Goal: Communication & Community: Answer question/provide support

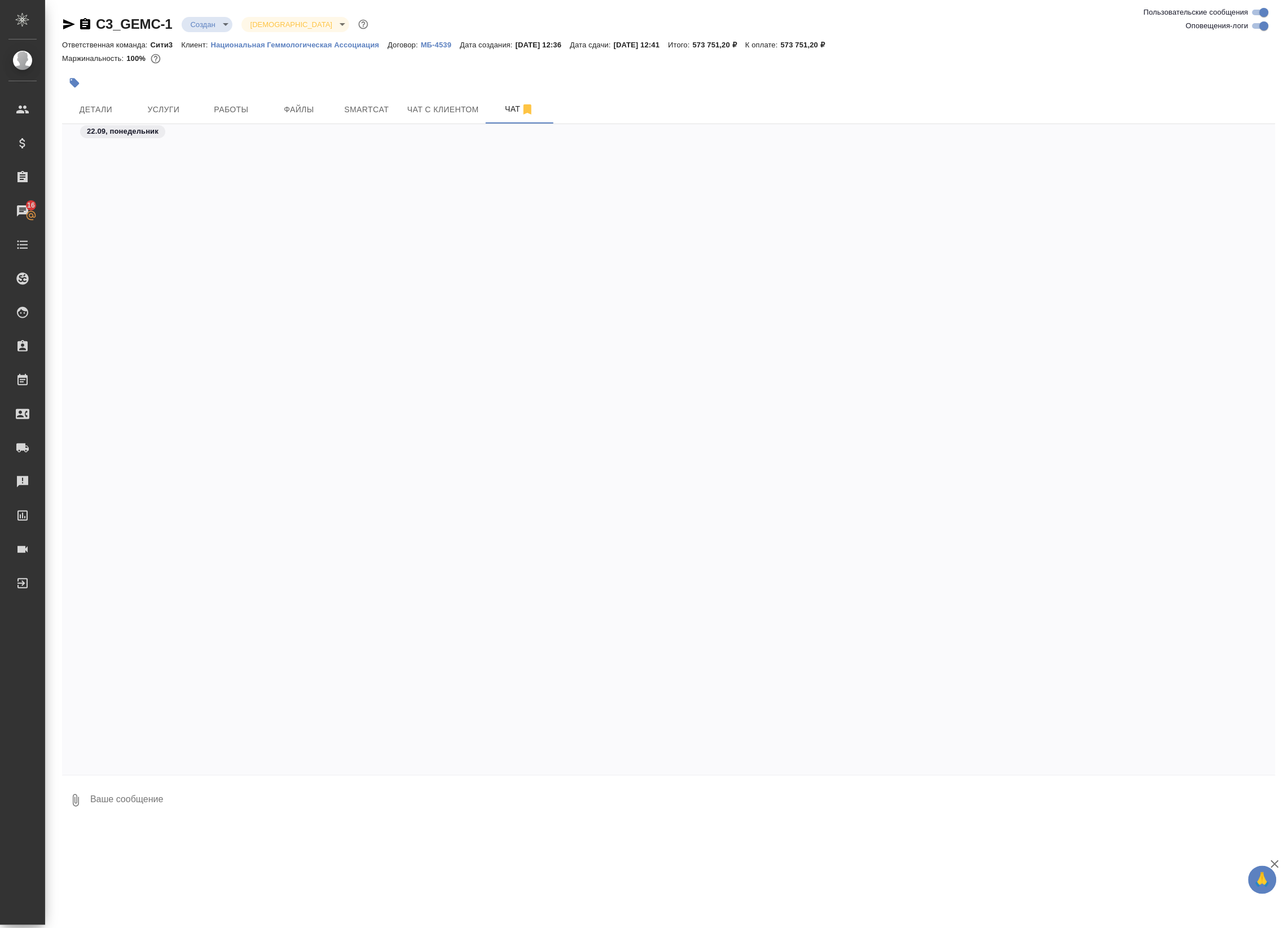
scroll to position [5144, 0]
select select "RU"
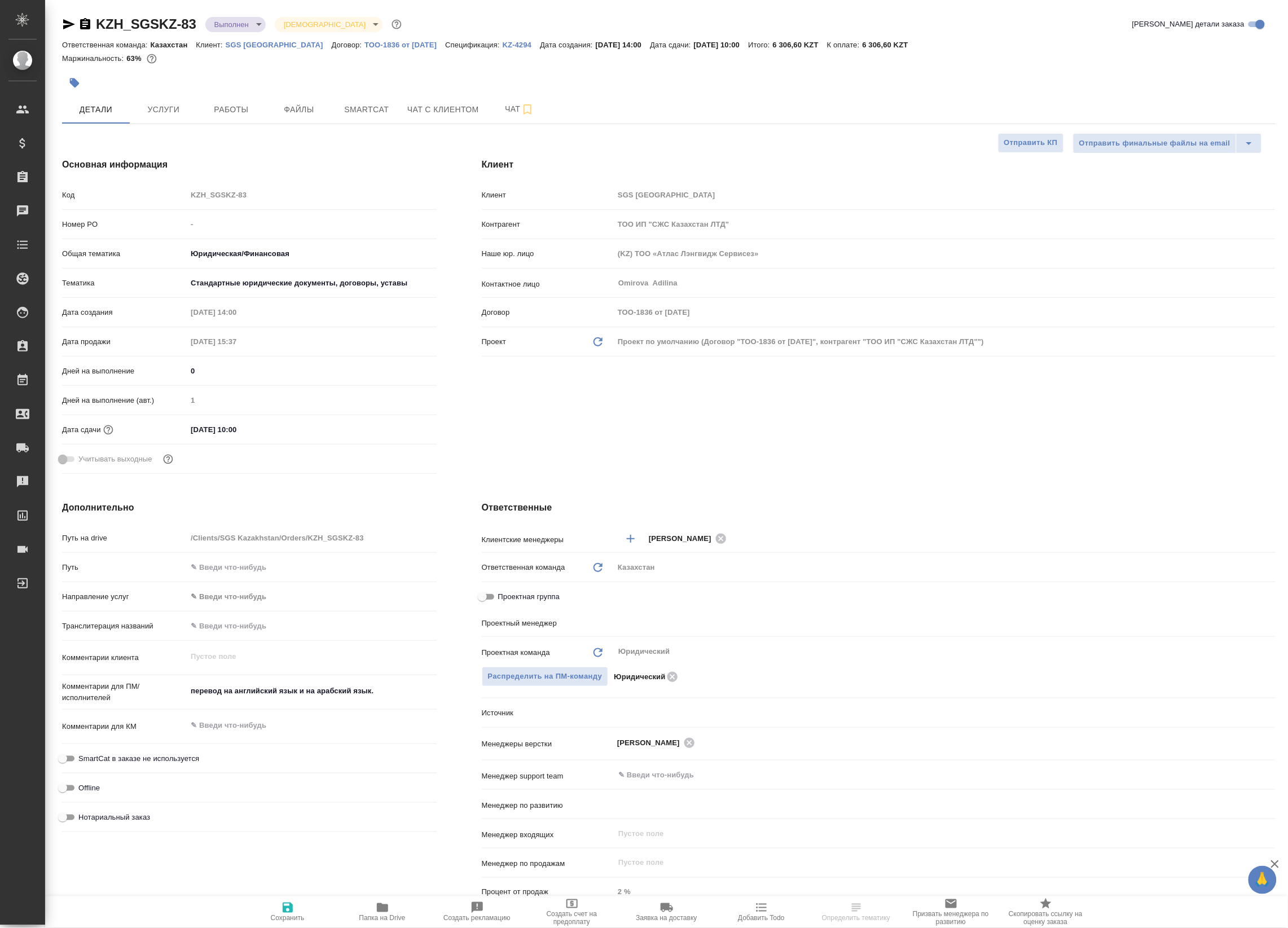
type textarea "x"
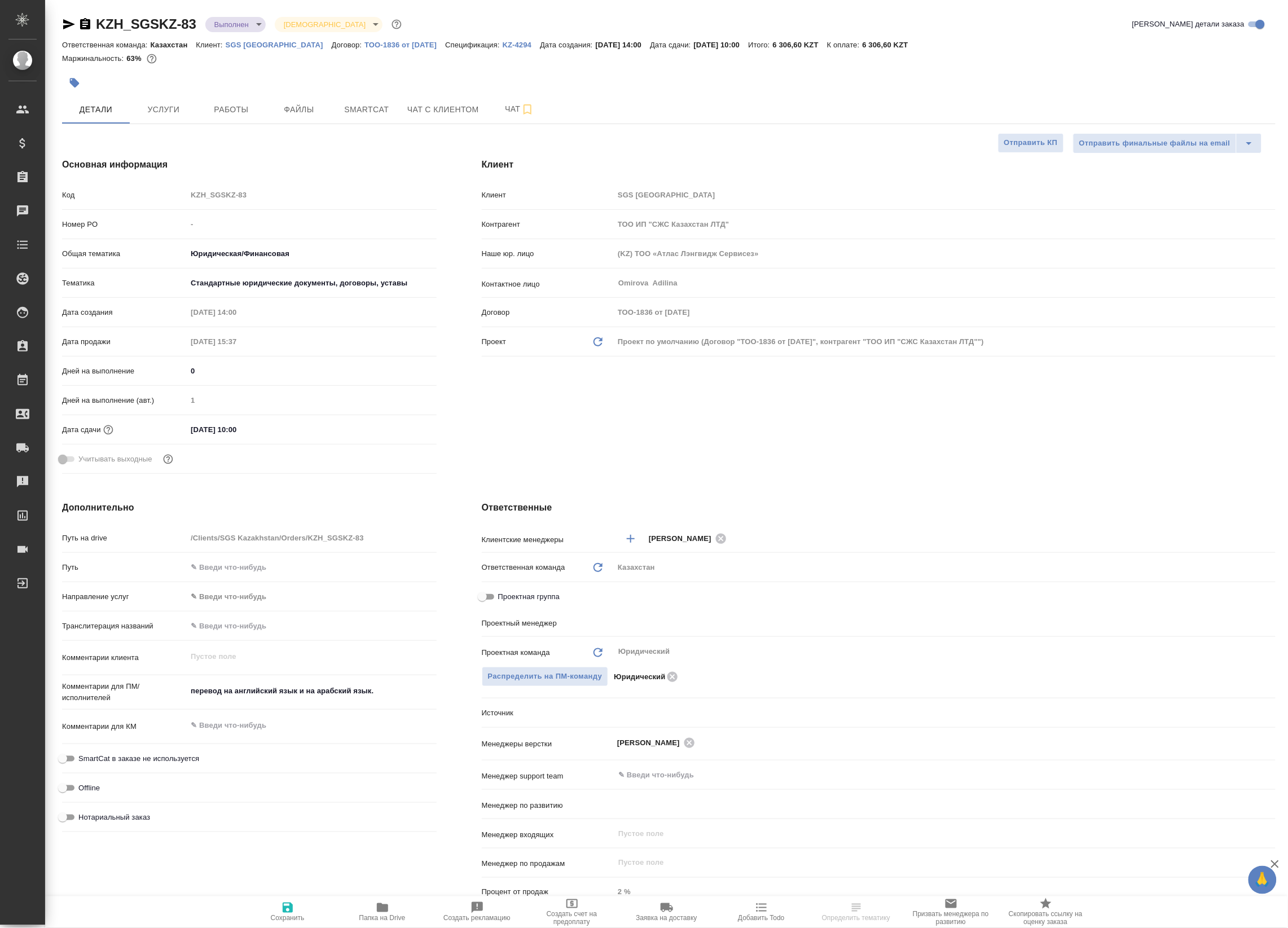
type textarea "x"
type input "[PERSON_NAME]"
type input "Журавлев Денис"
click at [158, 99] on button "Услуги" at bounding box center [164, 109] width 67 height 28
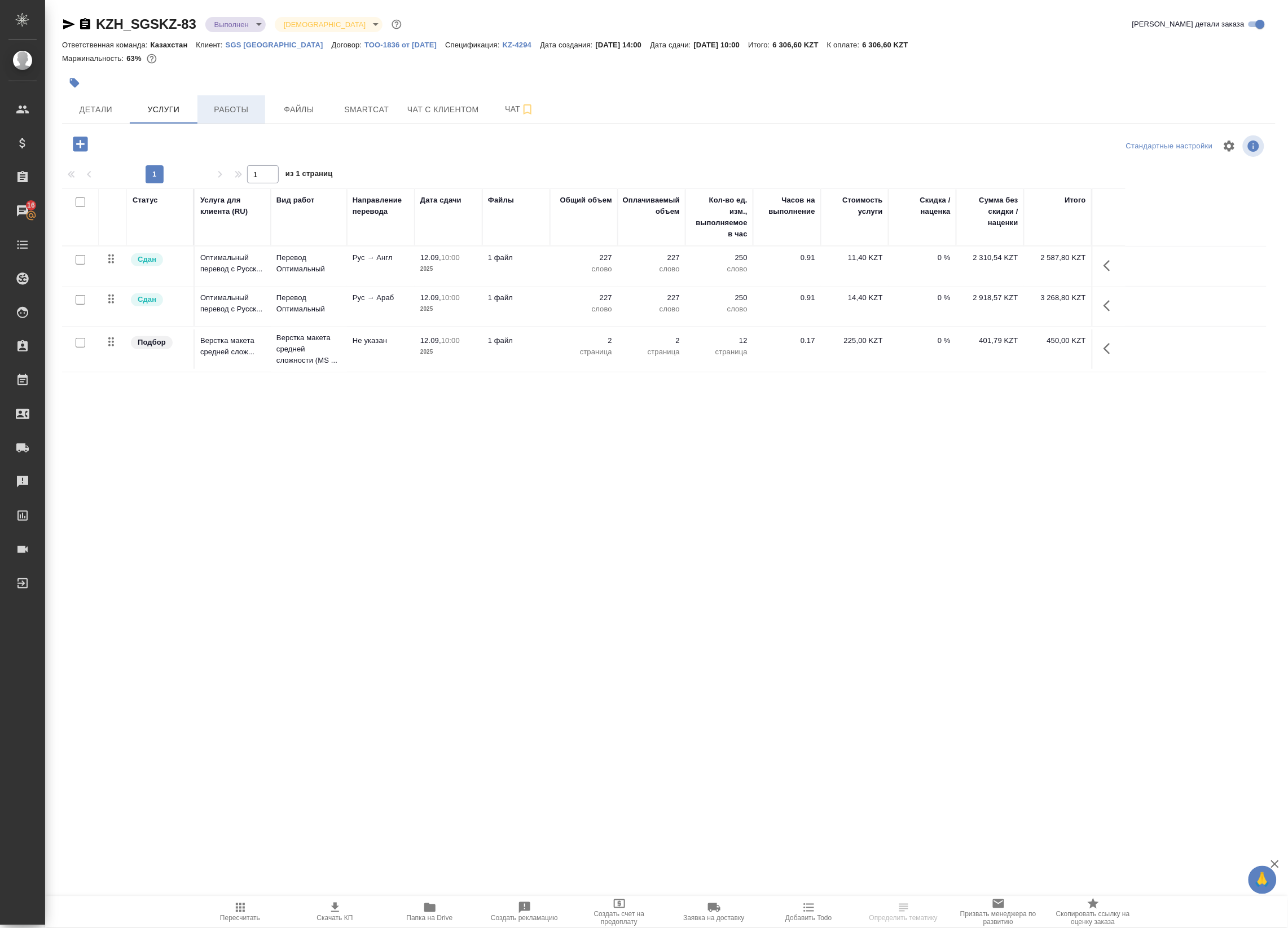
click at [241, 105] on span "Работы" at bounding box center [231, 109] width 54 height 14
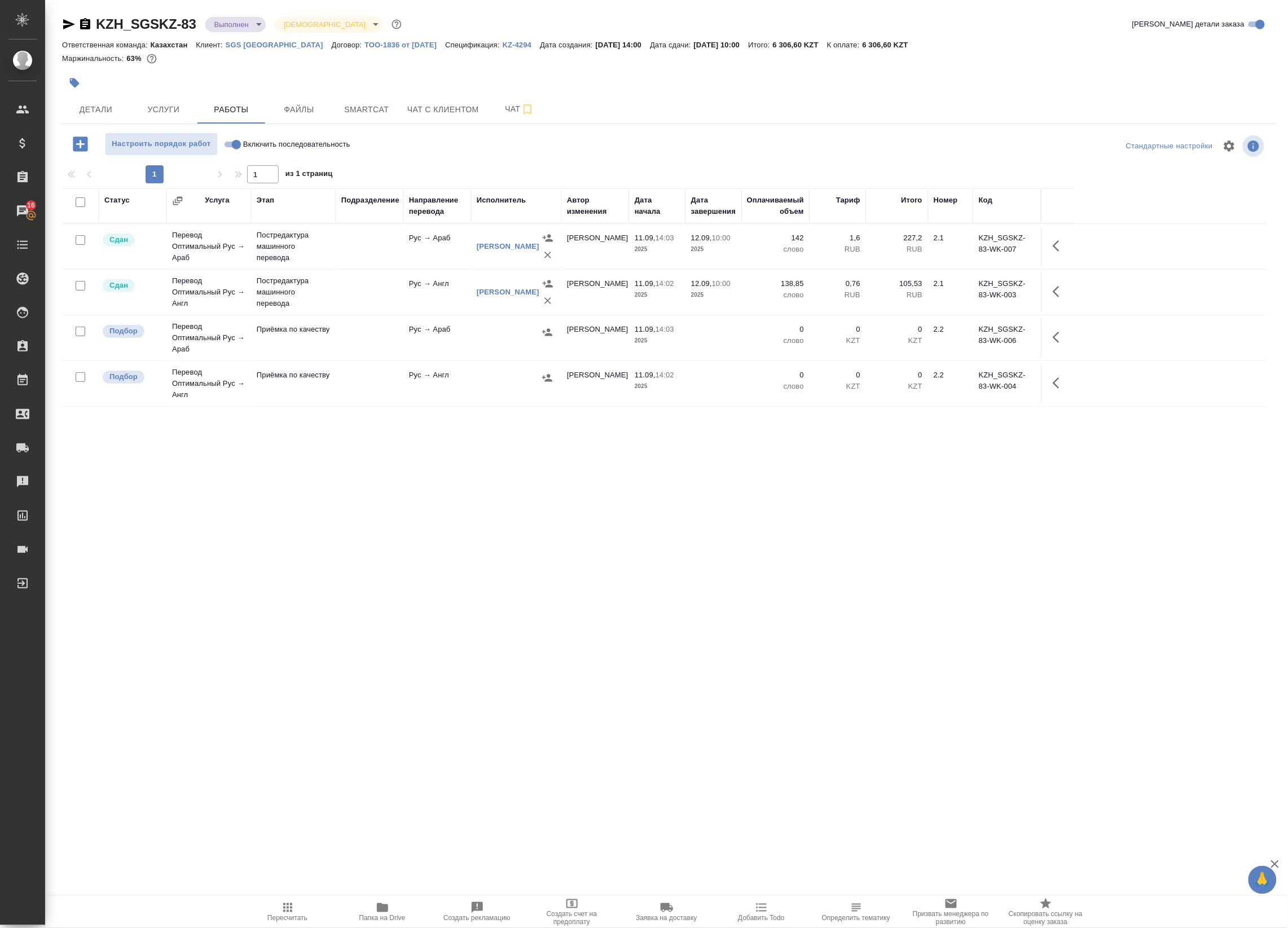
click at [79, 331] on input "checkbox" at bounding box center [80, 331] width 9 height 9
checkbox input "true"
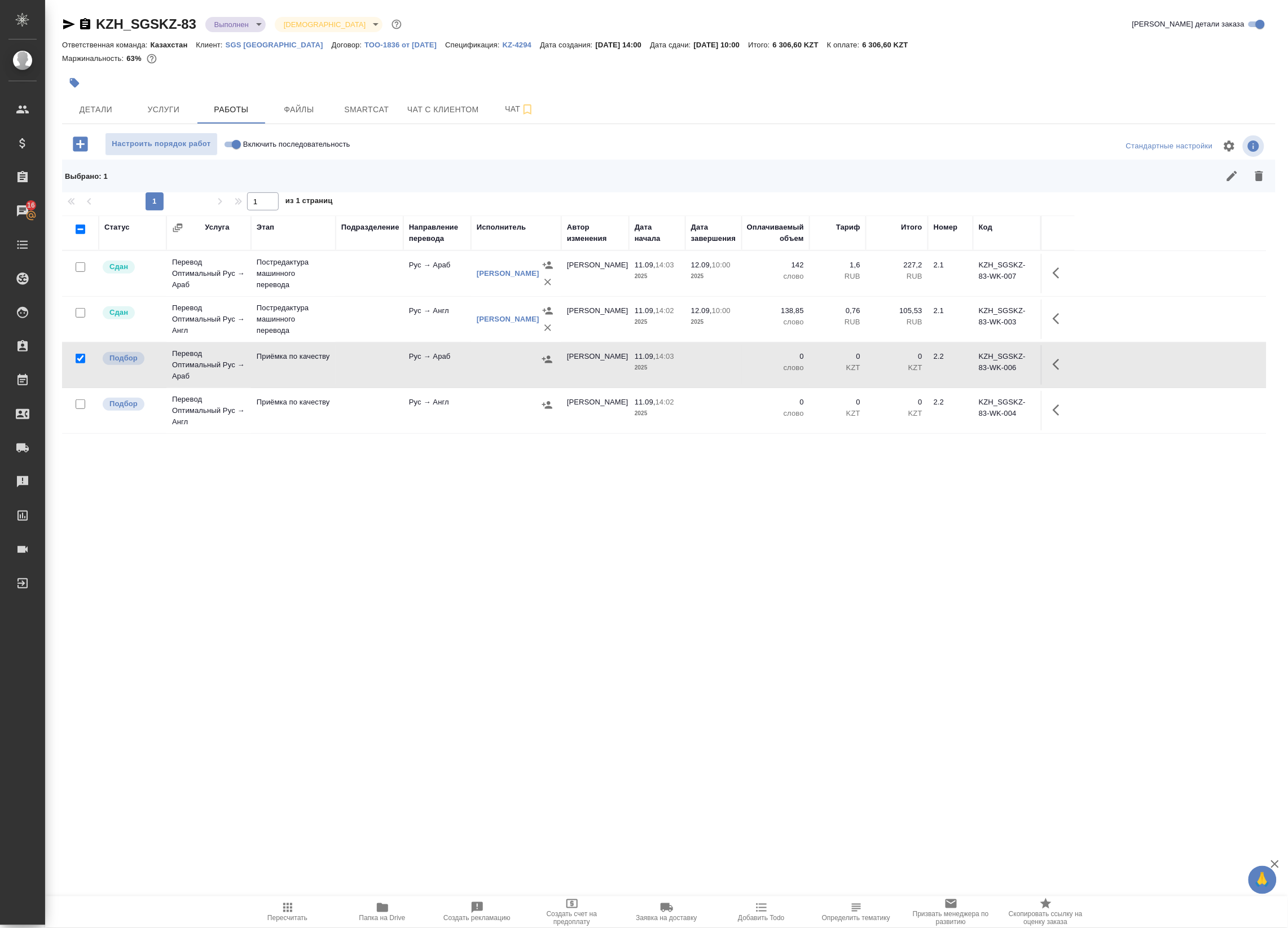
click at [78, 410] on div at bounding box center [80, 404] width 26 height 16
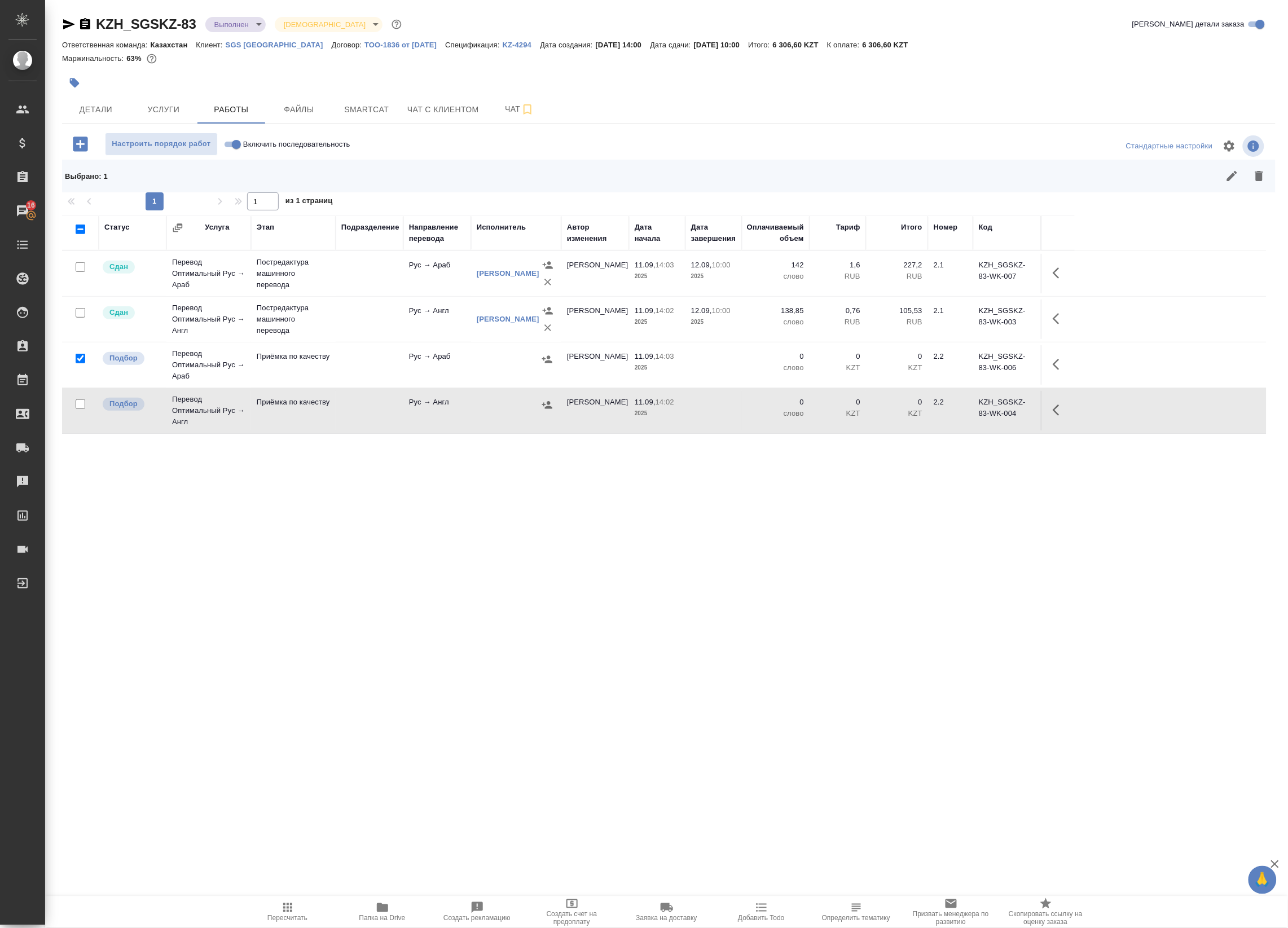
click at [78, 406] on input "checkbox" at bounding box center [80, 404] width 9 height 9
checkbox input "true"
click at [1261, 176] on icon "button" at bounding box center [1259, 176] width 8 height 10
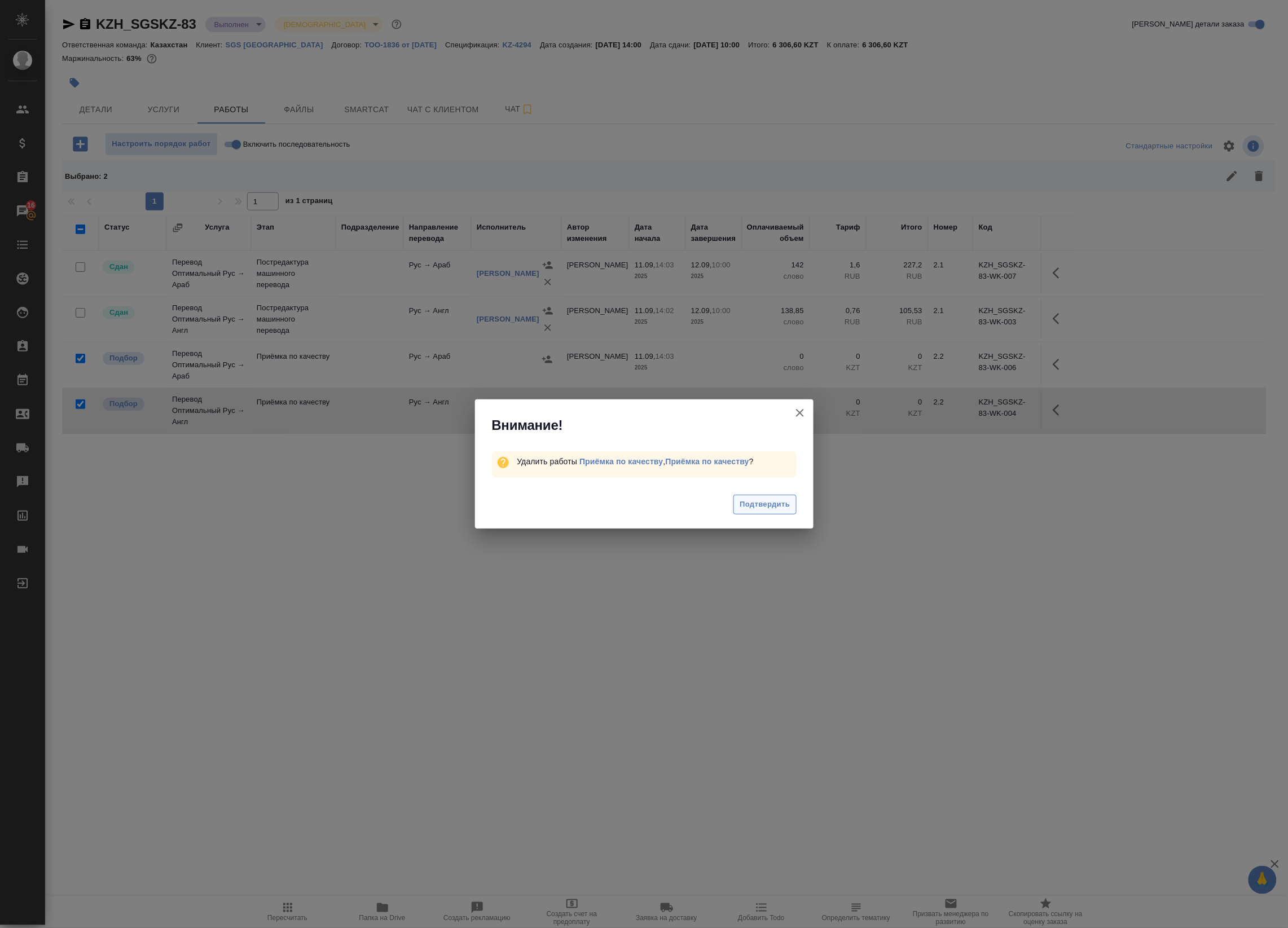
click at [770, 497] on button "Подтвердить" at bounding box center [765, 505] width 62 height 20
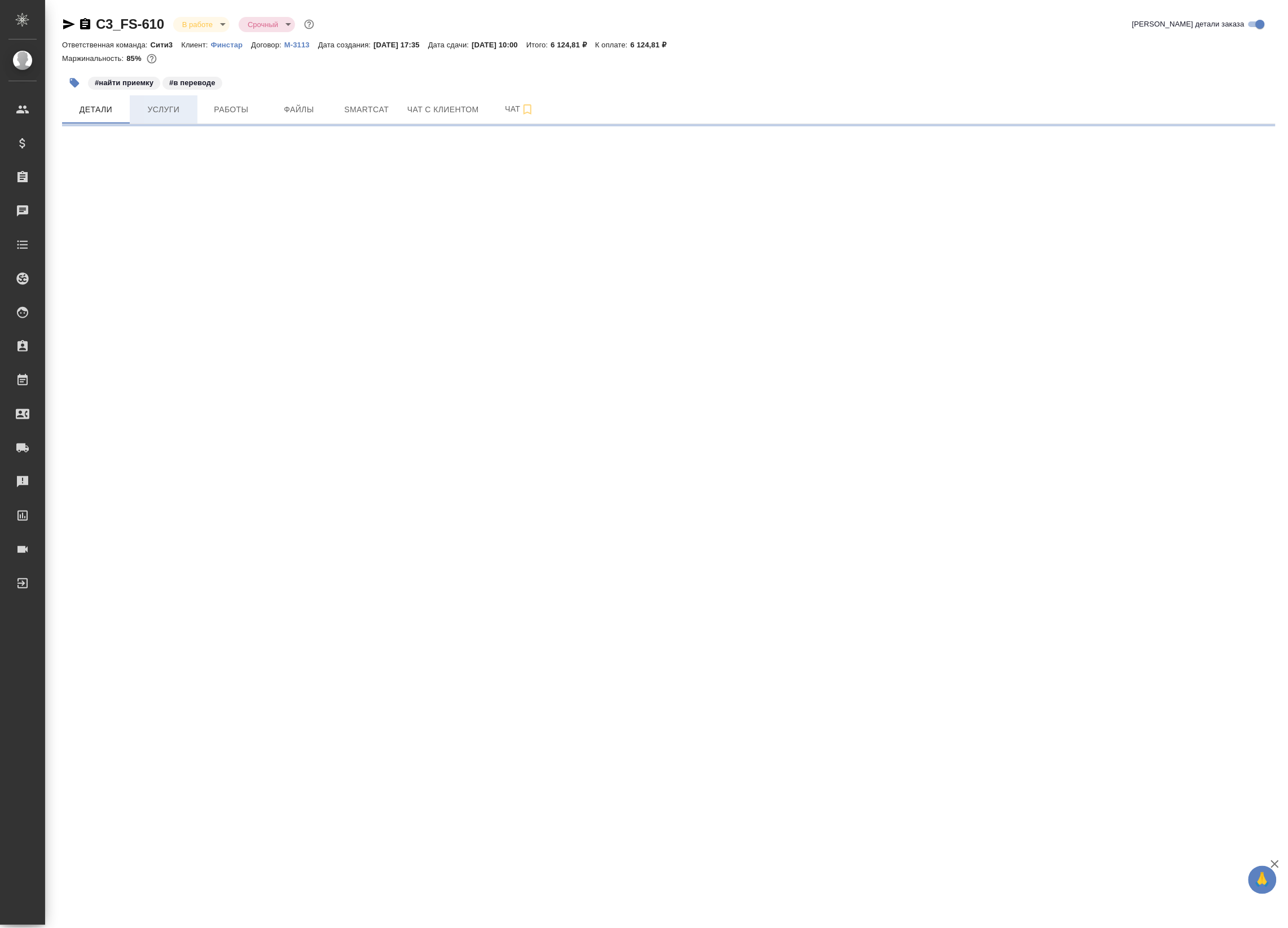
select select "RU"
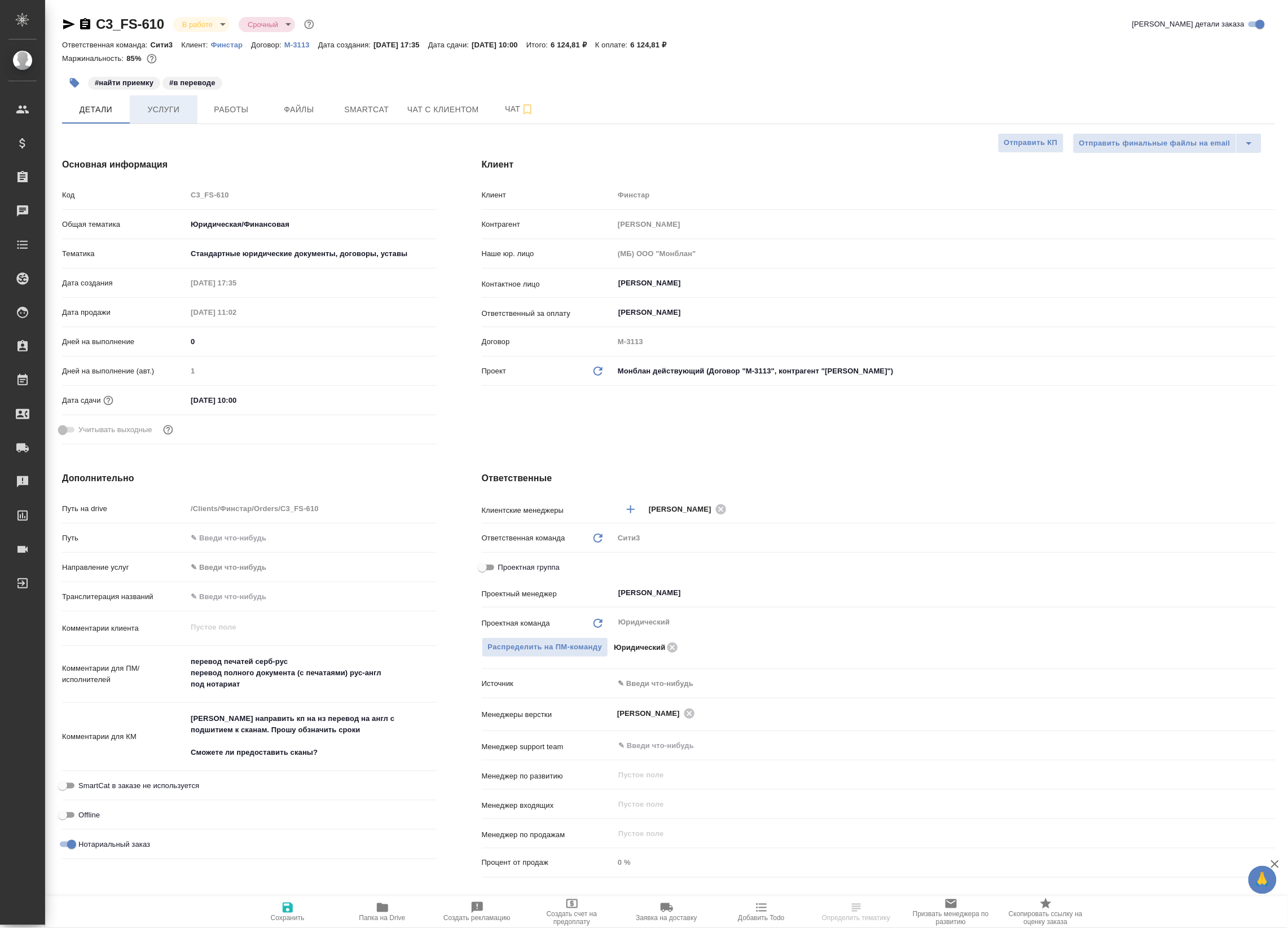
type textarea "x"
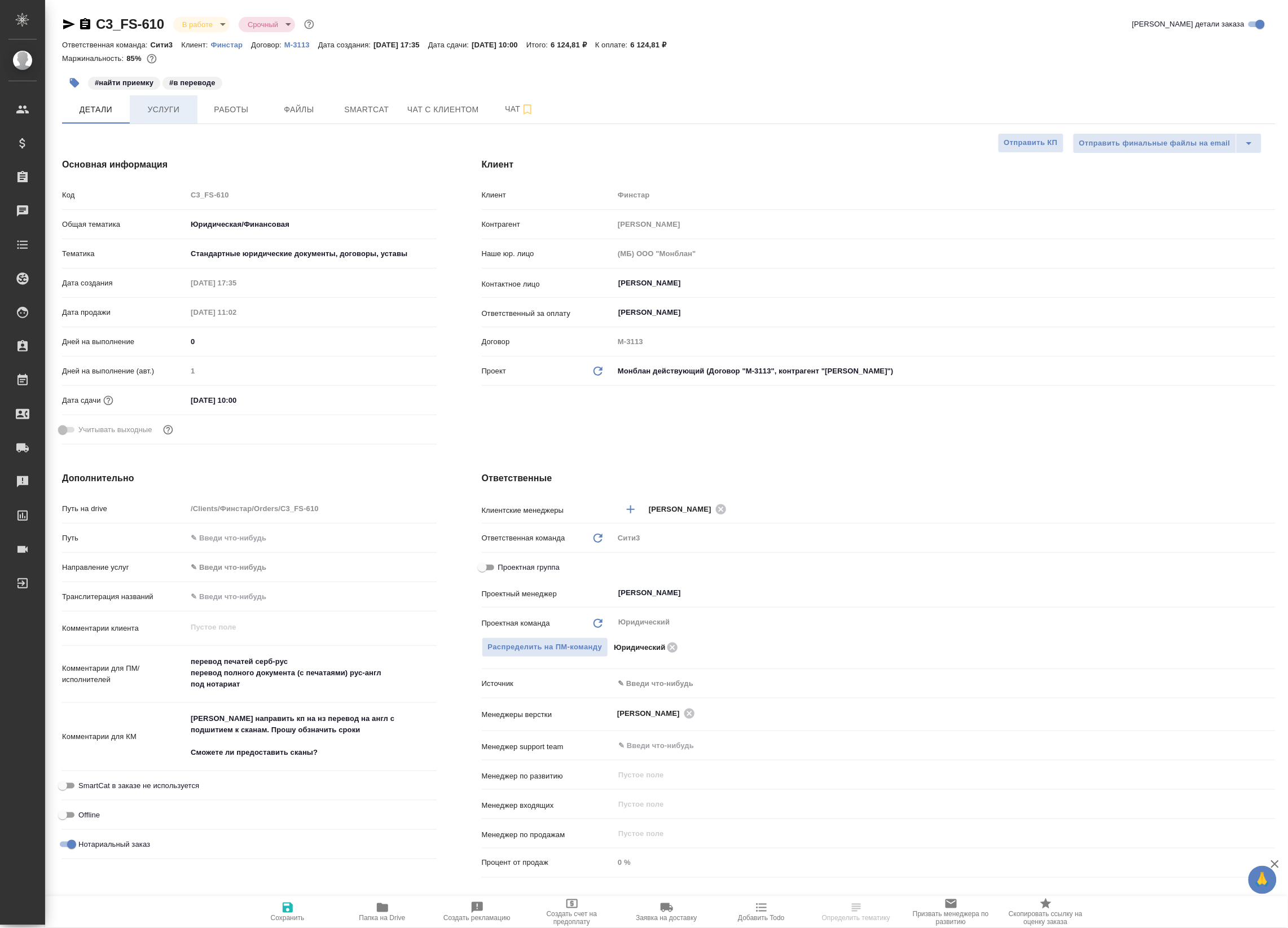
type textarea "x"
click at [193, 113] on button "Услуги" at bounding box center [164, 109] width 67 height 28
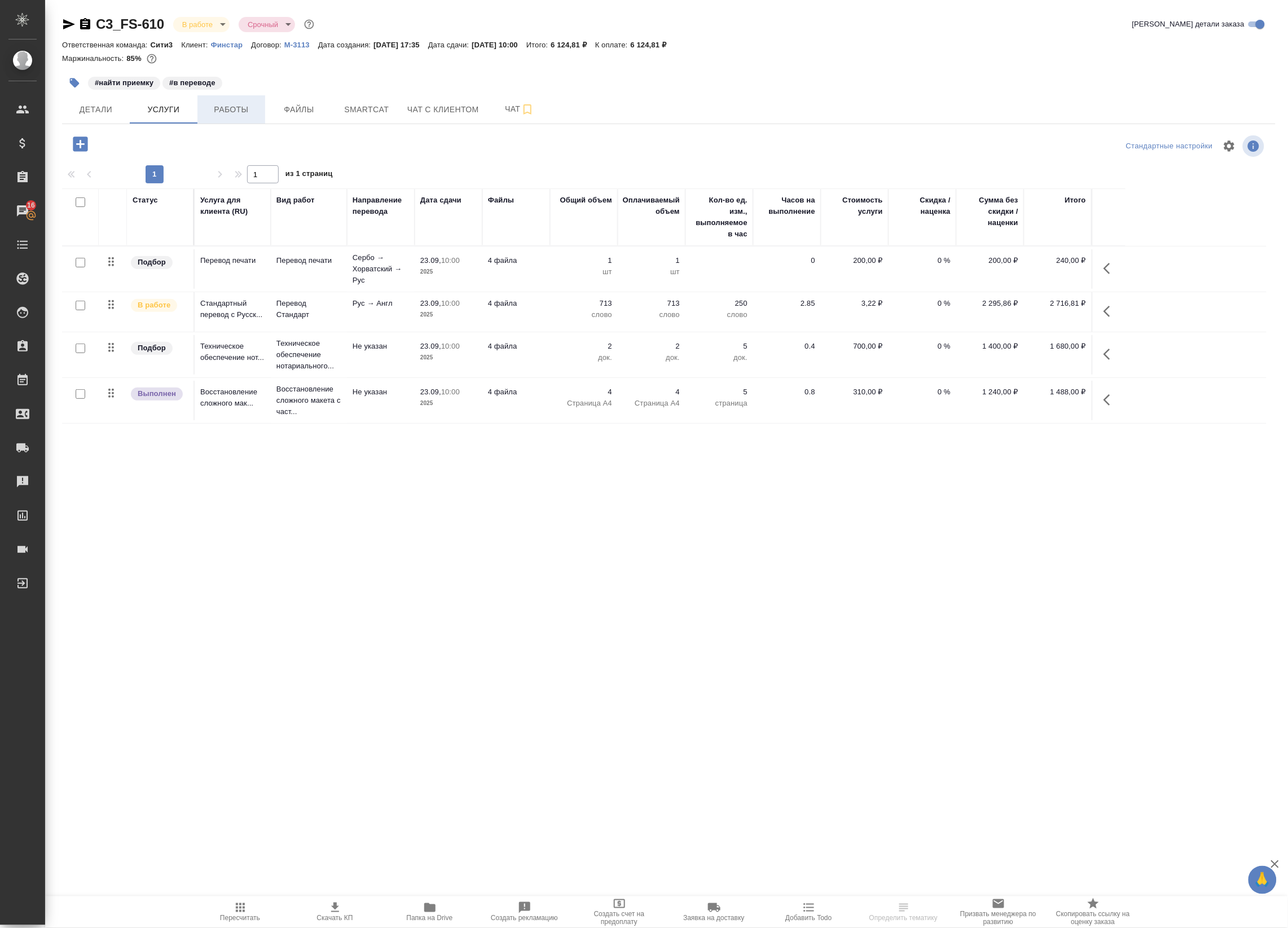
click at [221, 110] on span "Работы" at bounding box center [231, 109] width 54 height 14
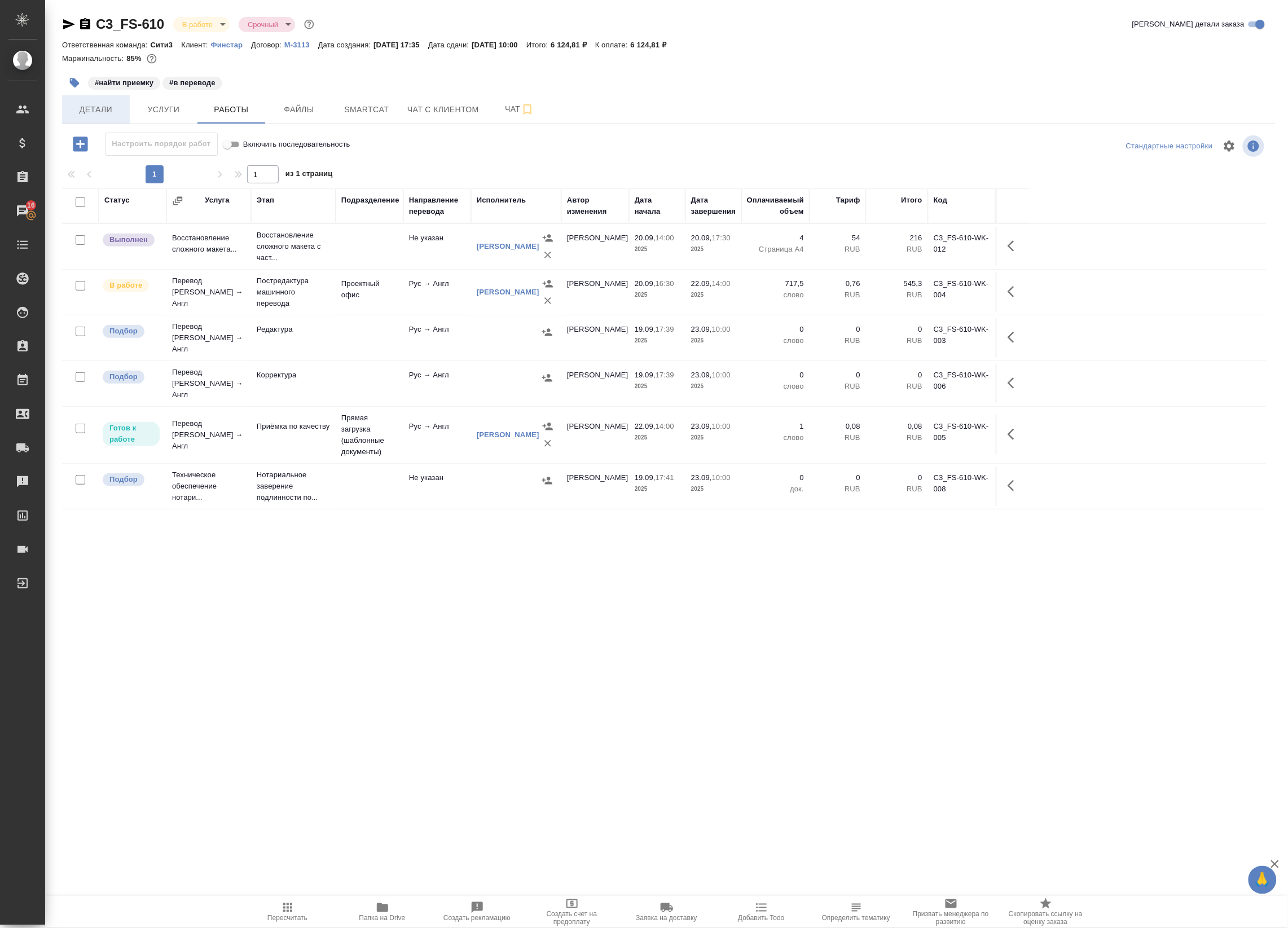
click at [86, 111] on span "Детали" at bounding box center [96, 109] width 54 height 14
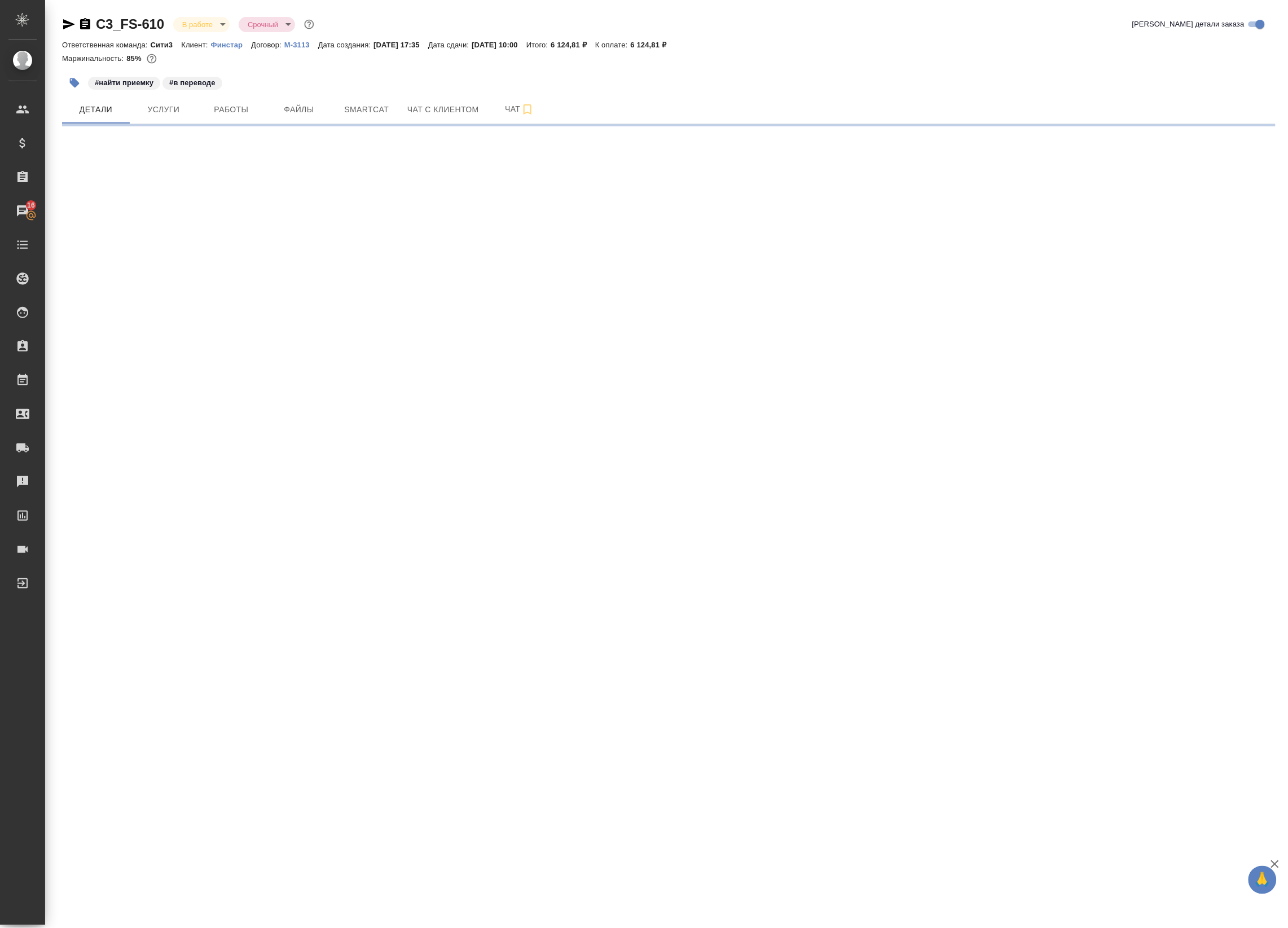
select select "RU"
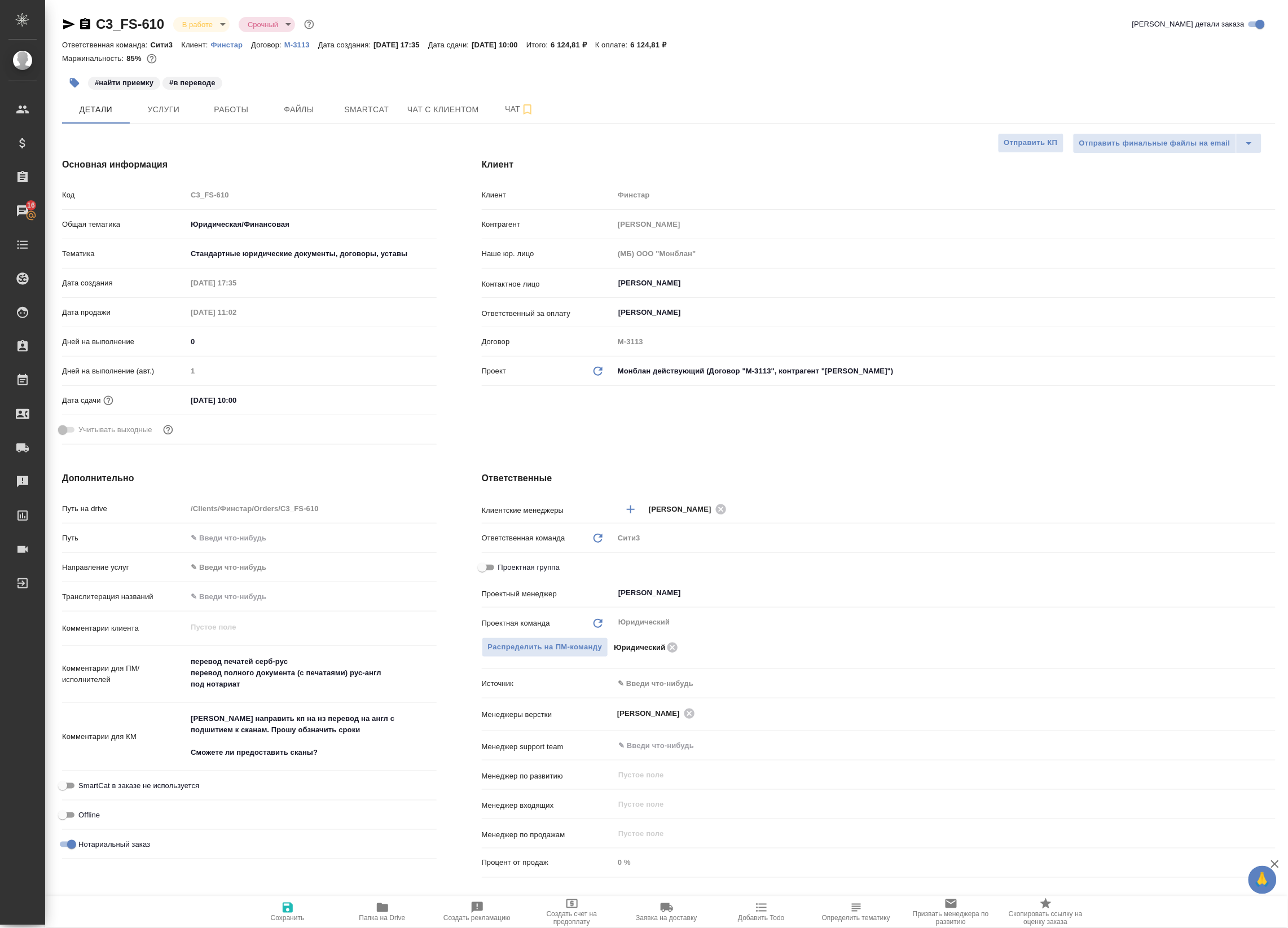
type textarea "x"
click at [236, 106] on span "Работы" at bounding box center [231, 109] width 54 height 14
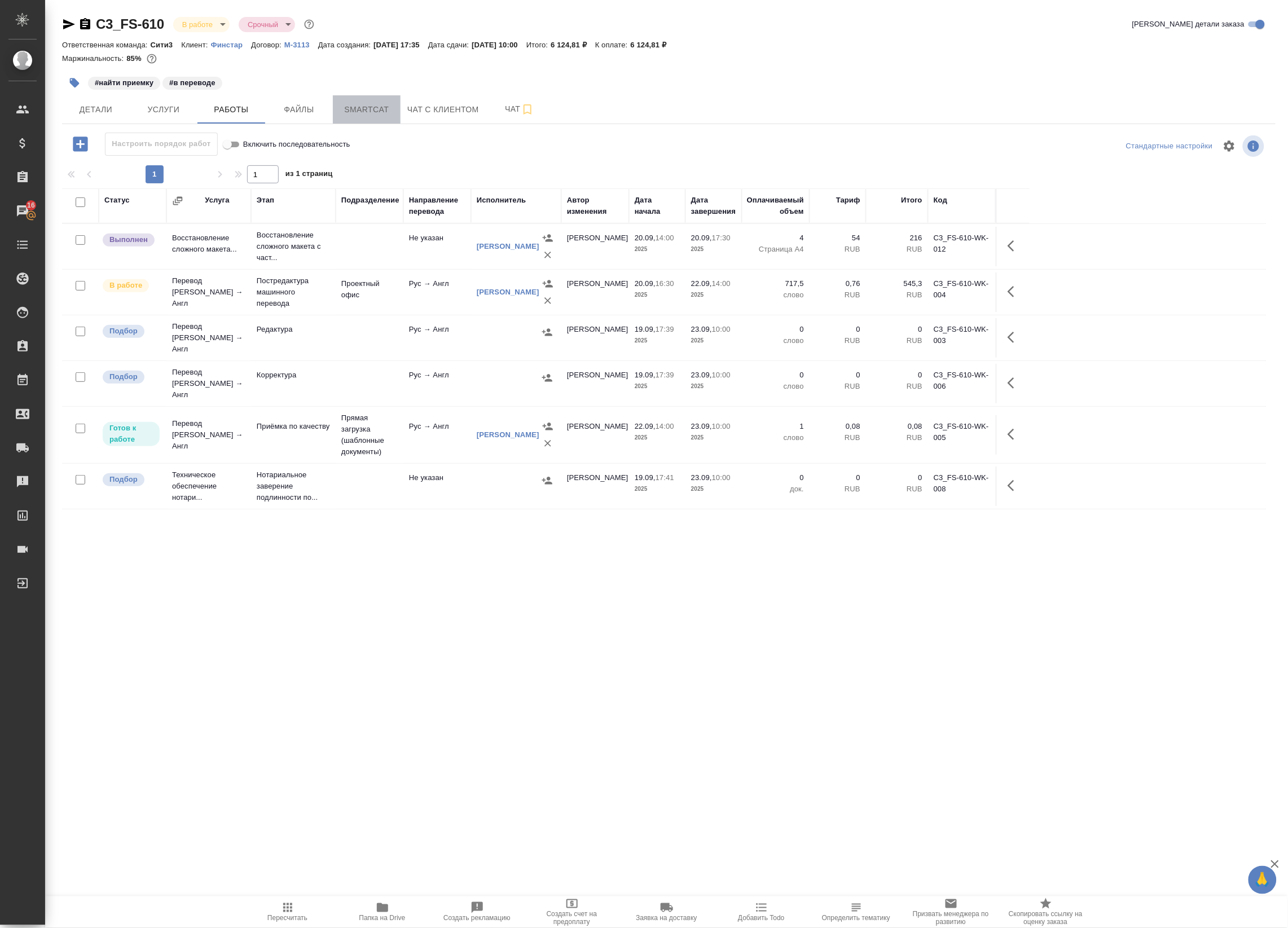
click at [351, 108] on span "Smartcat" at bounding box center [367, 109] width 54 height 14
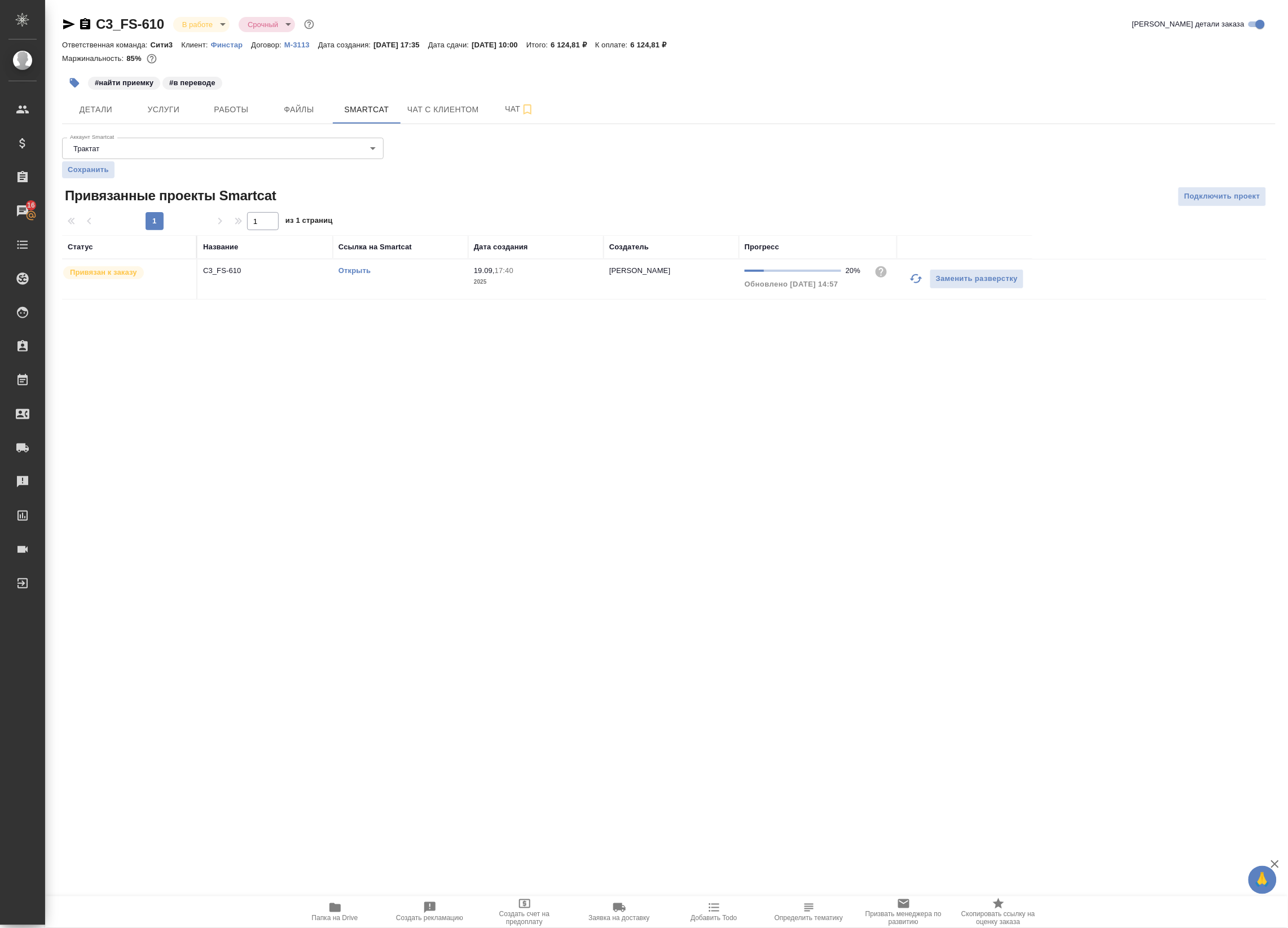
click at [354, 269] on link "Открыть" at bounding box center [354, 271] width 32 height 9
click at [116, 111] on span "Детали" at bounding box center [96, 109] width 54 height 14
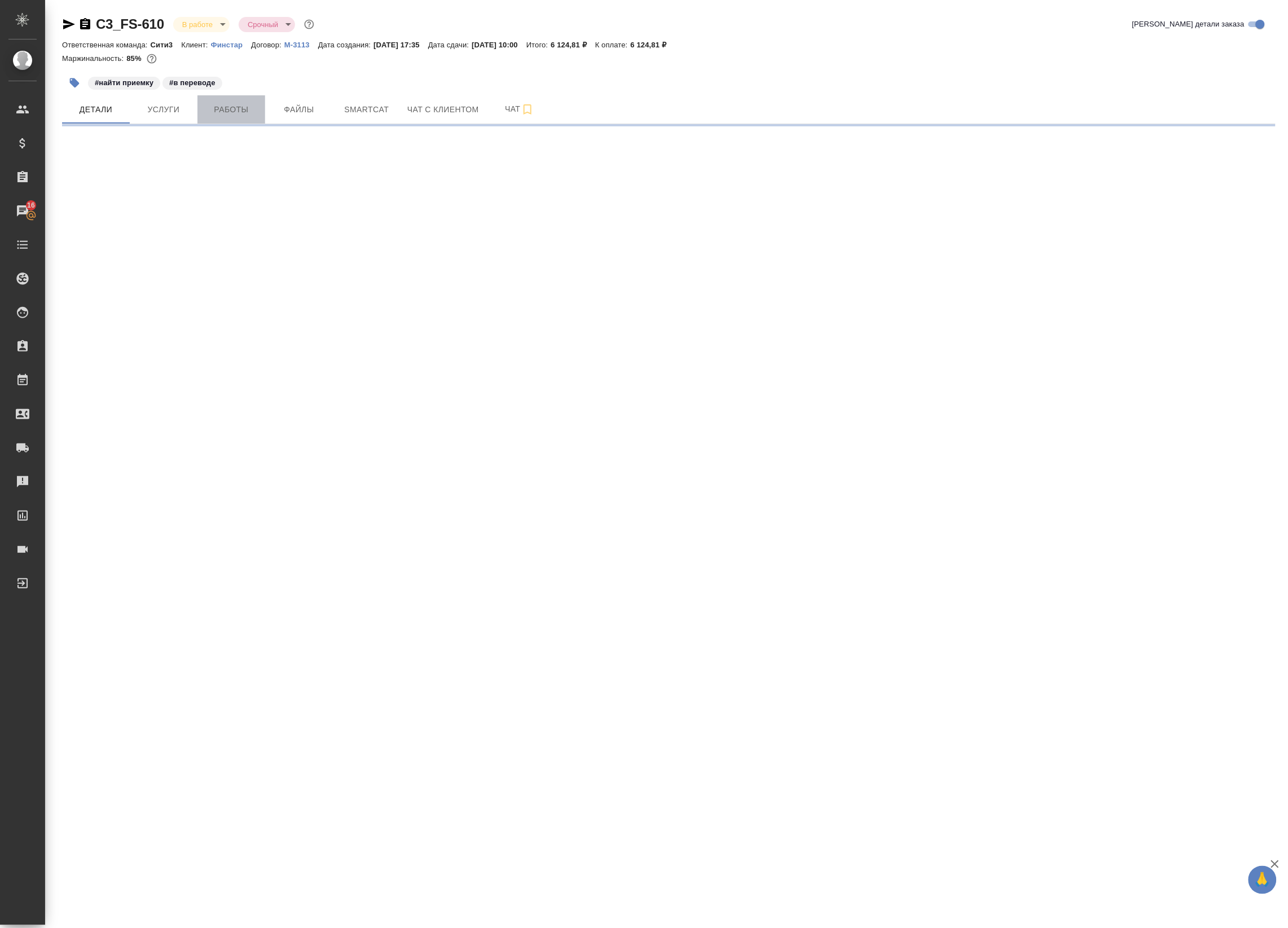
click at [233, 109] on span "Работы" at bounding box center [231, 109] width 54 height 14
select select "RU"
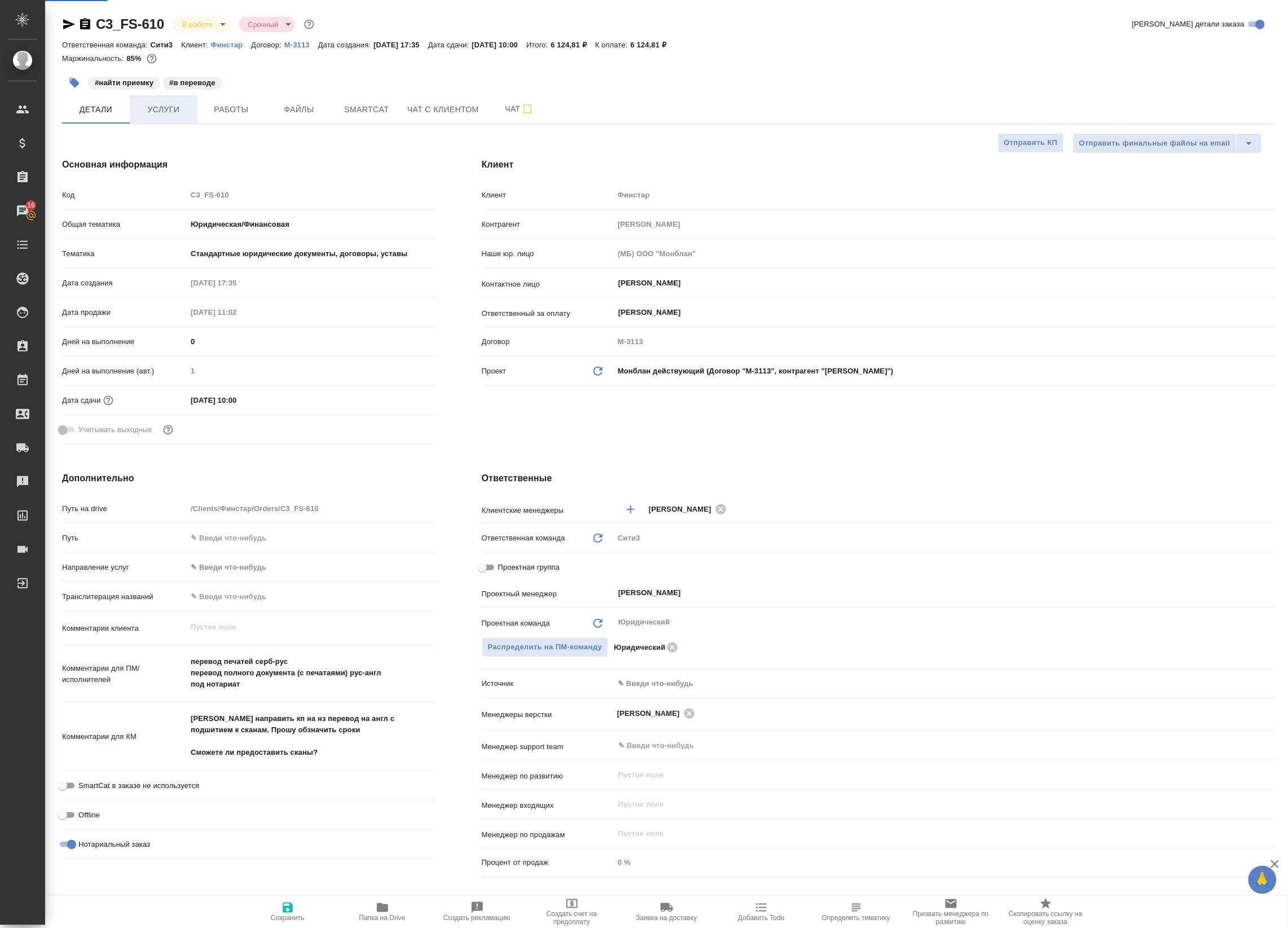
type textarea "x"
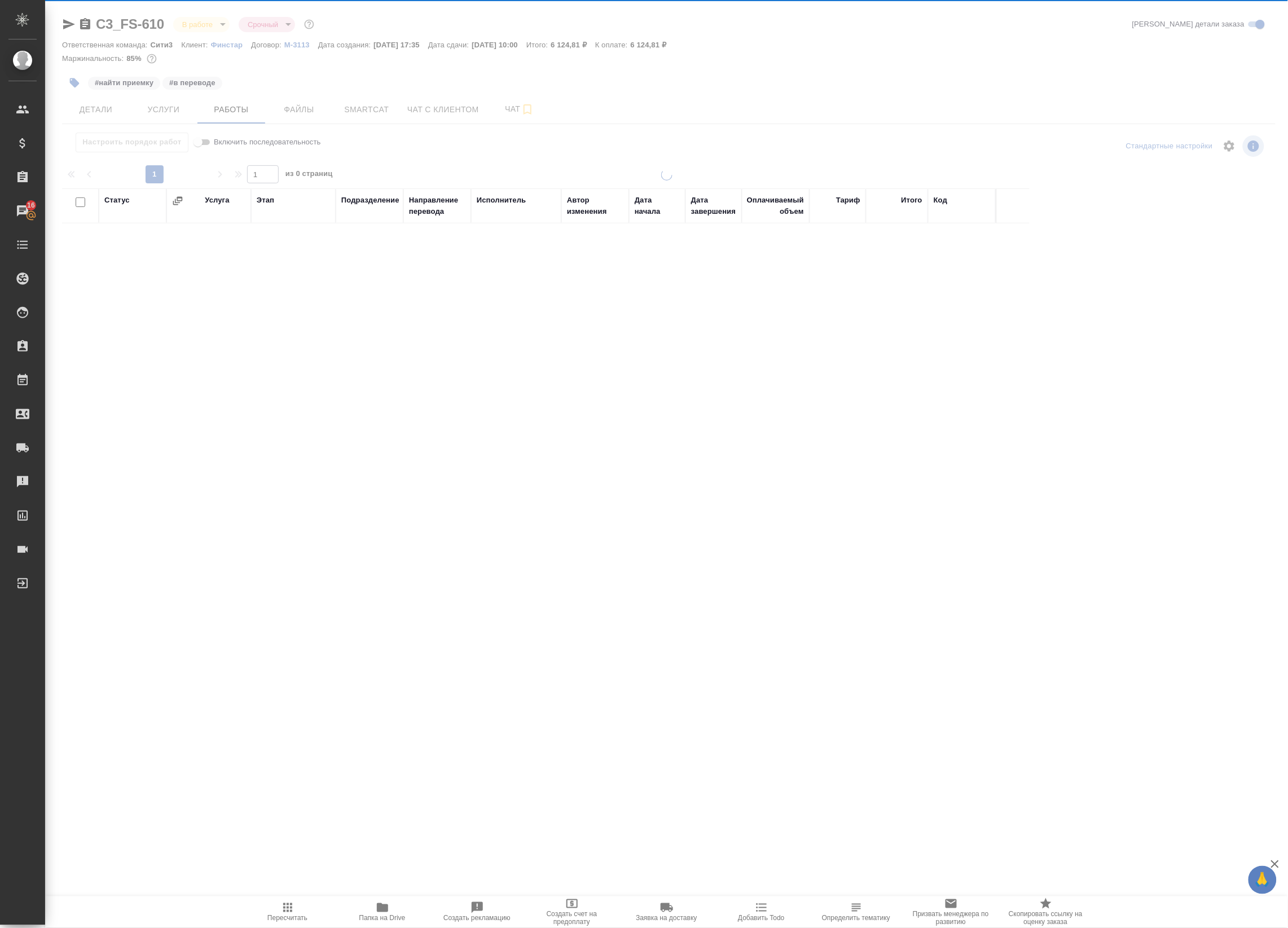
click at [179, 106] on div "C3_FS-610 В работе inProgress Срочный urgent Кратко детали заказа Ответственная…" at bounding box center [669, 362] width 1226 height 725
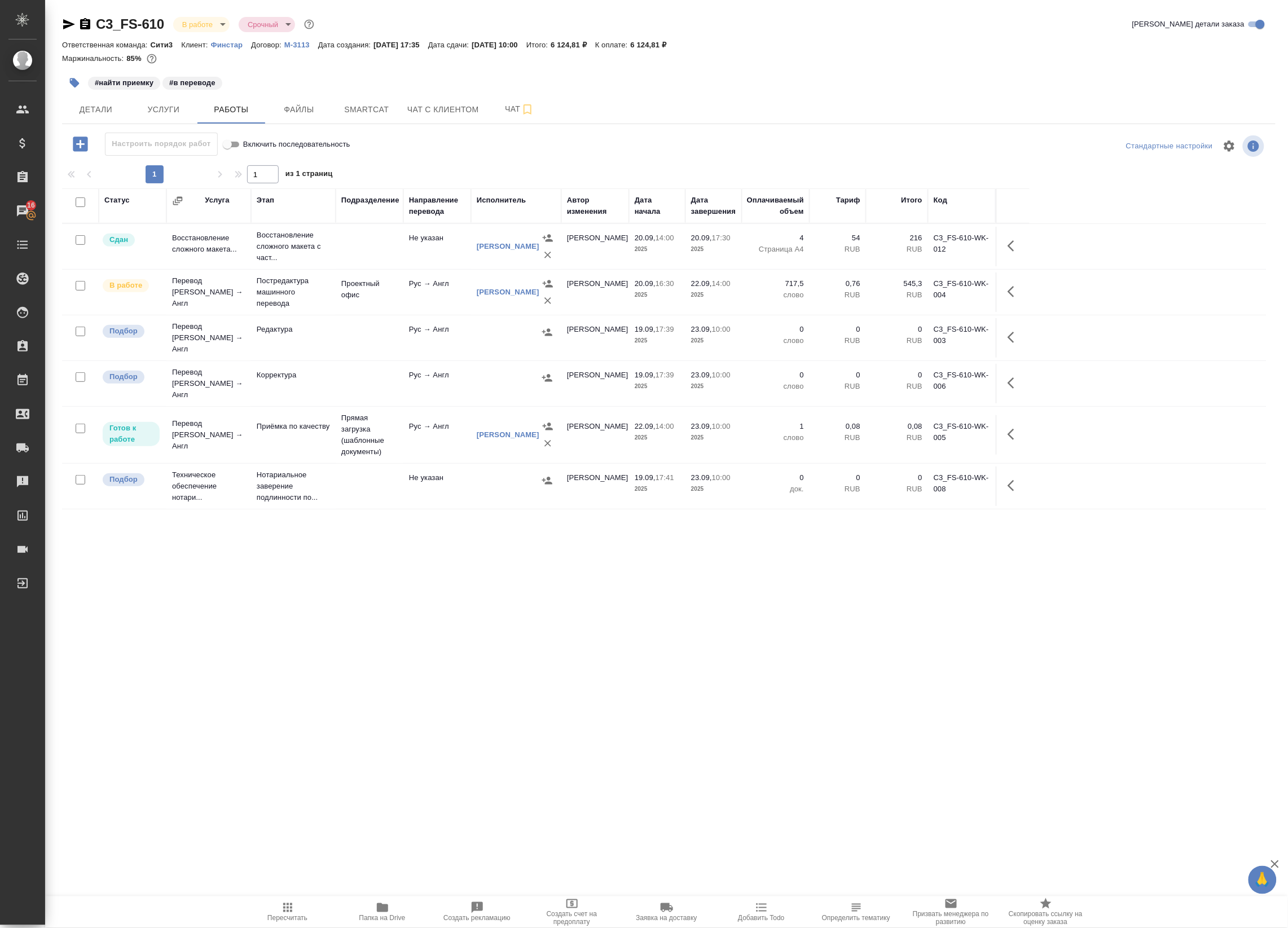
click at [439, 443] on td "Рус → Англ" at bounding box center [437, 434] width 67 height 39
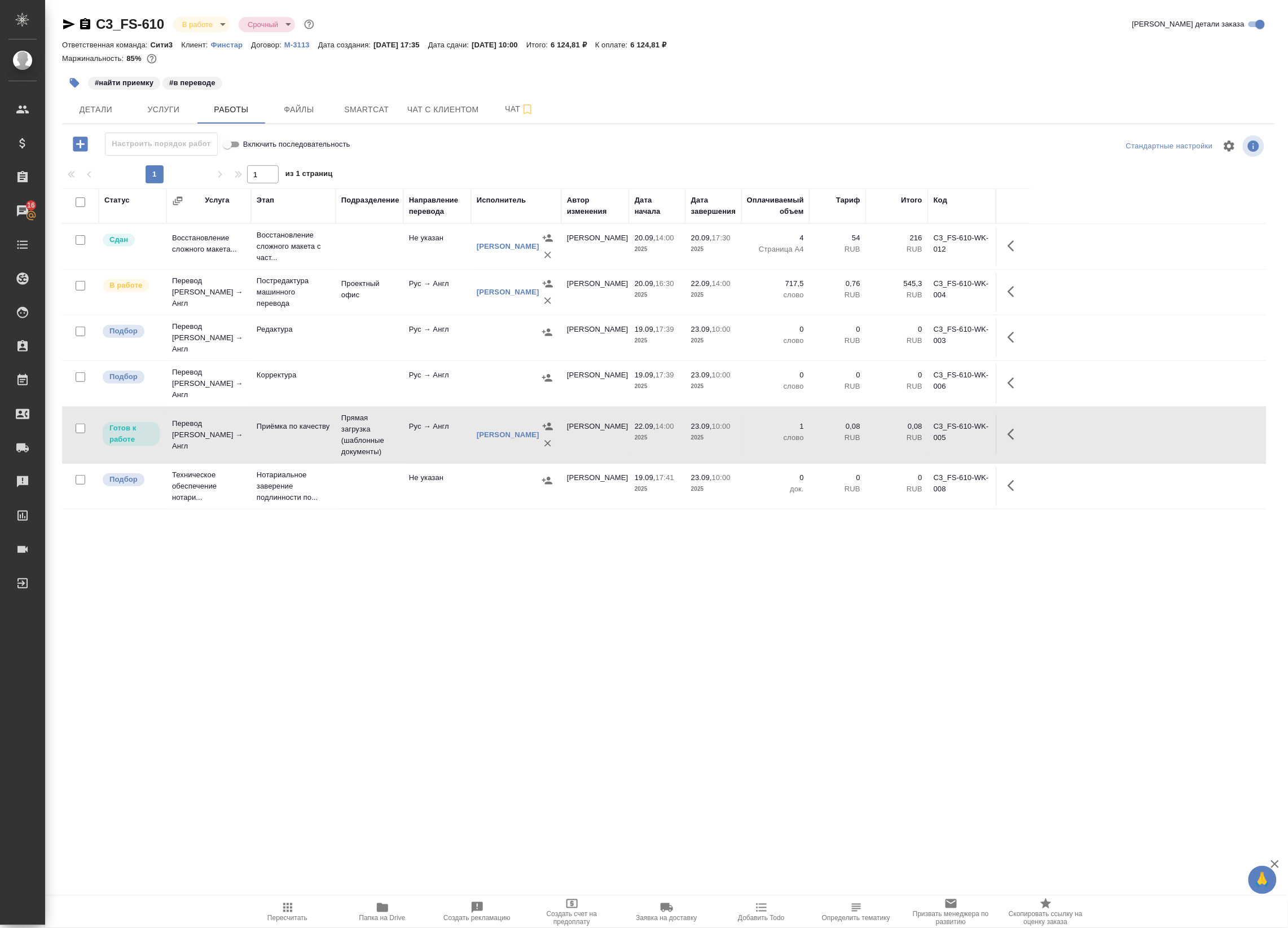
click at [1010, 297] on icon "button" at bounding box center [1014, 292] width 14 height 14
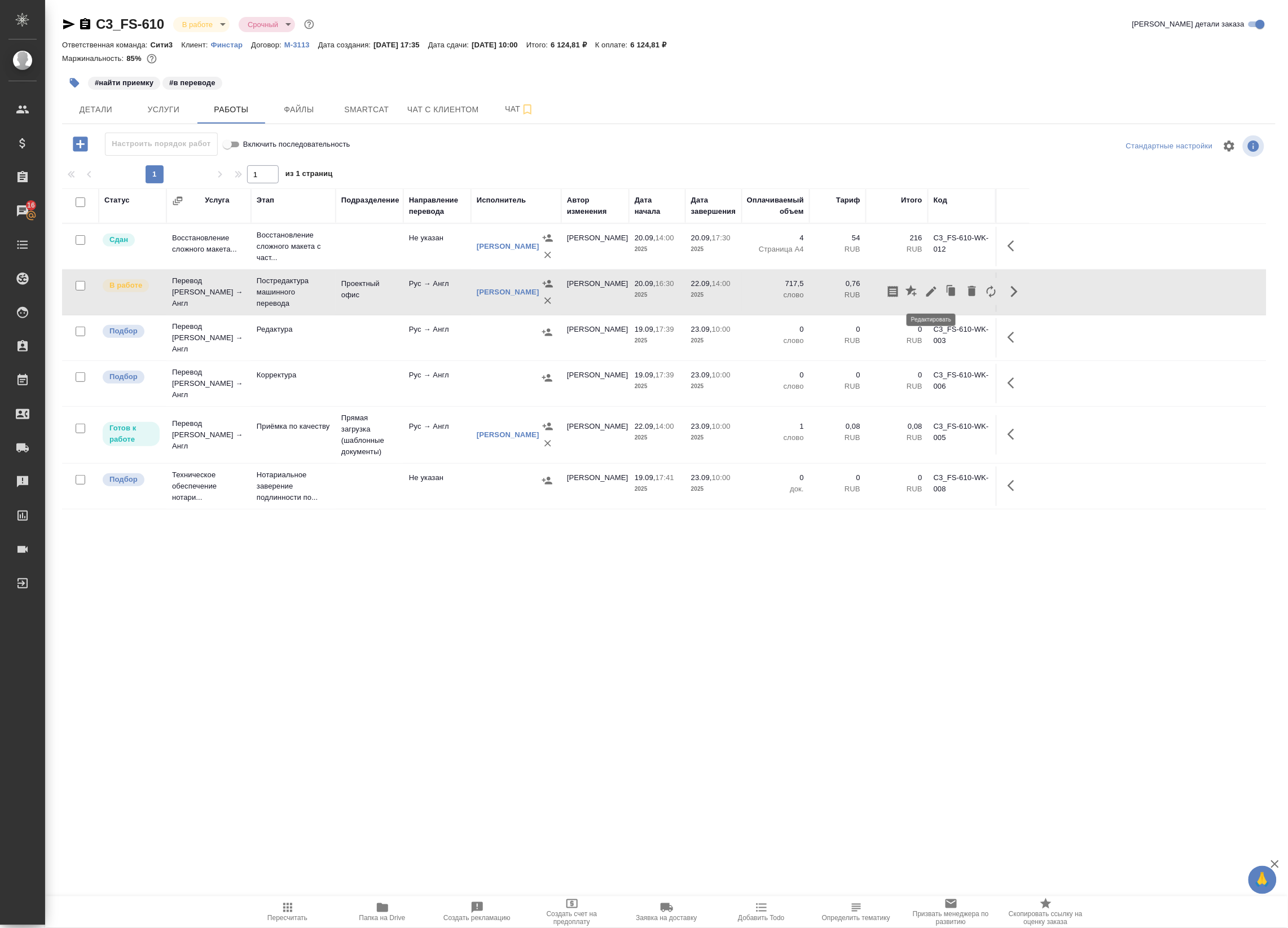
click at [927, 291] on icon "button" at bounding box center [932, 292] width 14 height 14
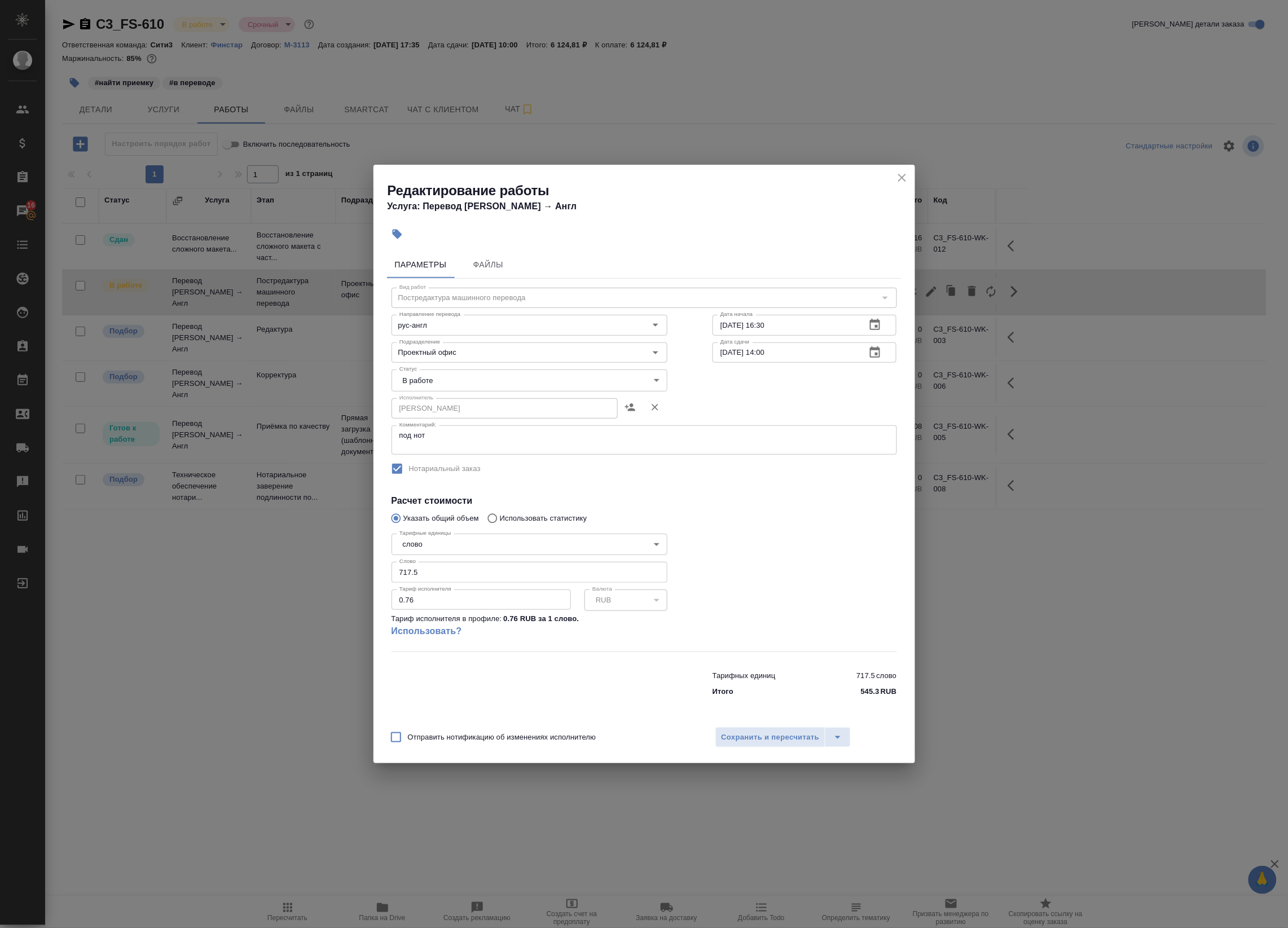
click at [509, 382] on body "🙏 .cls-1 fill:#fff; AWATERA Badanyan Artak Клиенты Спецификации Заказы 16 Чаты …" at bounding box center [644, 464] width 1288 height 928
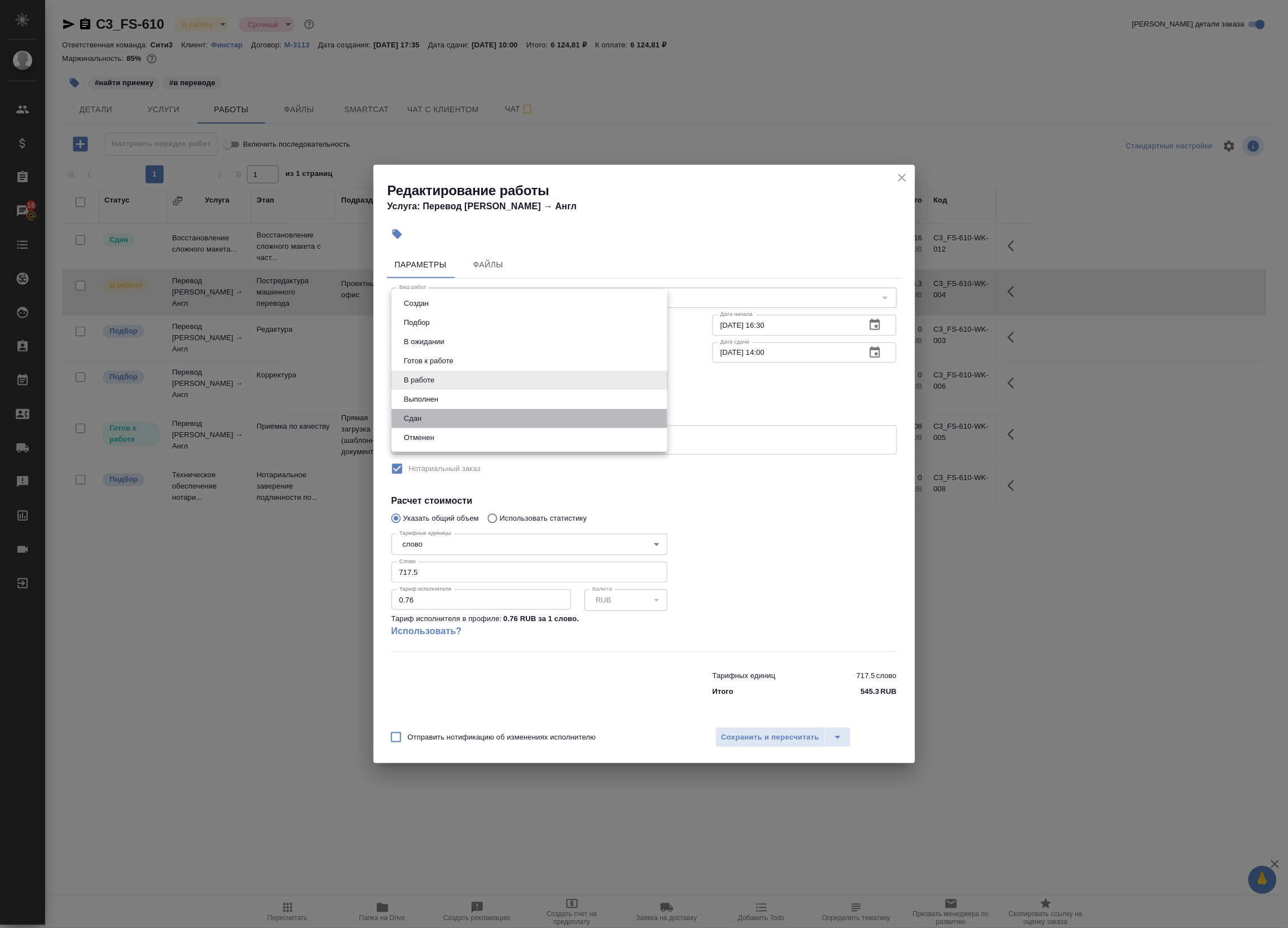
click at [496, 410] on li "Сдан" at bounding box center [529, 419] width 276 height 19
type input "closed"
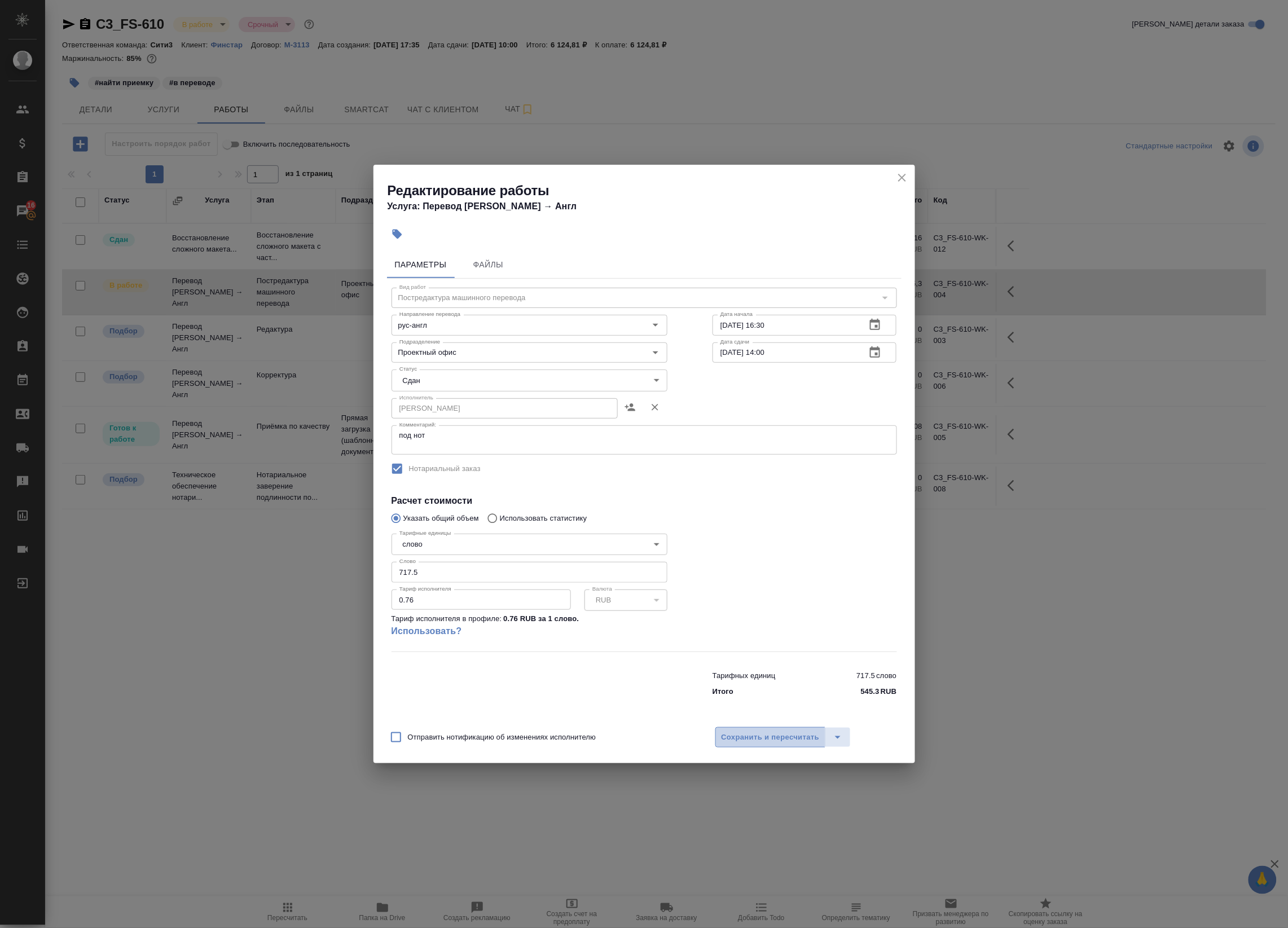
click at [767, 734] on span "Сохранить и пересчитать" at bounding box center [771, 737] width 98 height 13
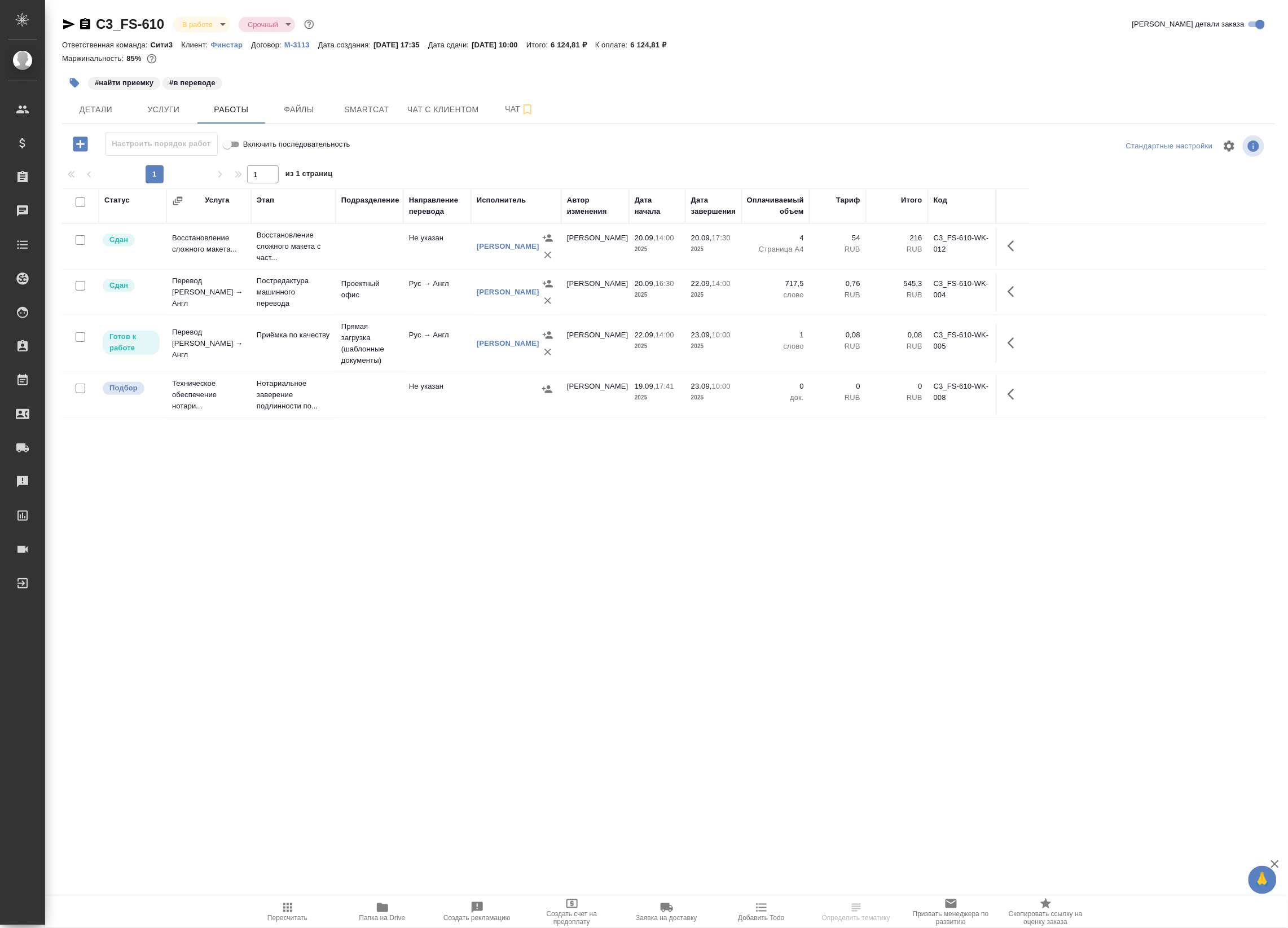
click at [407, 359] on td "Рус → Англ" at bounding box center [437, 343] width 67 height 39
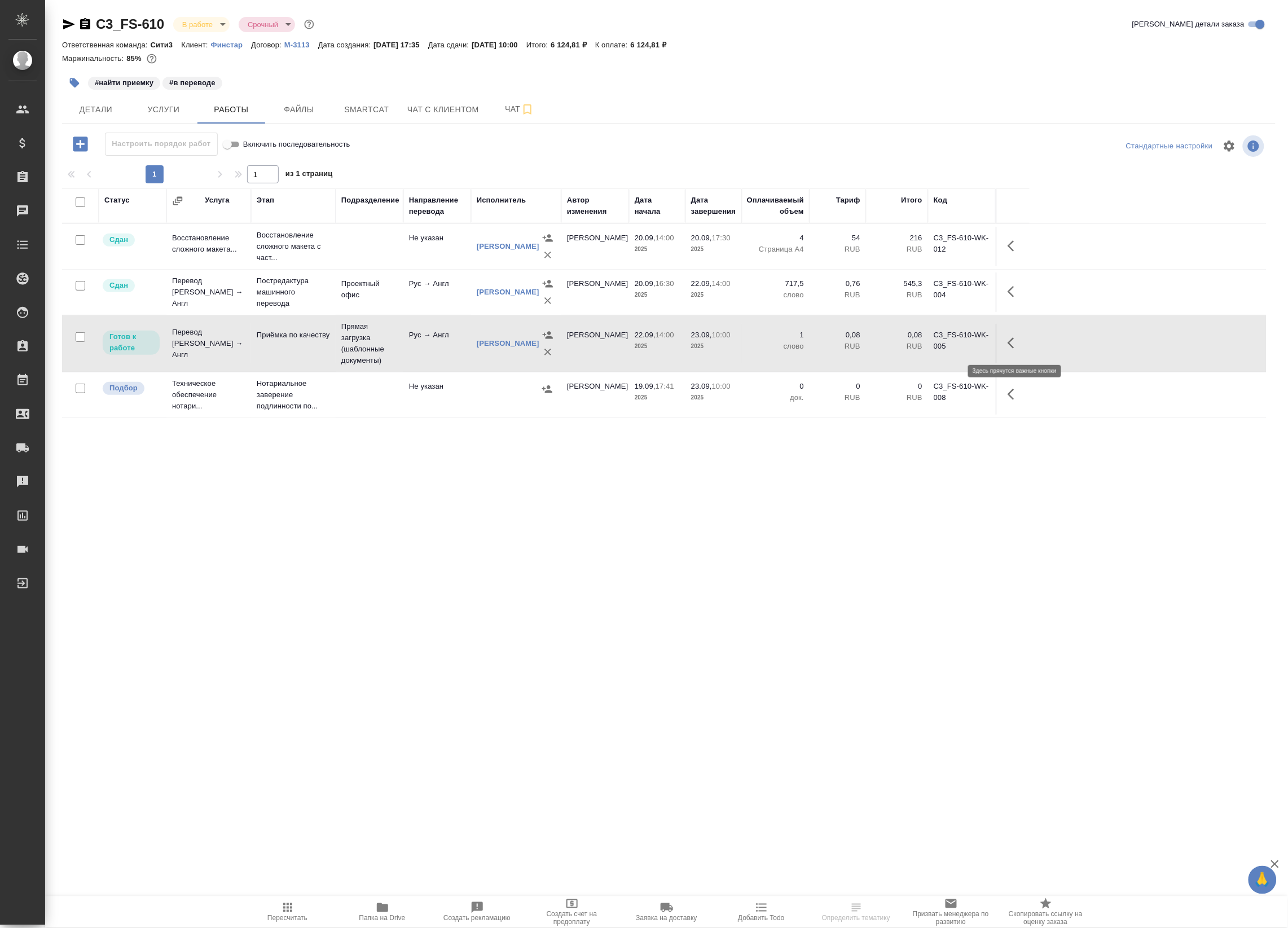
click at [1014, 339] on icon "button" at bounding box center [1011, 343] width 7 height 11
click at [587, 551] on div "Статус Услуга Этап Подразделение Направление перевода Исполнитель Автор изменен…" at bounding box center [664, 442] width 1205 height 508
click at [359, 336] on td "Прямая загрузка (шаблонные документы)" at bounding box center [369, 344] width 67 height 56
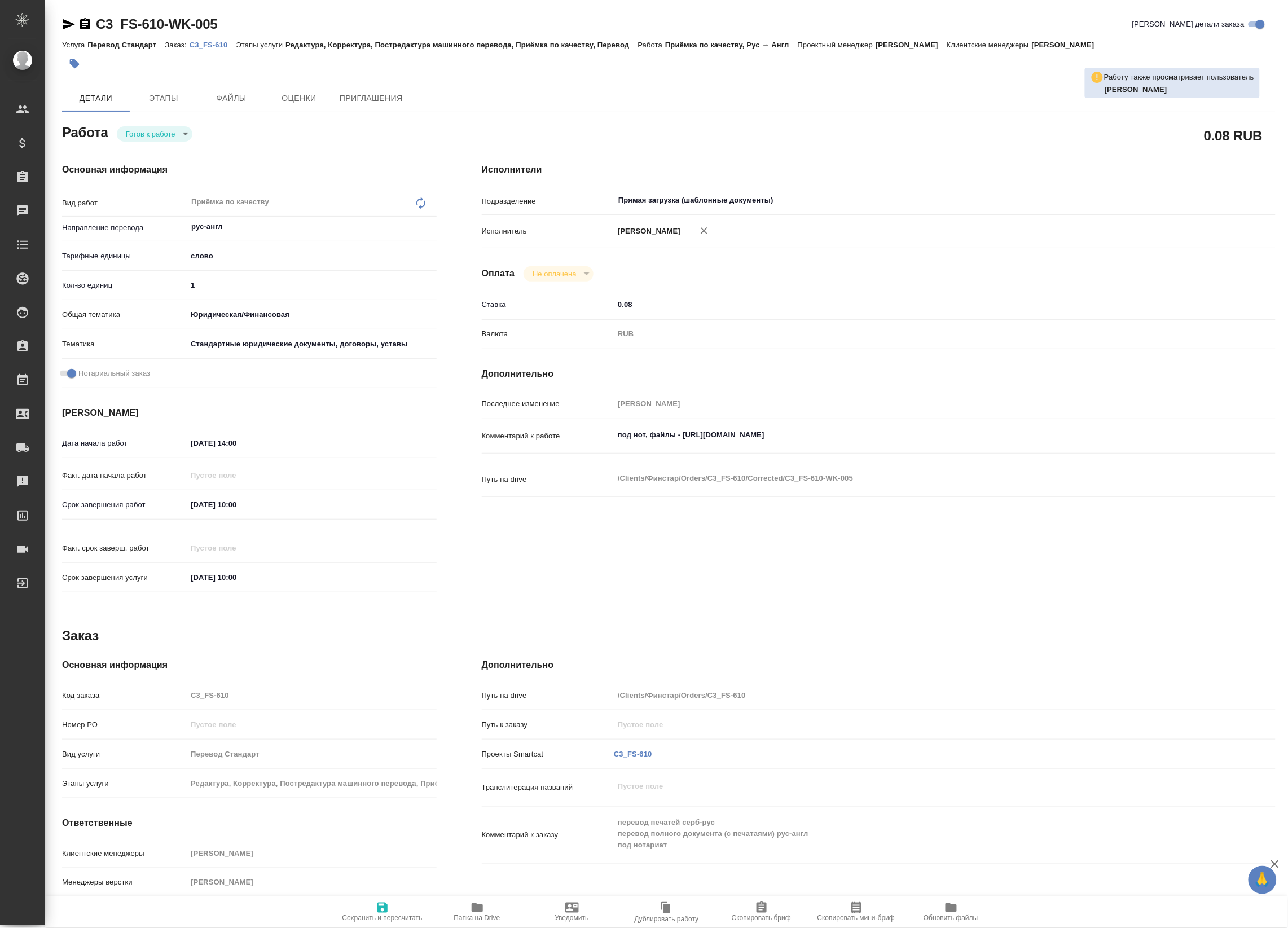
type textarea "x"
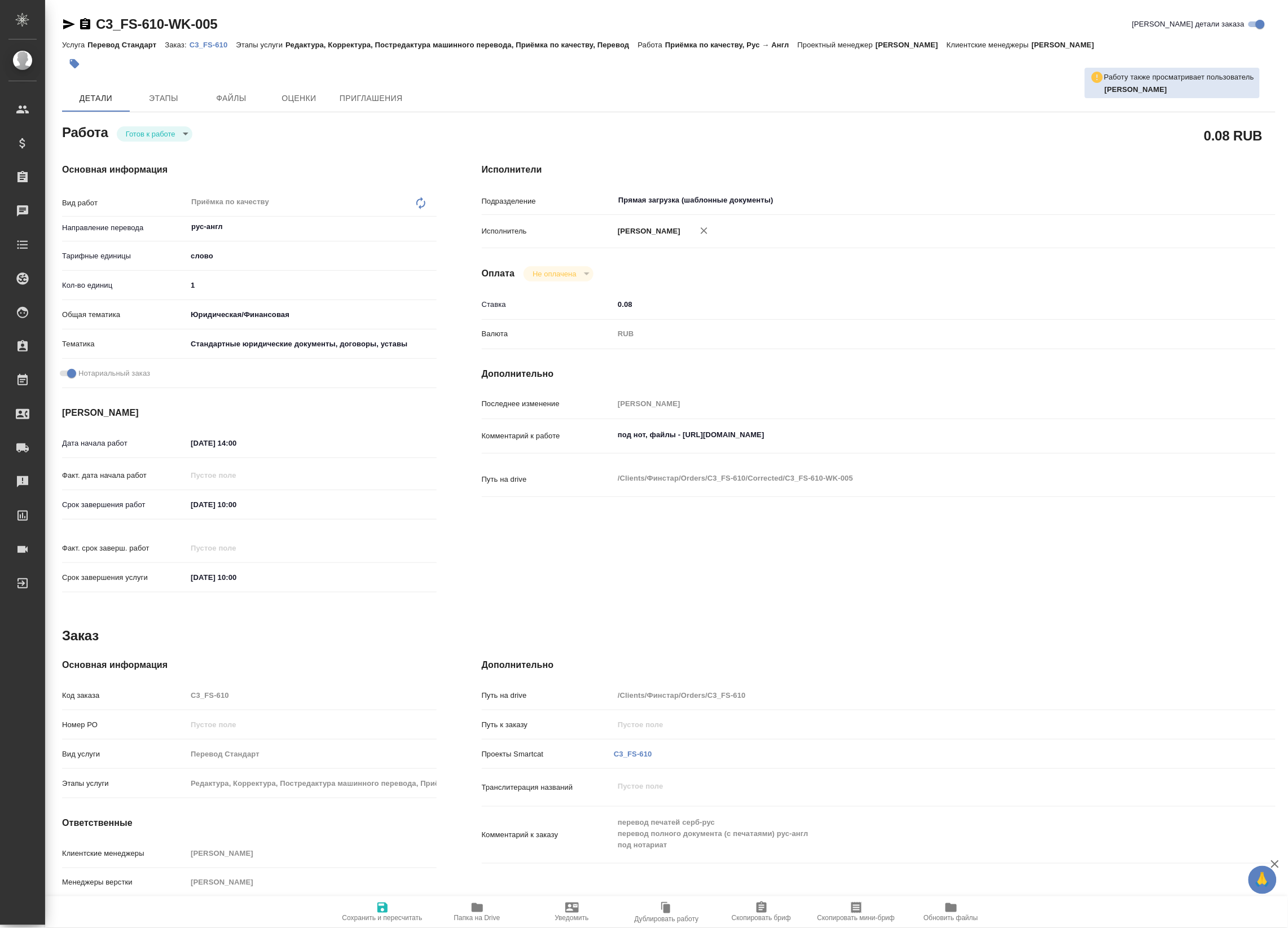
type textarea "x"
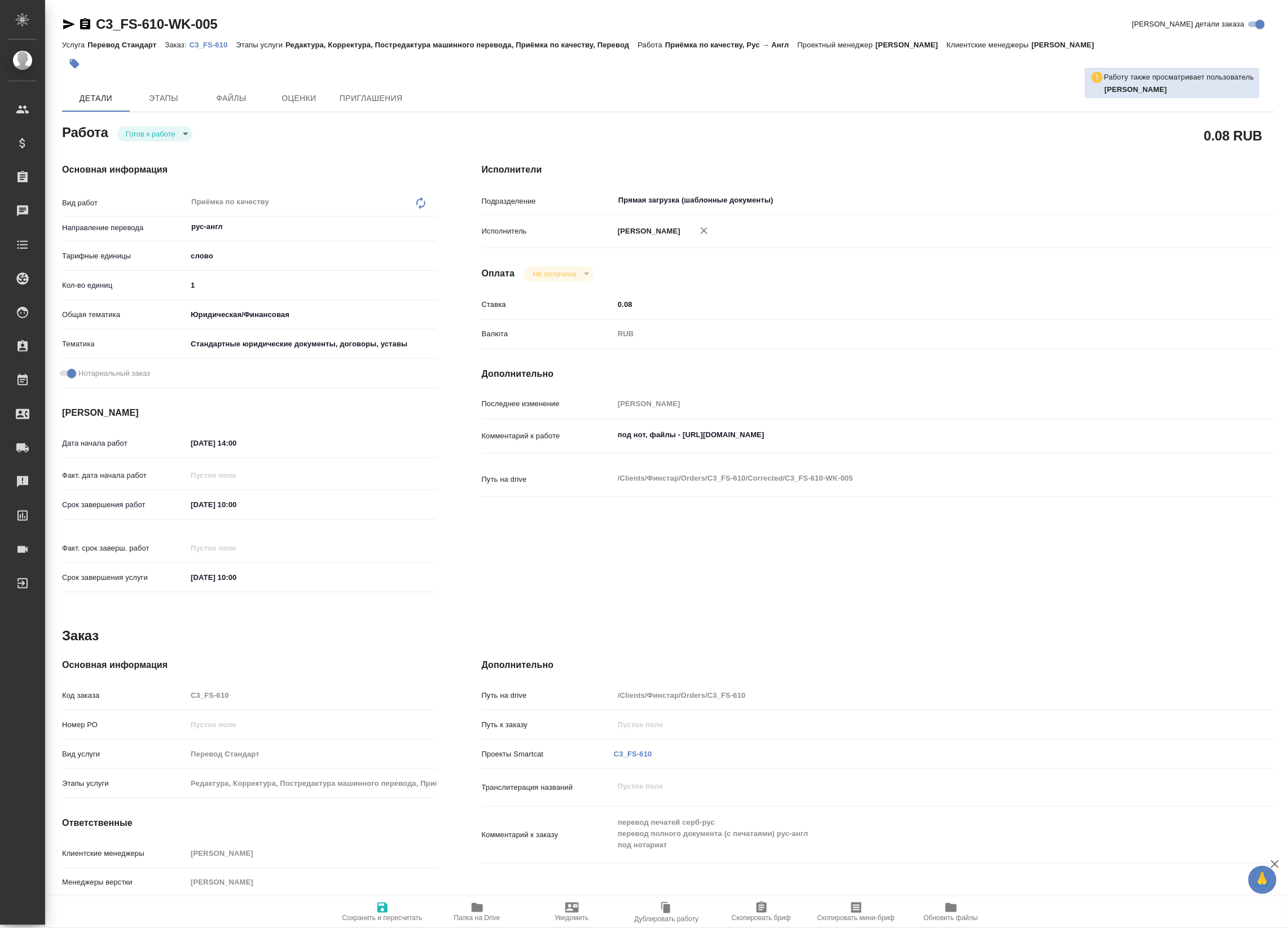
type textarea "x"
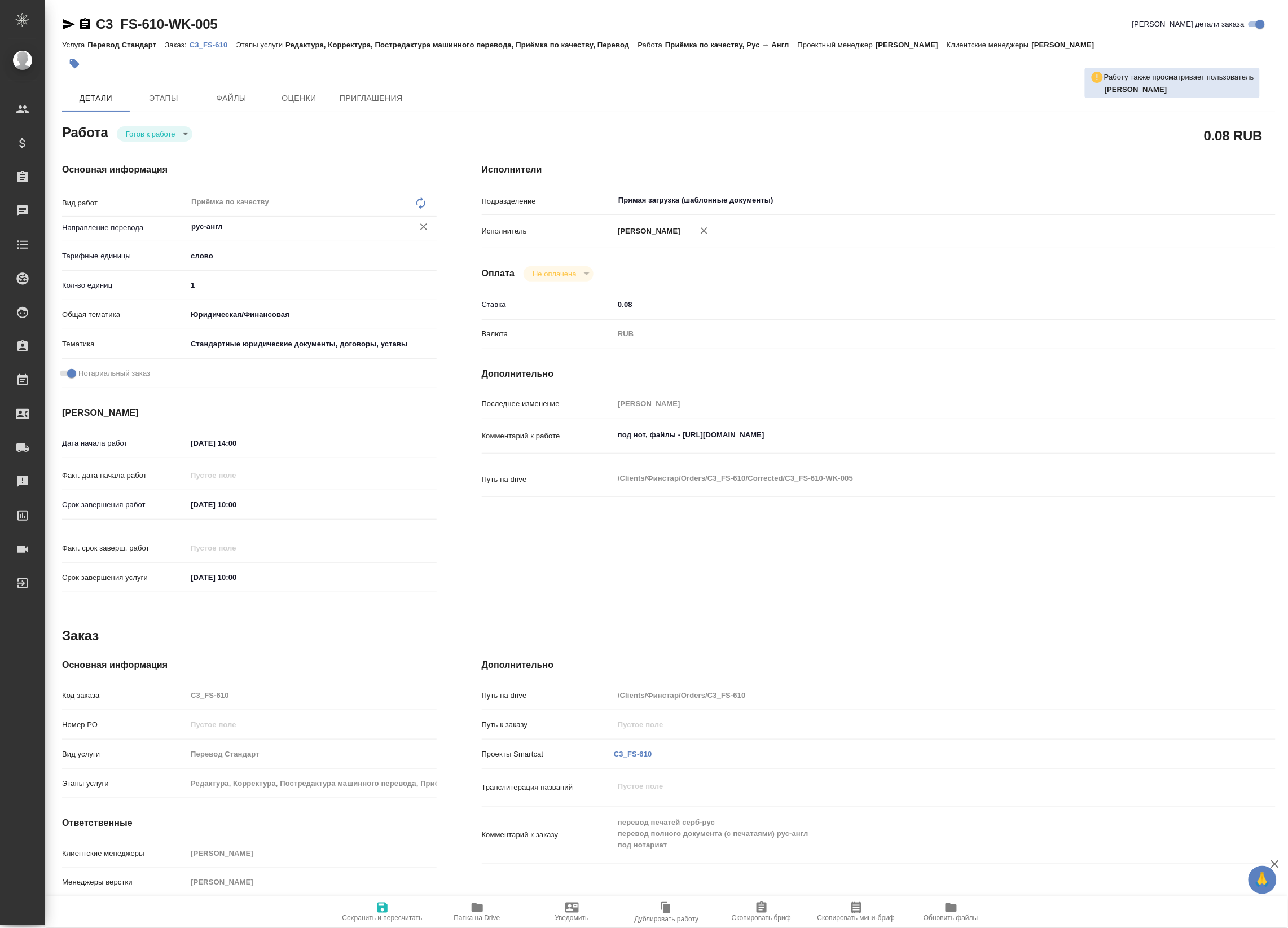
type textarea "x"
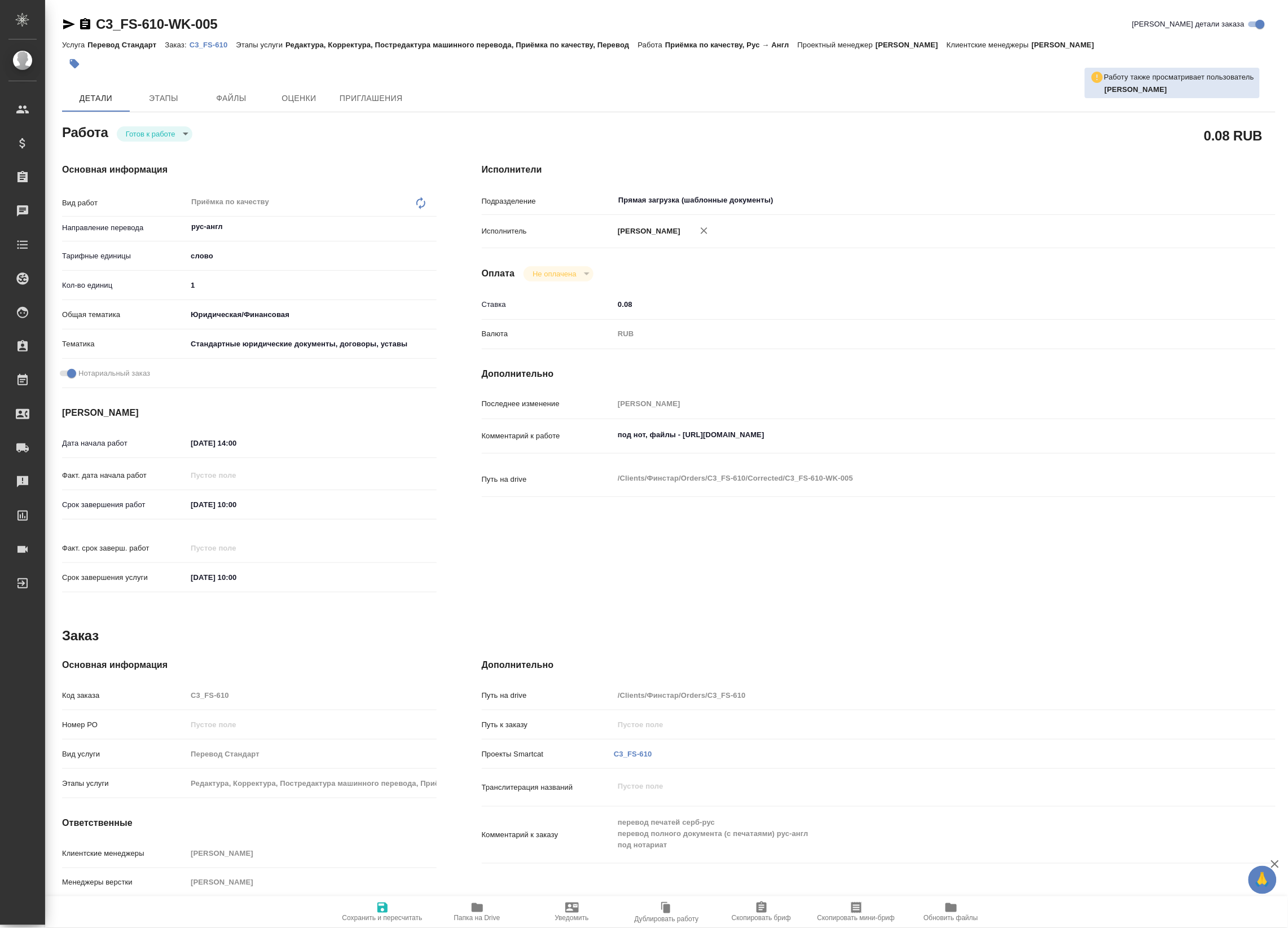
type textarea "x"
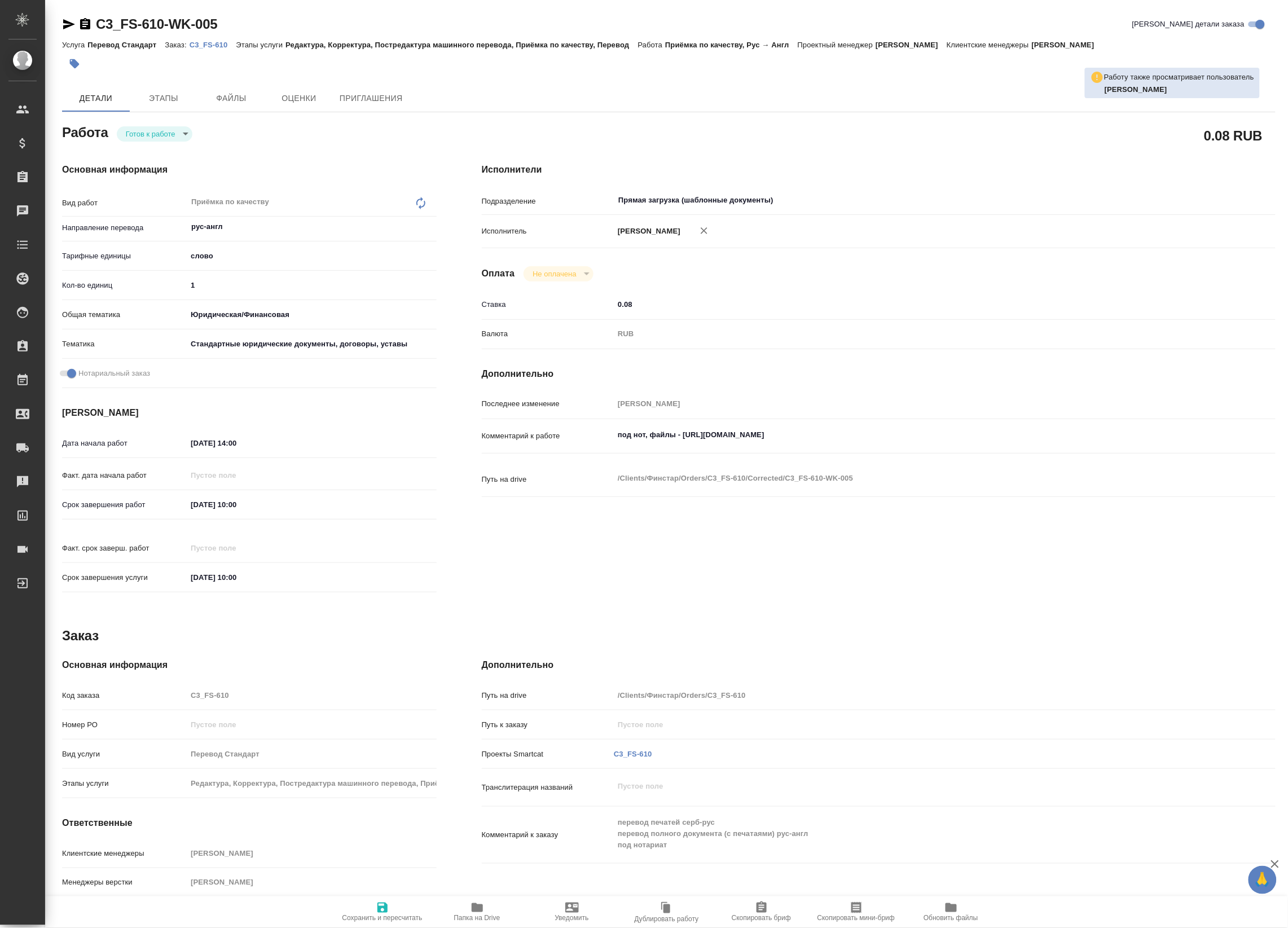
click at [481, 915] on span "Папка на Drive" at bounding box center [477, 919] width 46 height 8
type textarea "x"
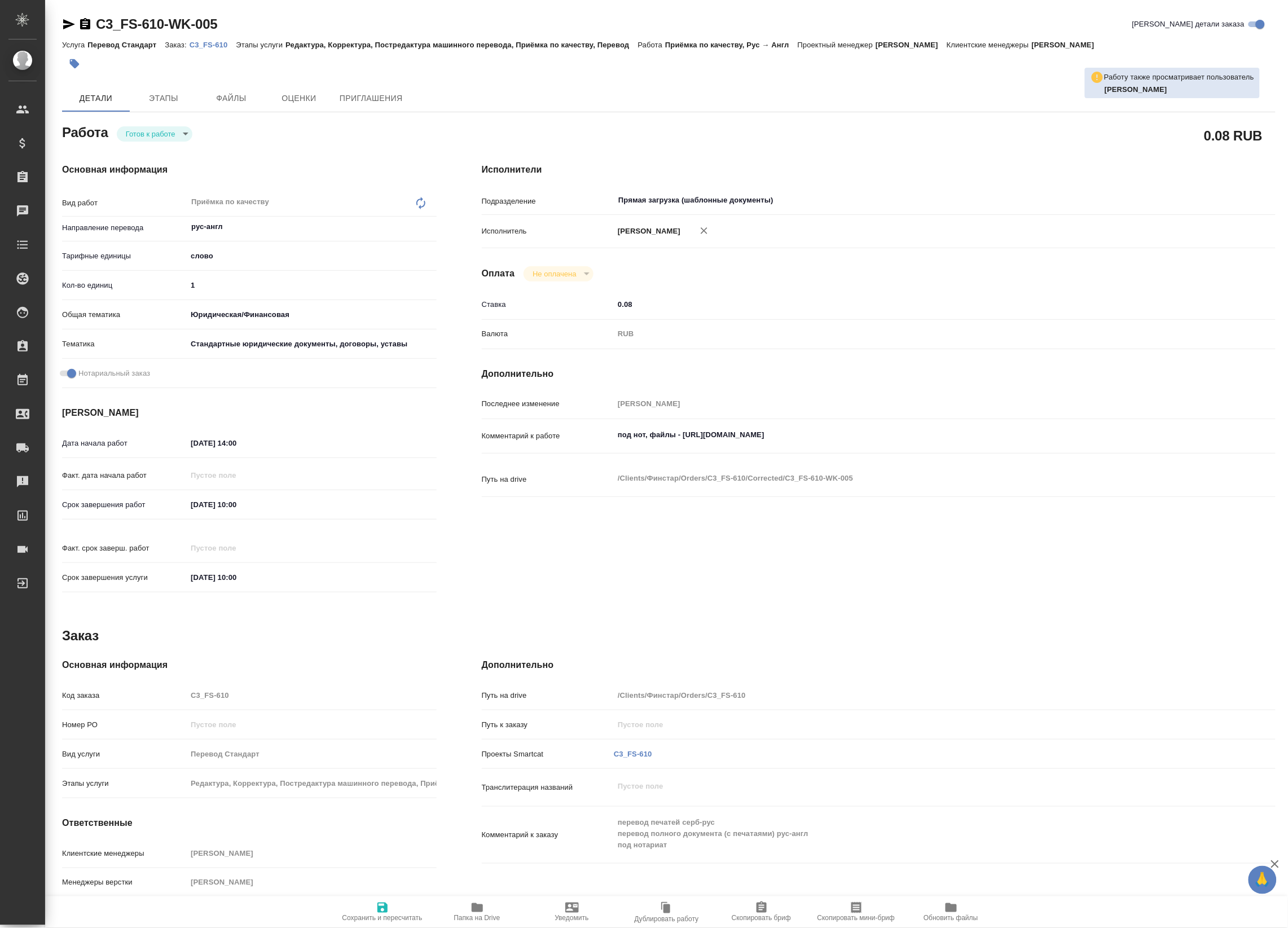
type textarea "x"
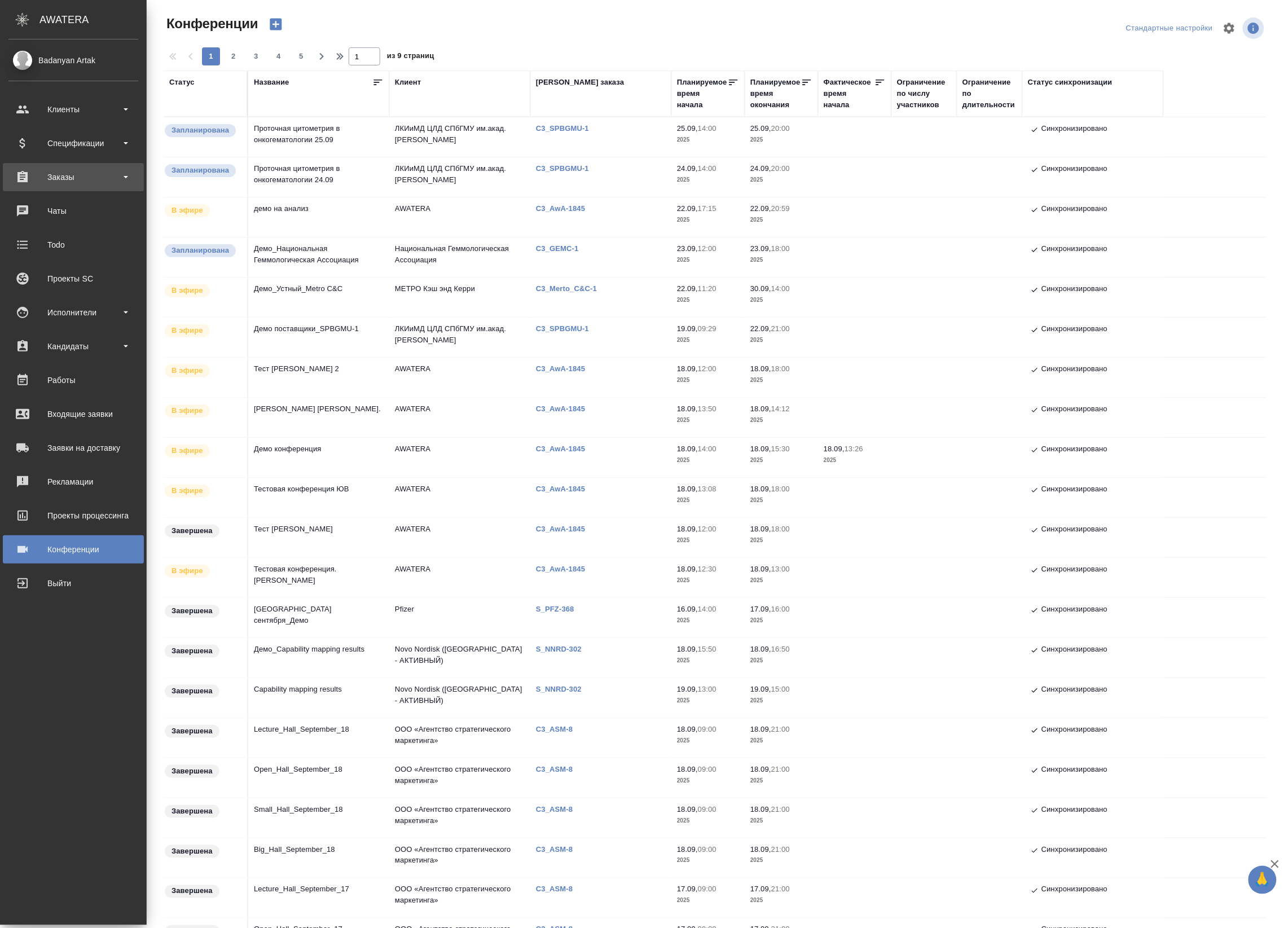
click at [29, 177] on div "Заказы" at bounding box center [74, 177] width 130 height 17
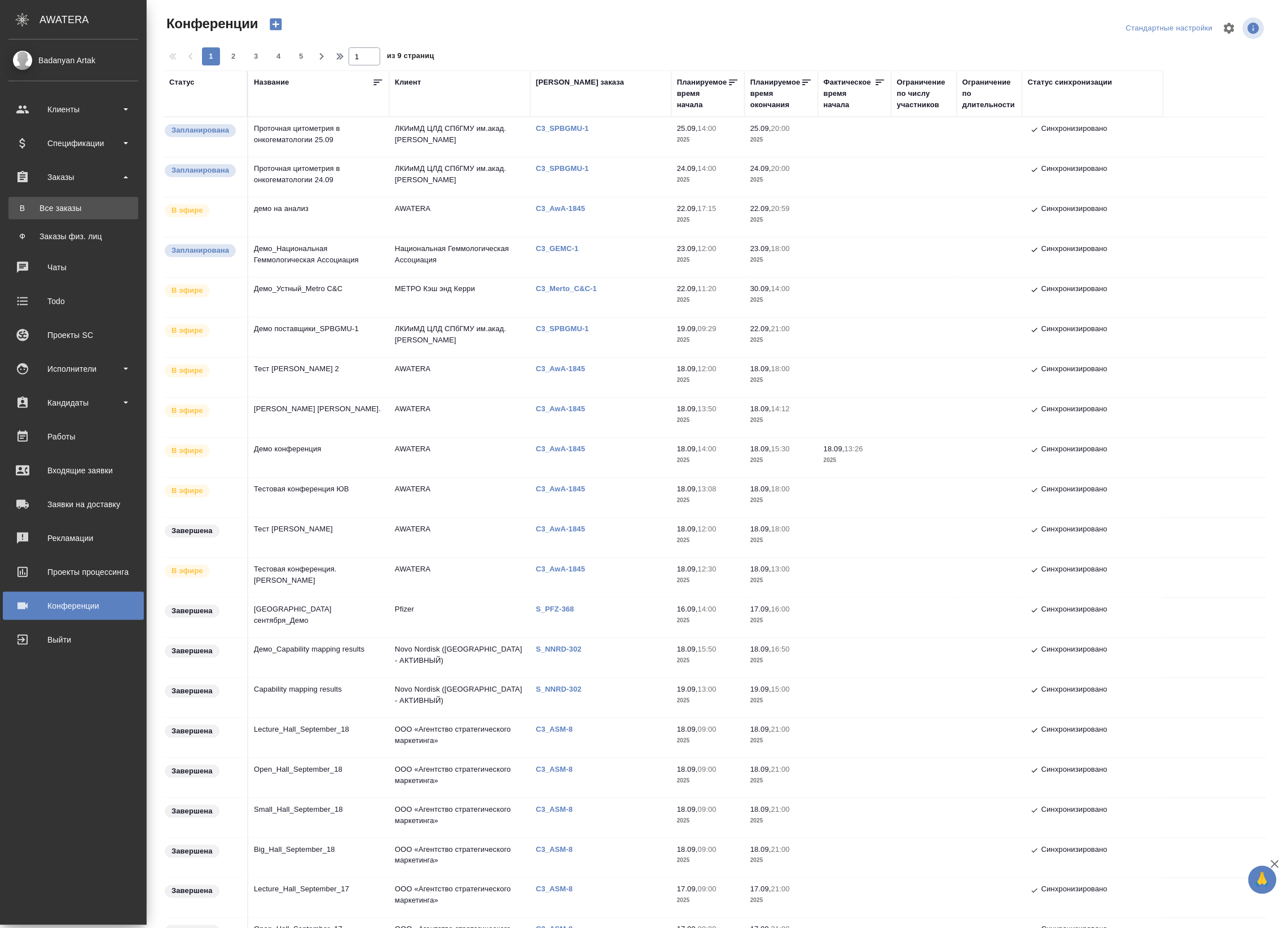
click at [44, 202] on div "Все заказы" at bounding box center [74, 208] width 119 height 11
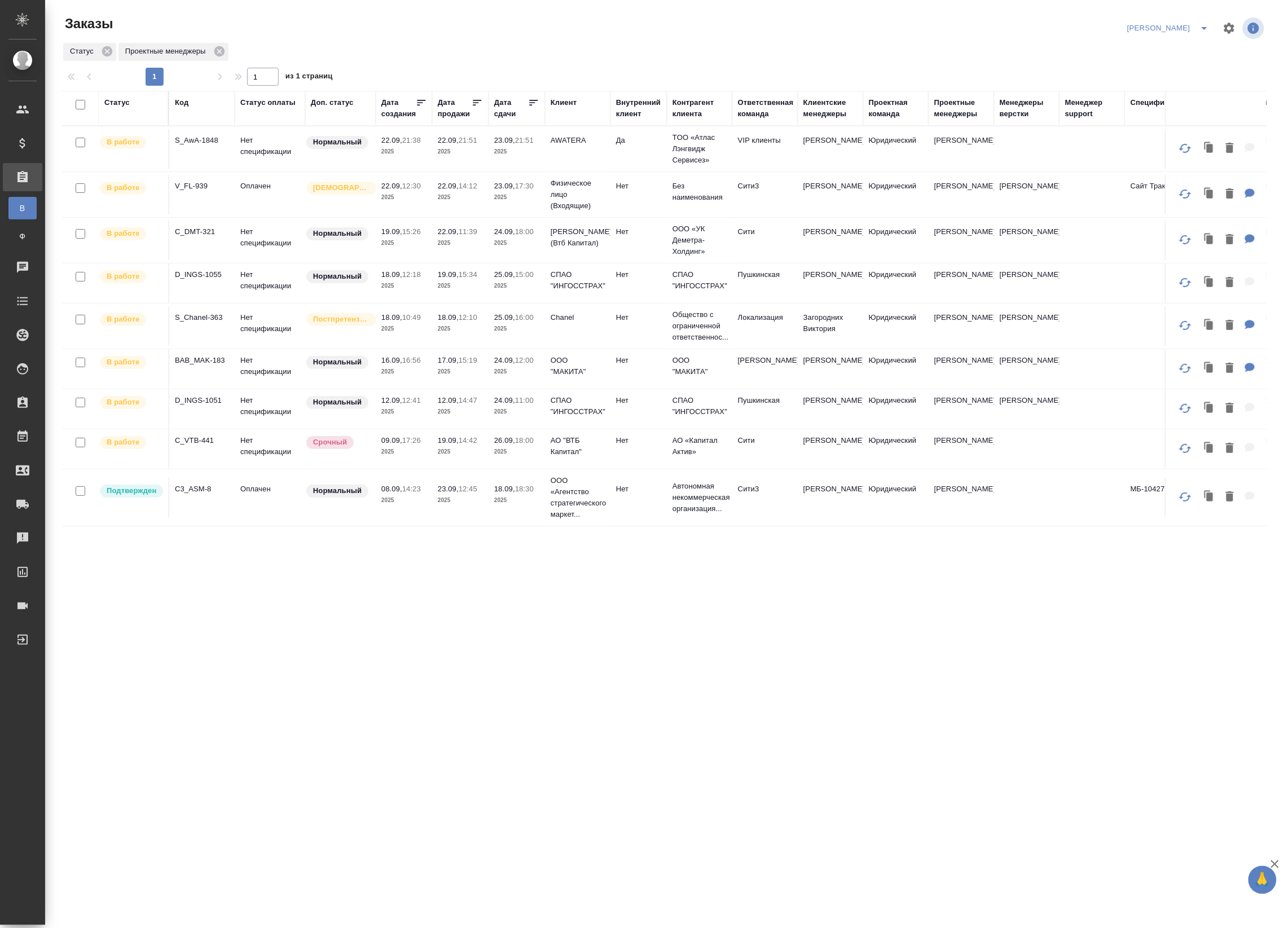
click at [408, 506] on p "2025" at bounding box center [404, 501] width 45 height 11
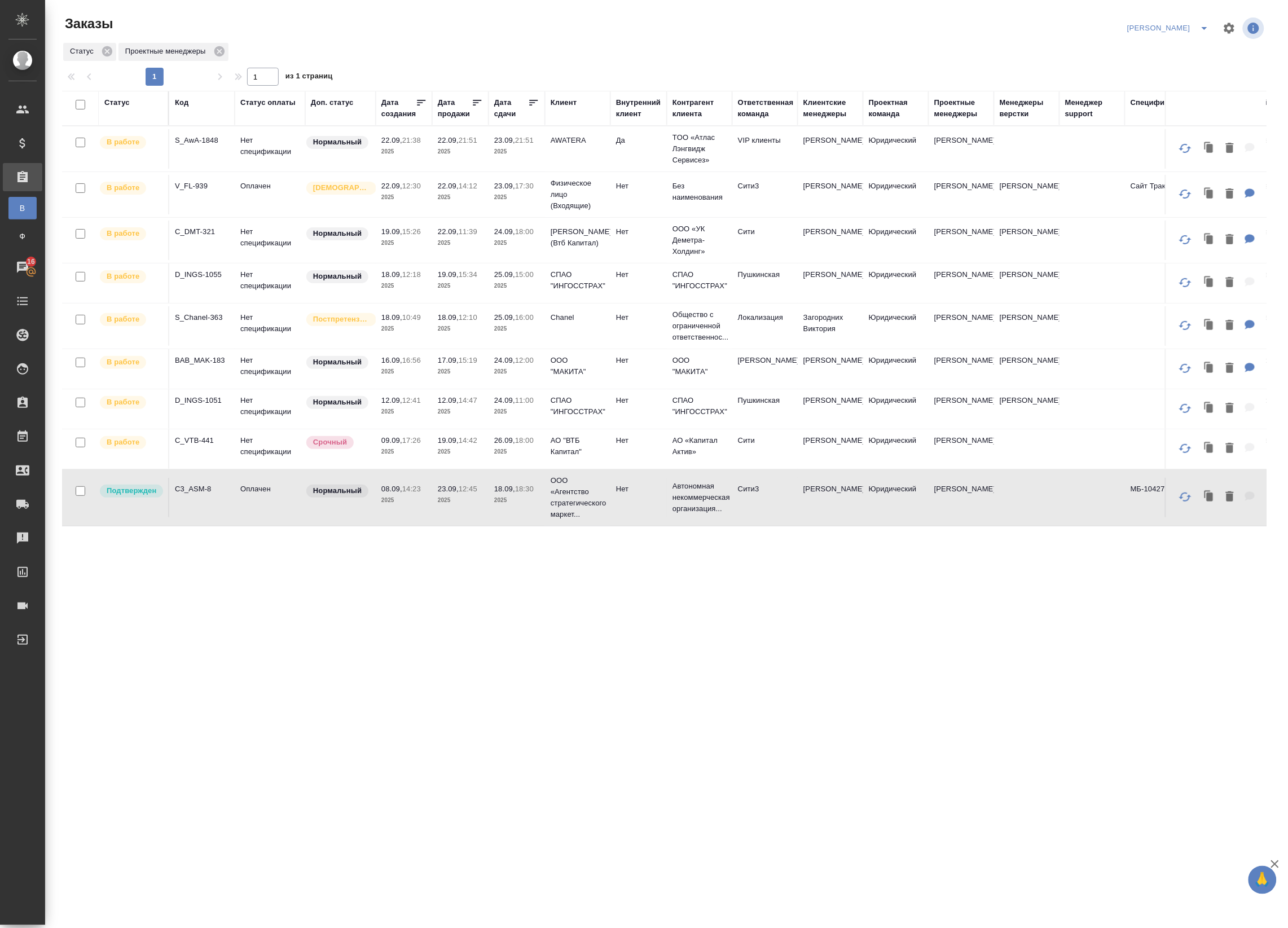
click at [406, 508] on td "08.09, 14:23 2025" at bounding box center [404, 497] width 56 height 39
click at [407, 502] on p "2025" at bounding box center [404, 501] width 45 height 11
click at [537, 104] on icon at bounding box center [534, 102] width 11 height 11
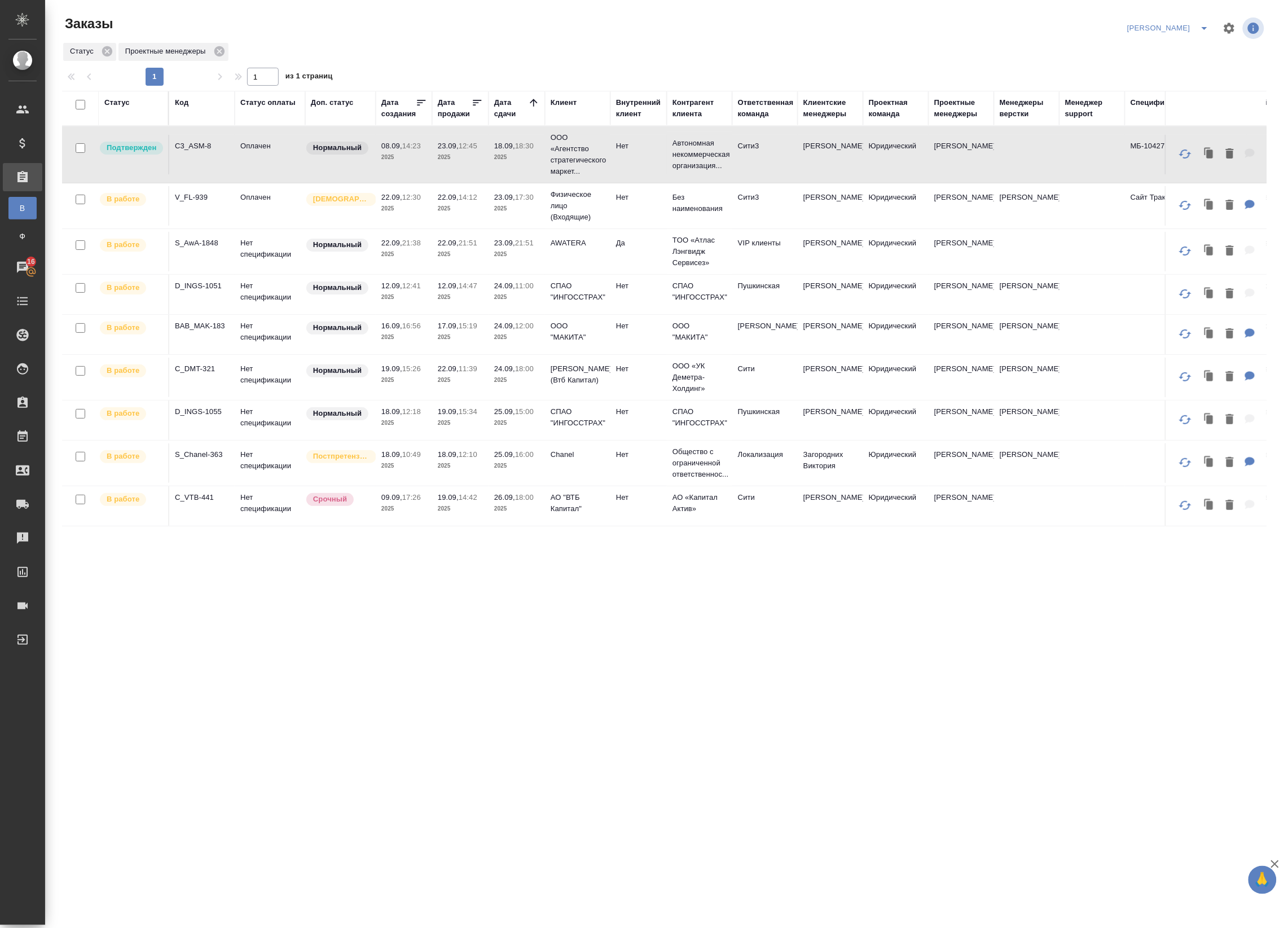
click at [449, 224] on td "22.09, 14:12 2025" at bounding box center [461, 206] width 56 height 39
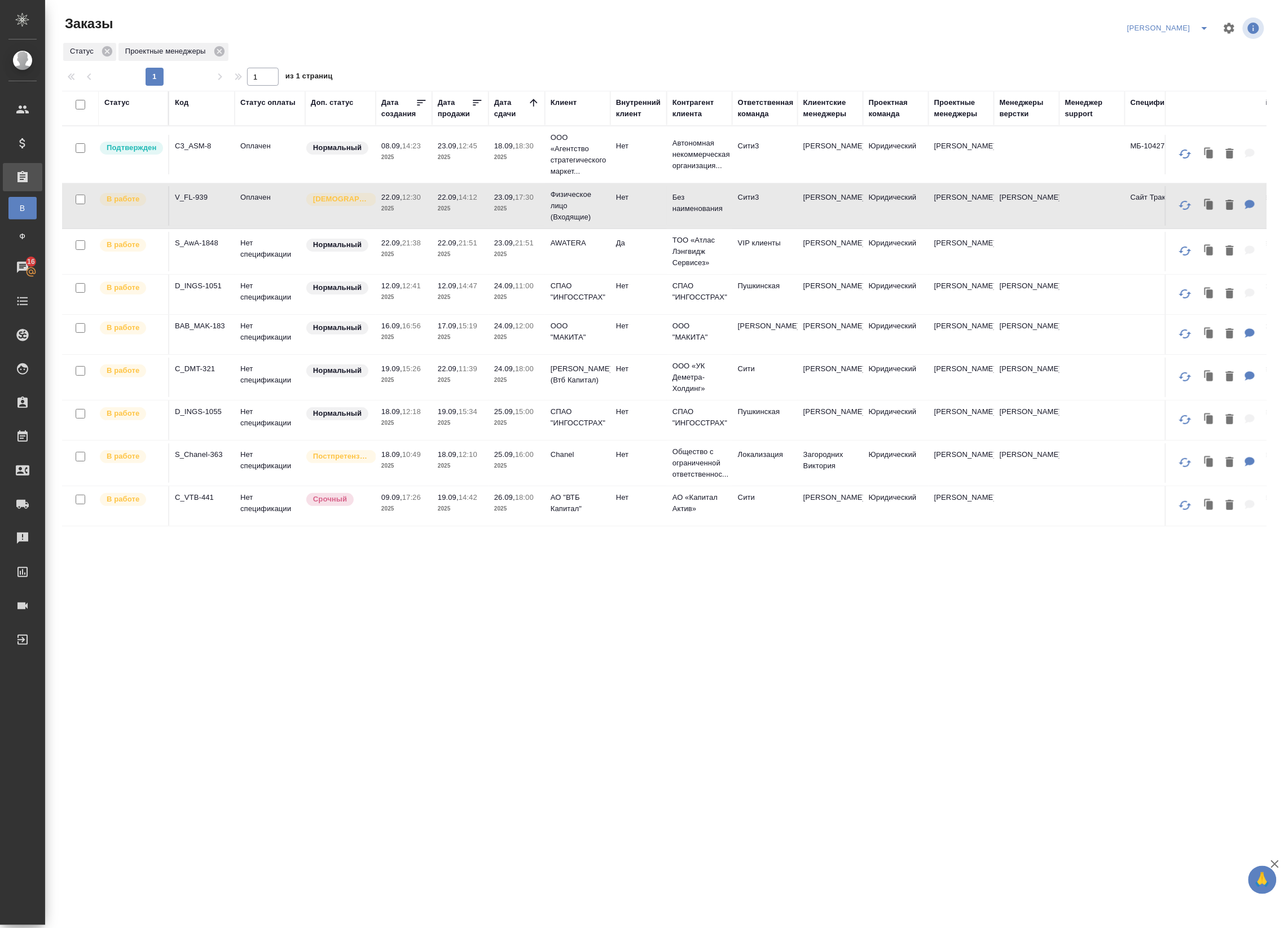
click at [450, 217] on td "22.09, 14:12 2025" at bounding box center [461, 206] width 56 height 39
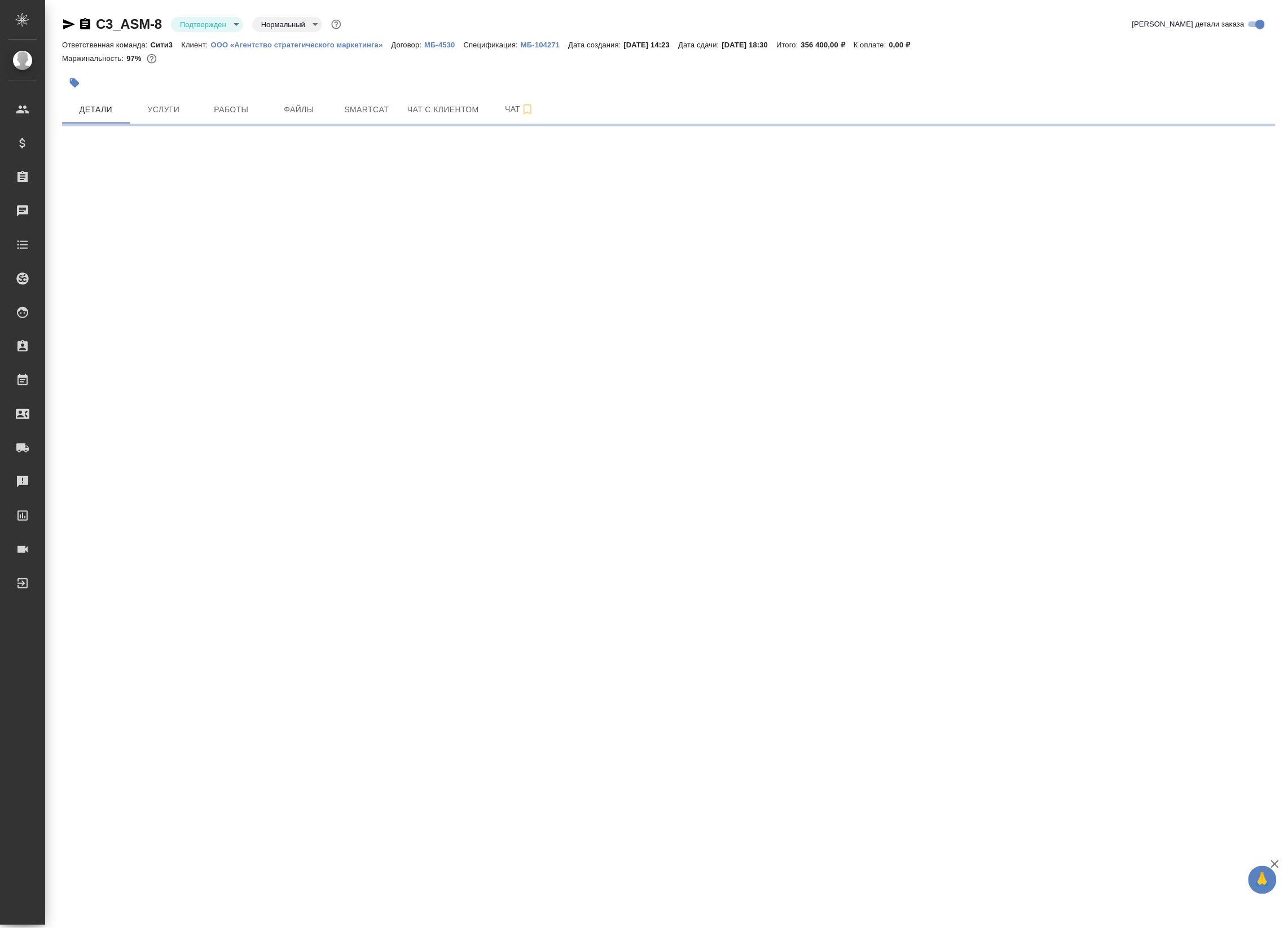
select select "RU"
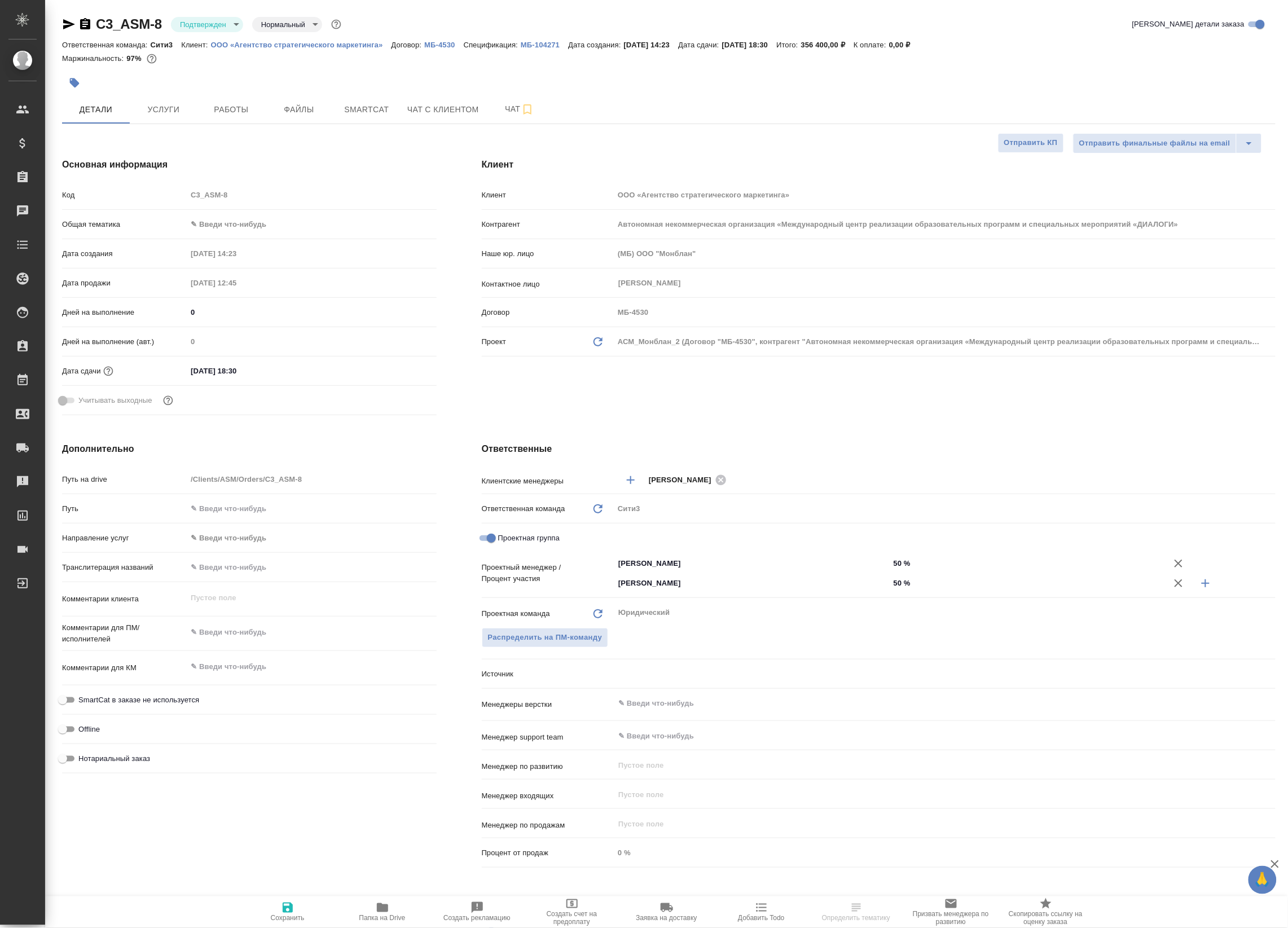
type textarea "x"
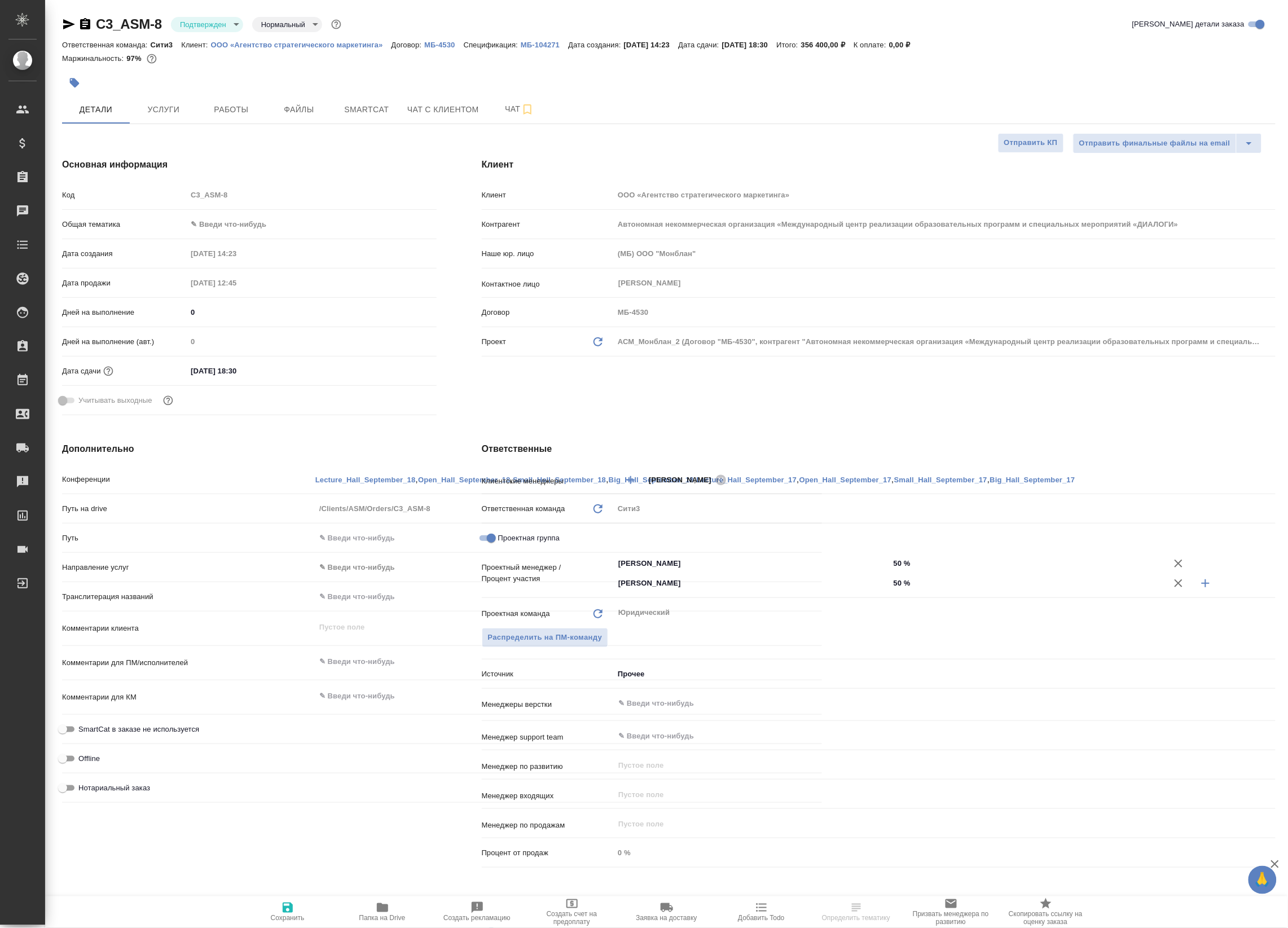
type textarea "x"
click at [232, 97] on button "Работы" at bounding box center [231, 109] width 67 height 28
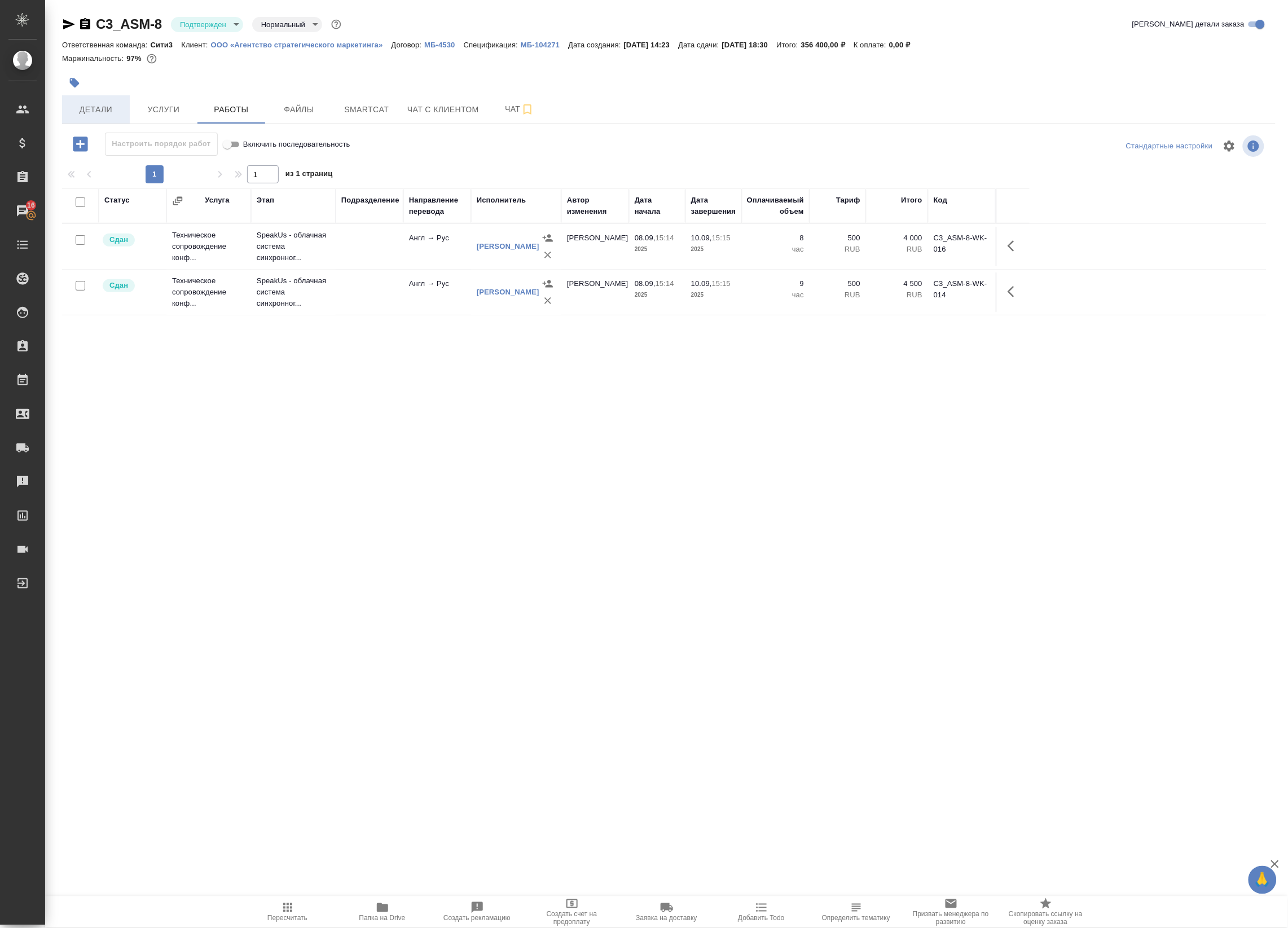
click at [107, 104] on span "Детали" at bounding box center [96, 109] width 54 height 14
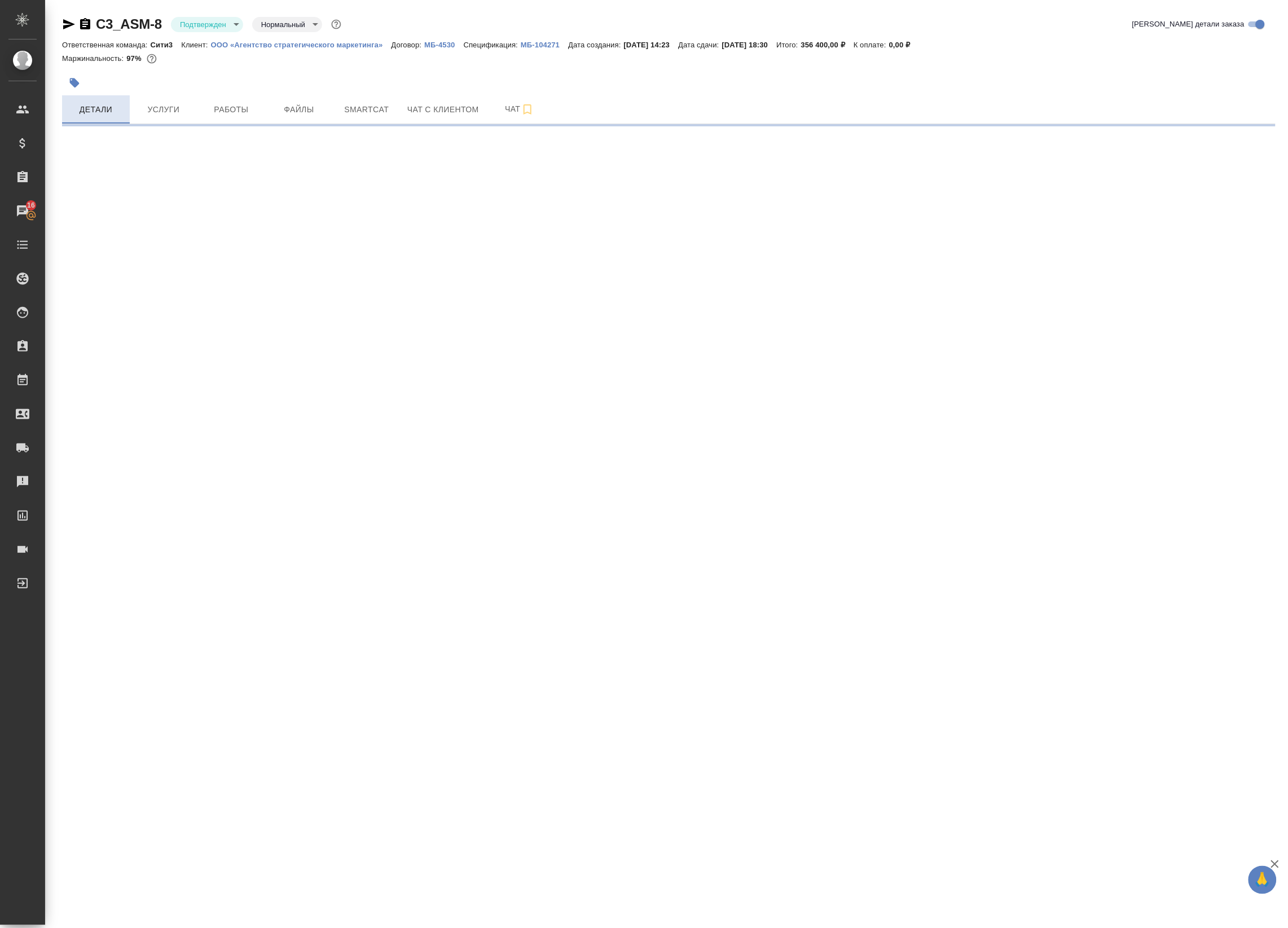
select select "RU"
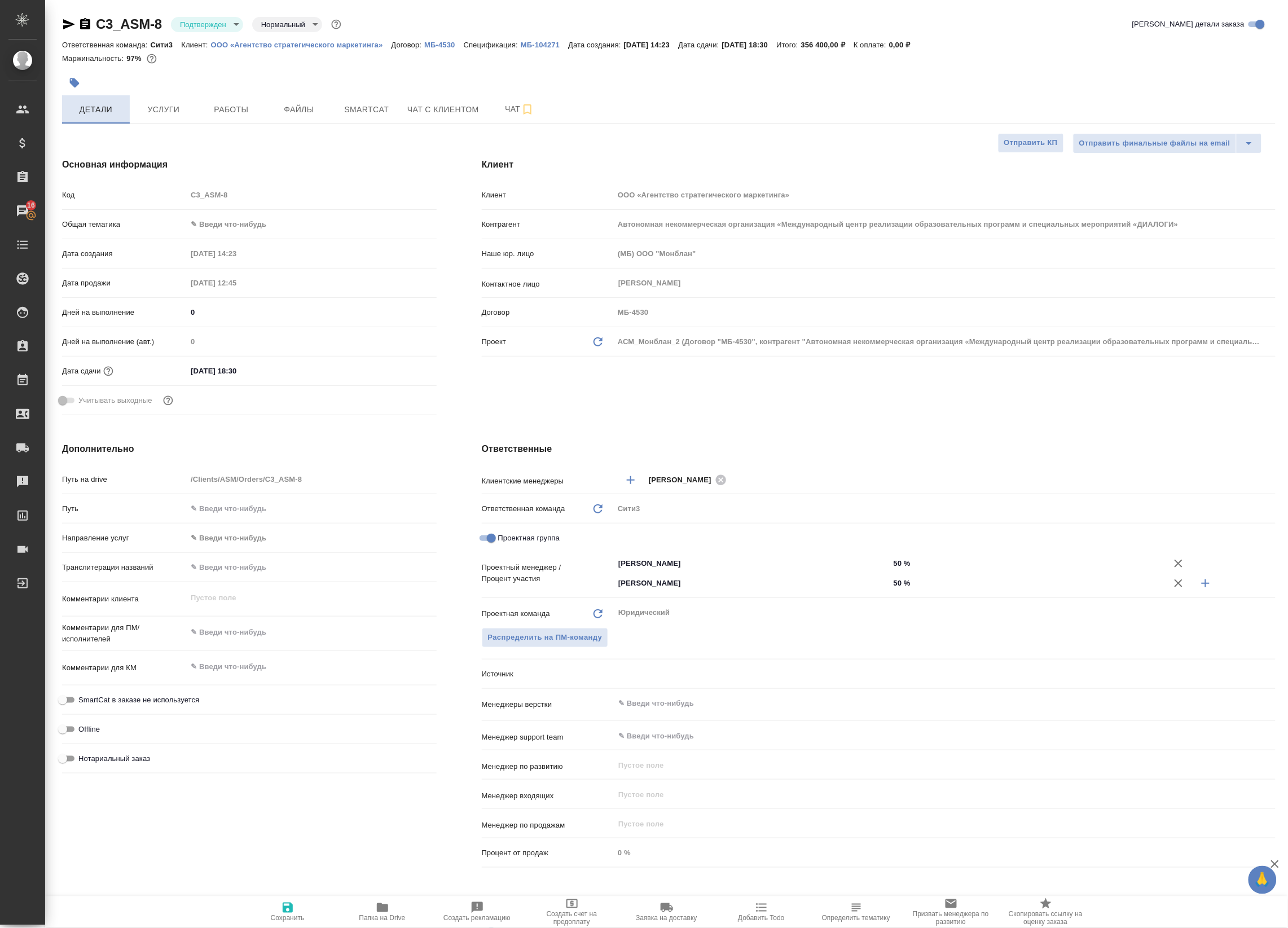
type textarea "x"
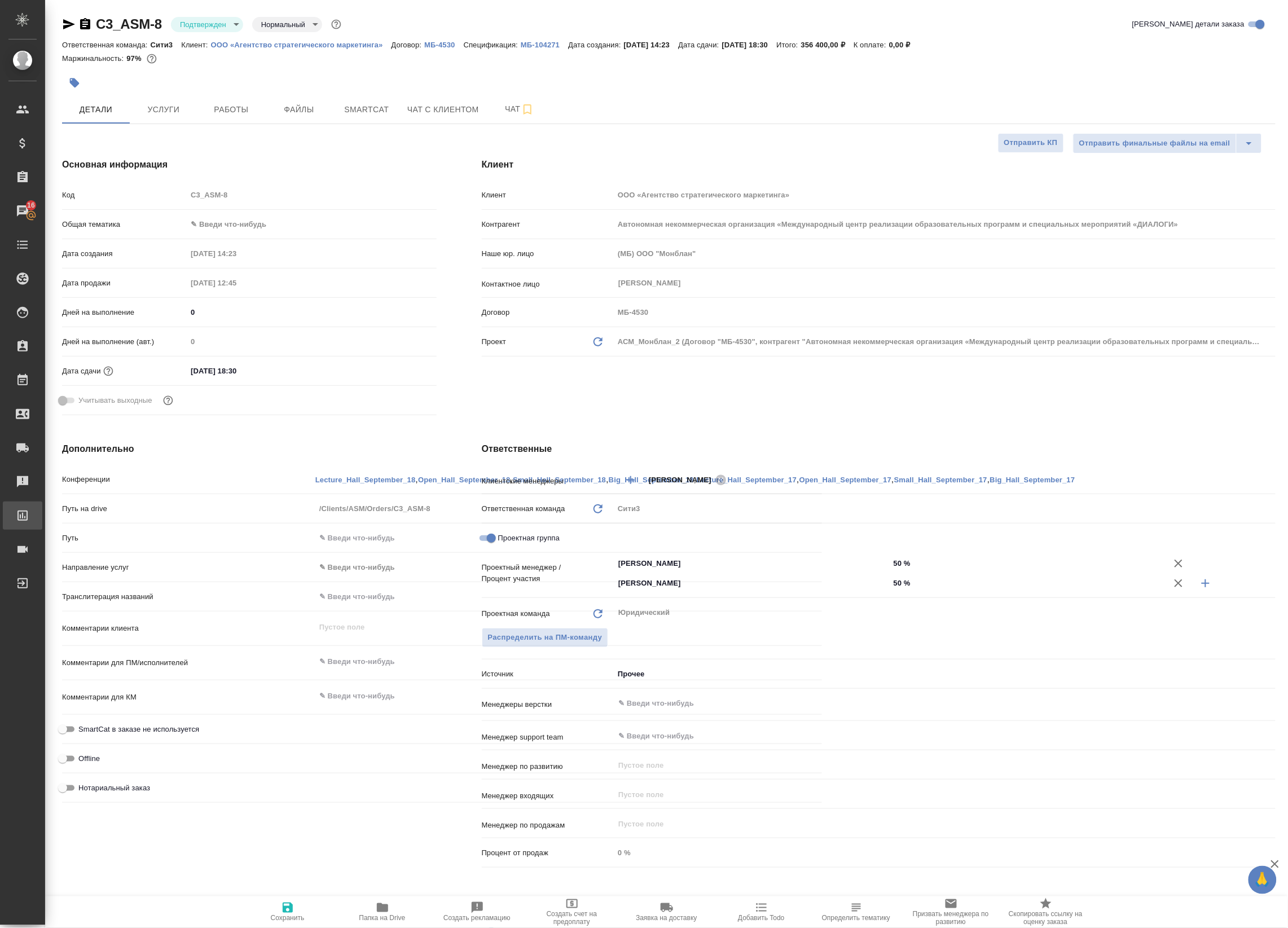
type textarea "x"
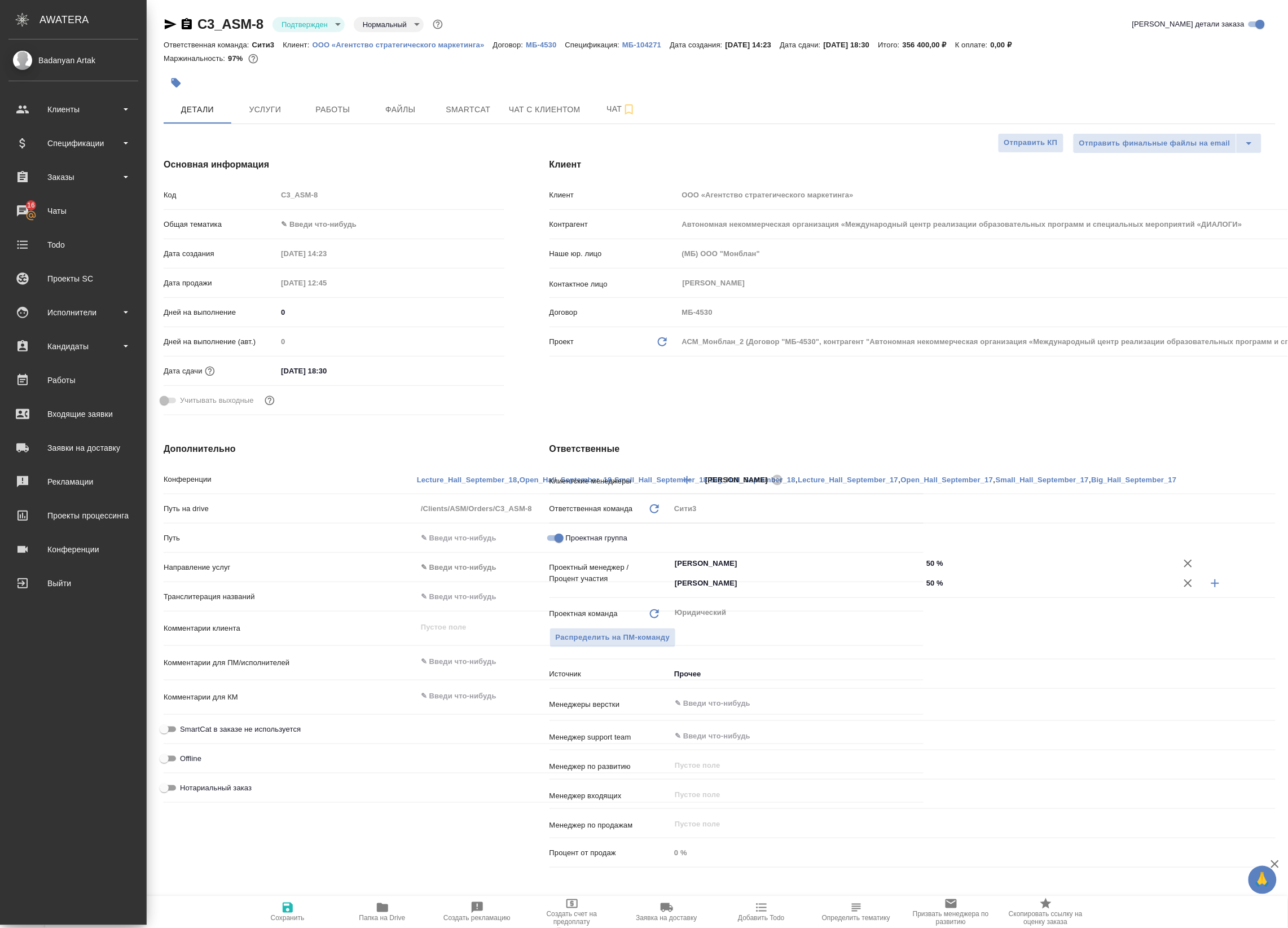
type textarea "x"
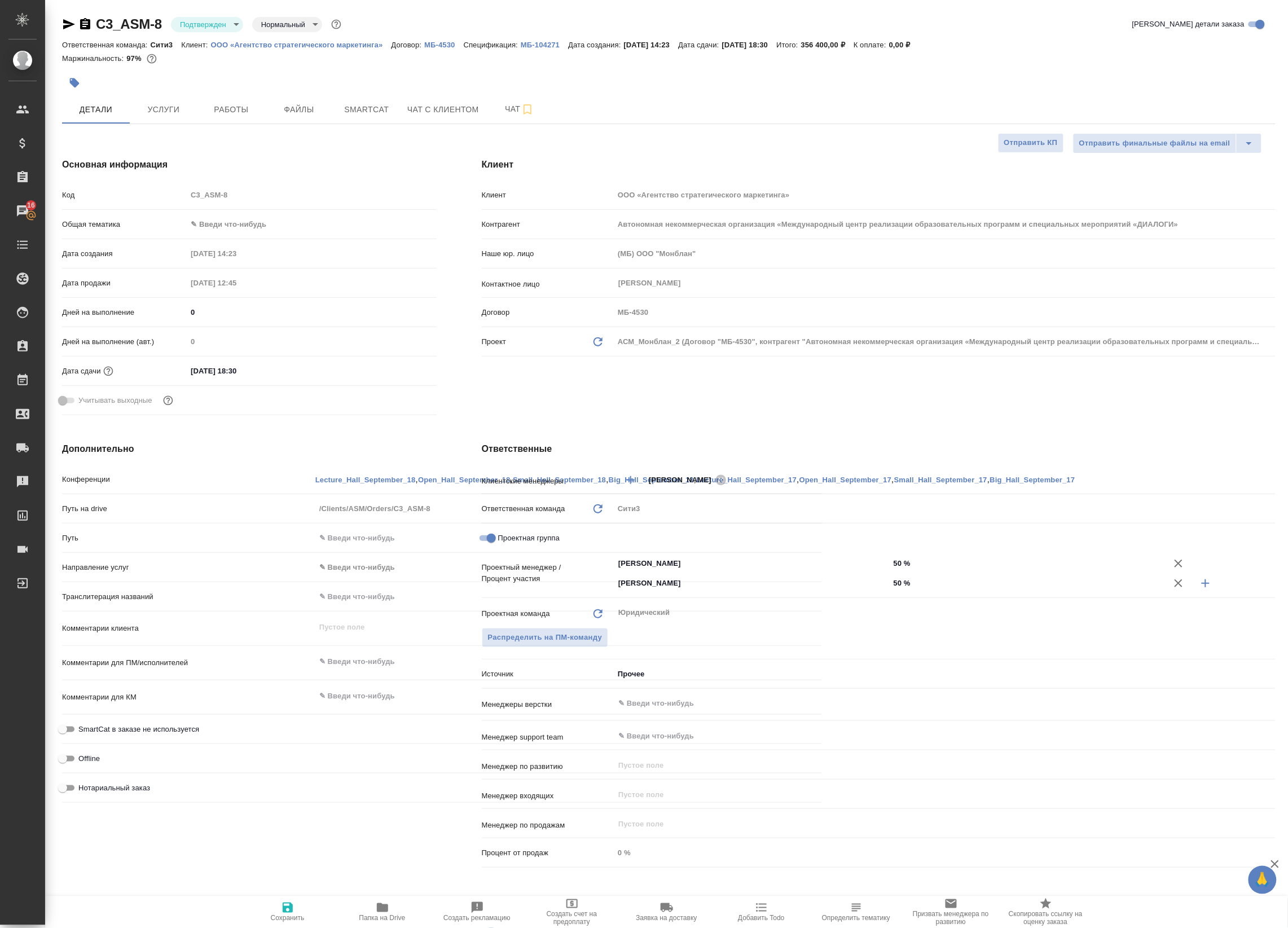
type textarea "x"
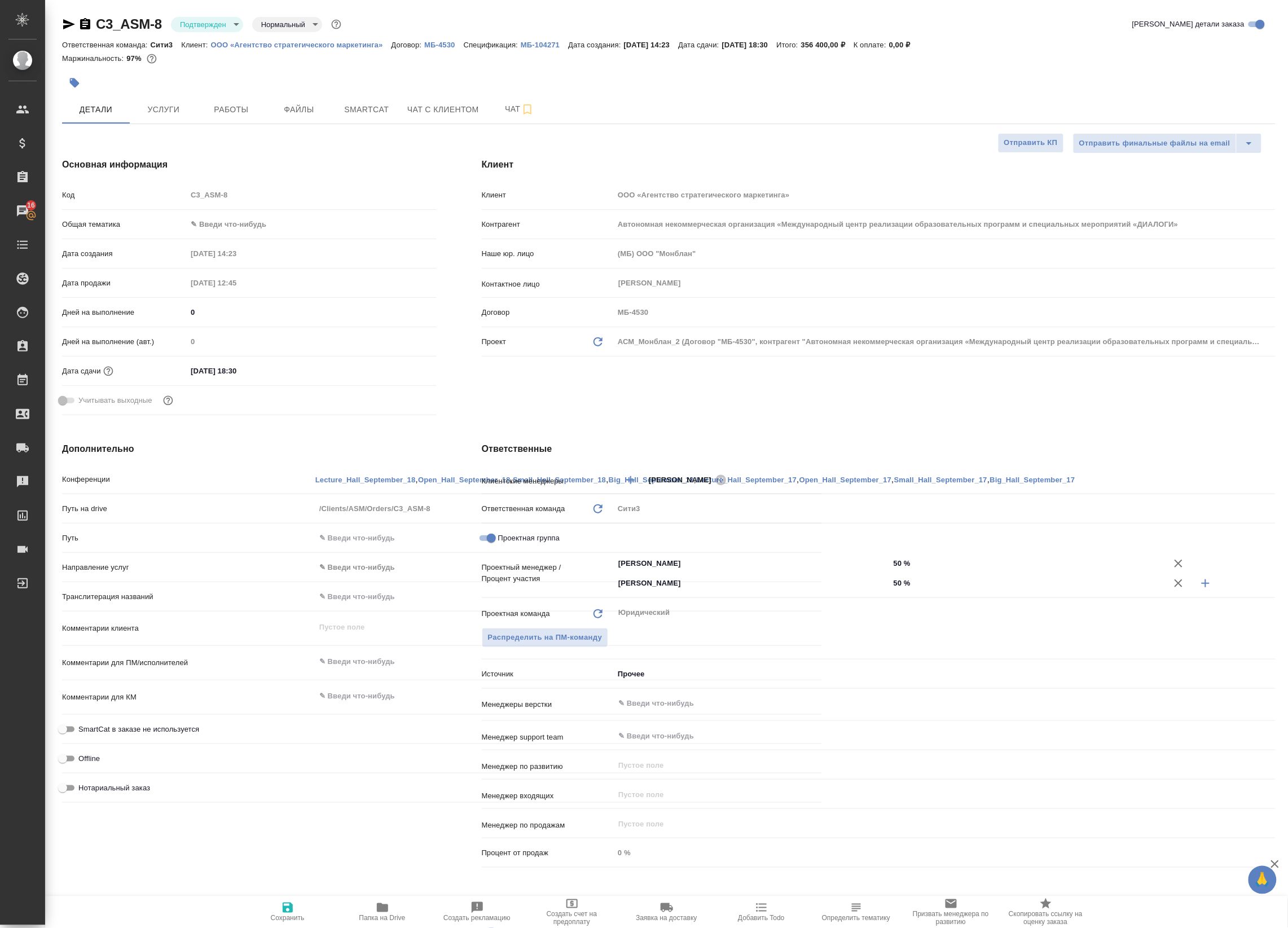
type textarea "x"
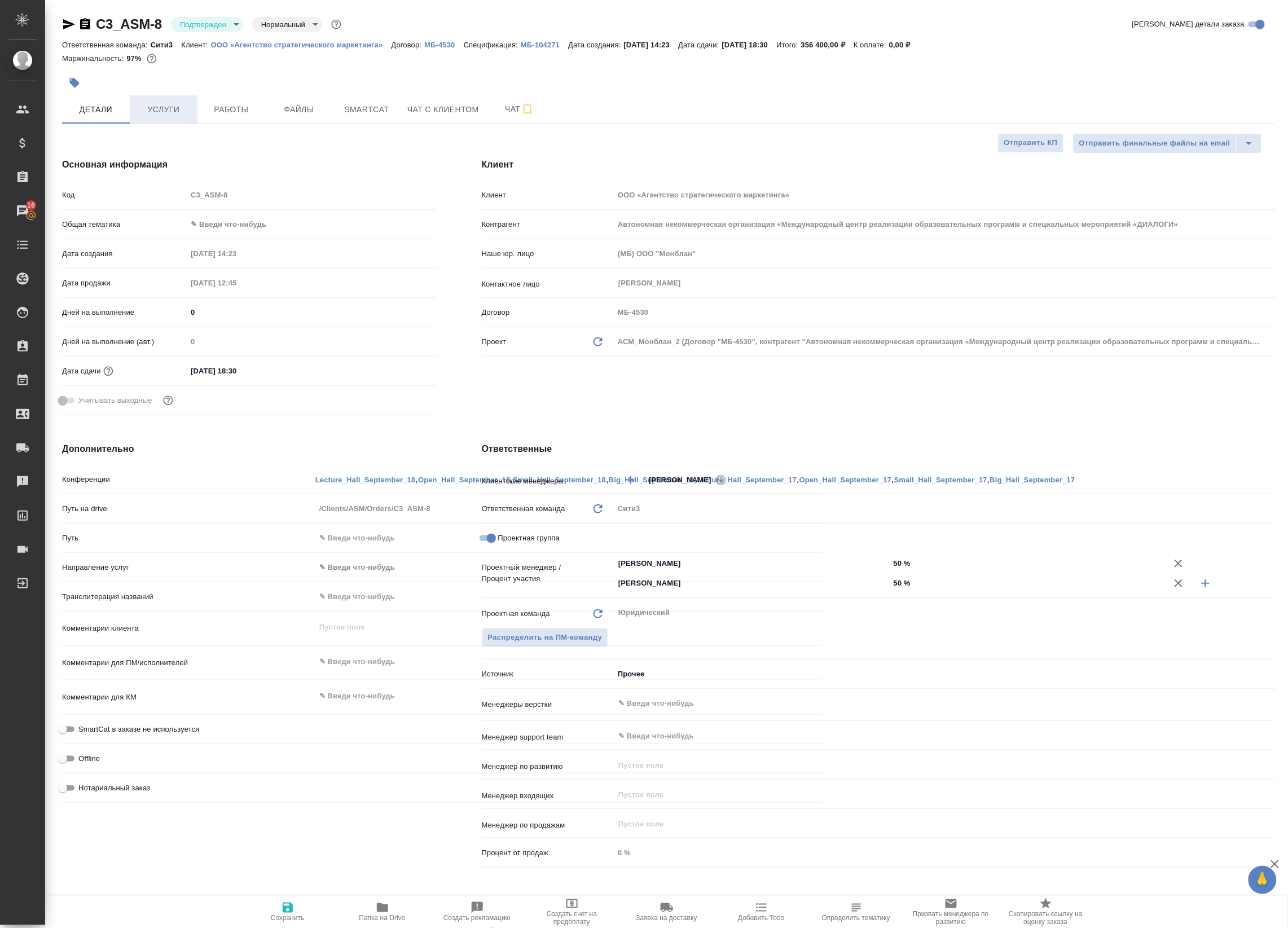
type textarea "x"
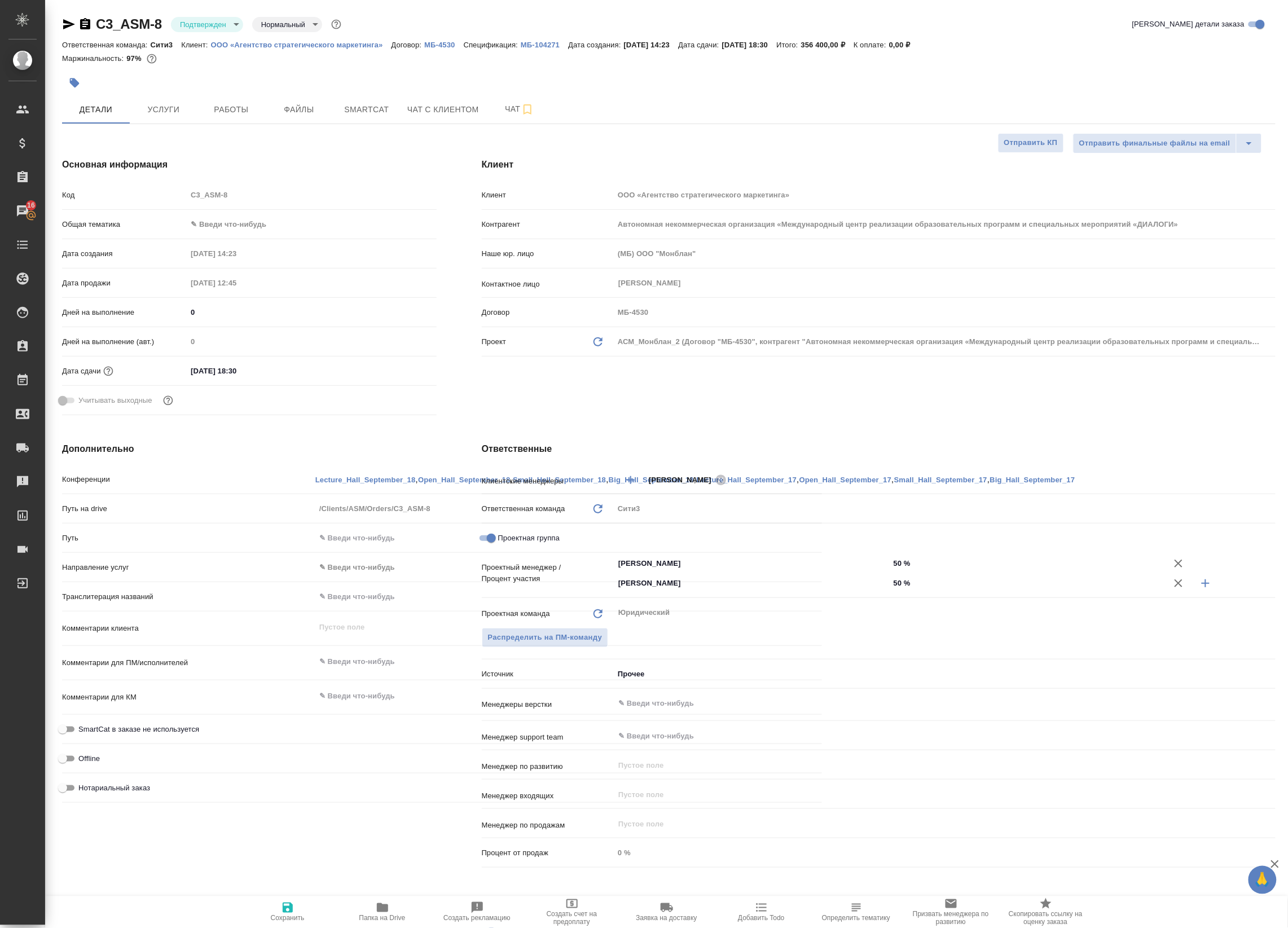
type textarea "x"
click at [168, 111] on span "Услуги" at bounding box center [163, 109] width 54 height 14
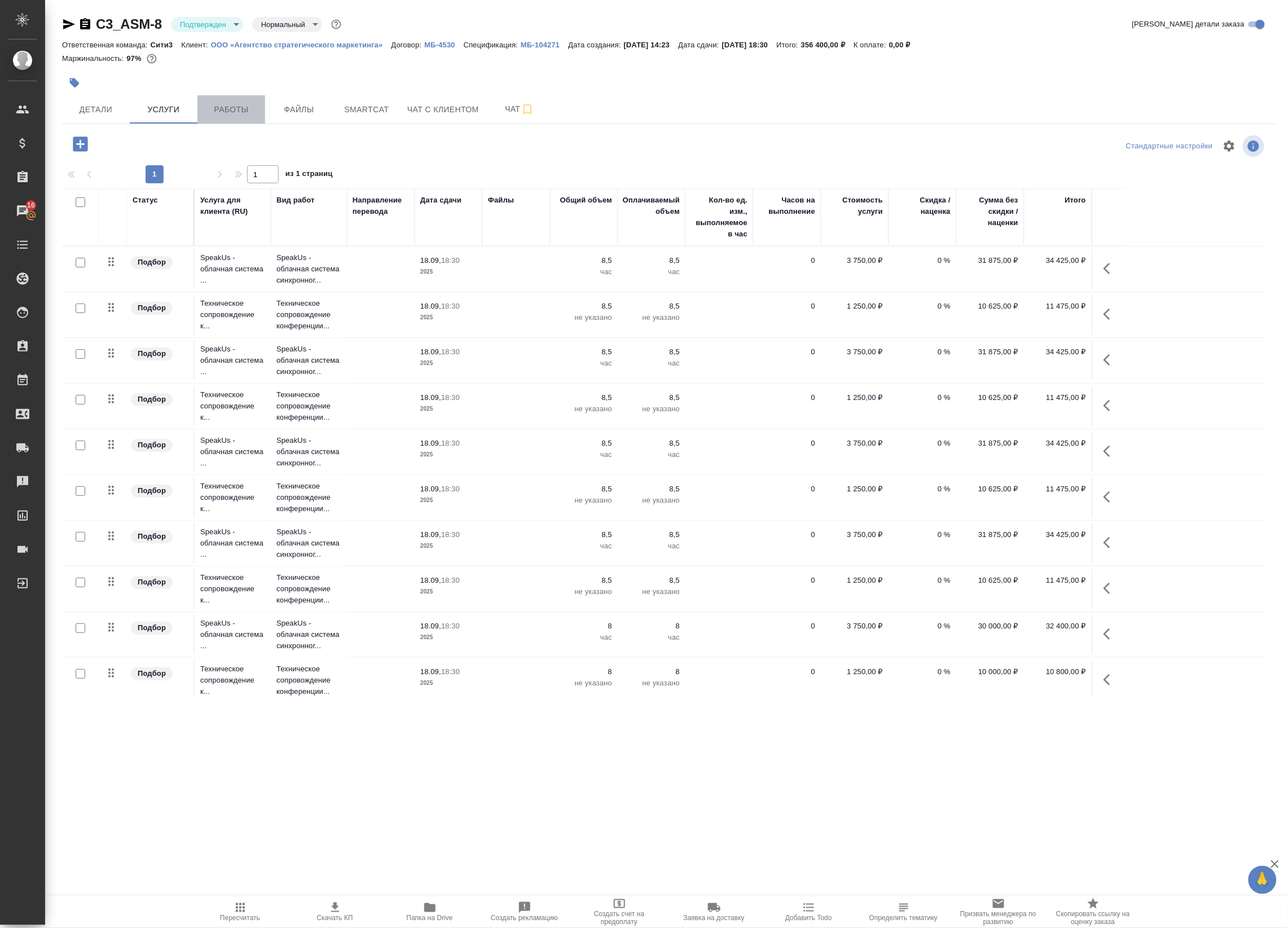
click at [226, 117] on button "Работы" at bounding box center [231, 109] width 67 height 28
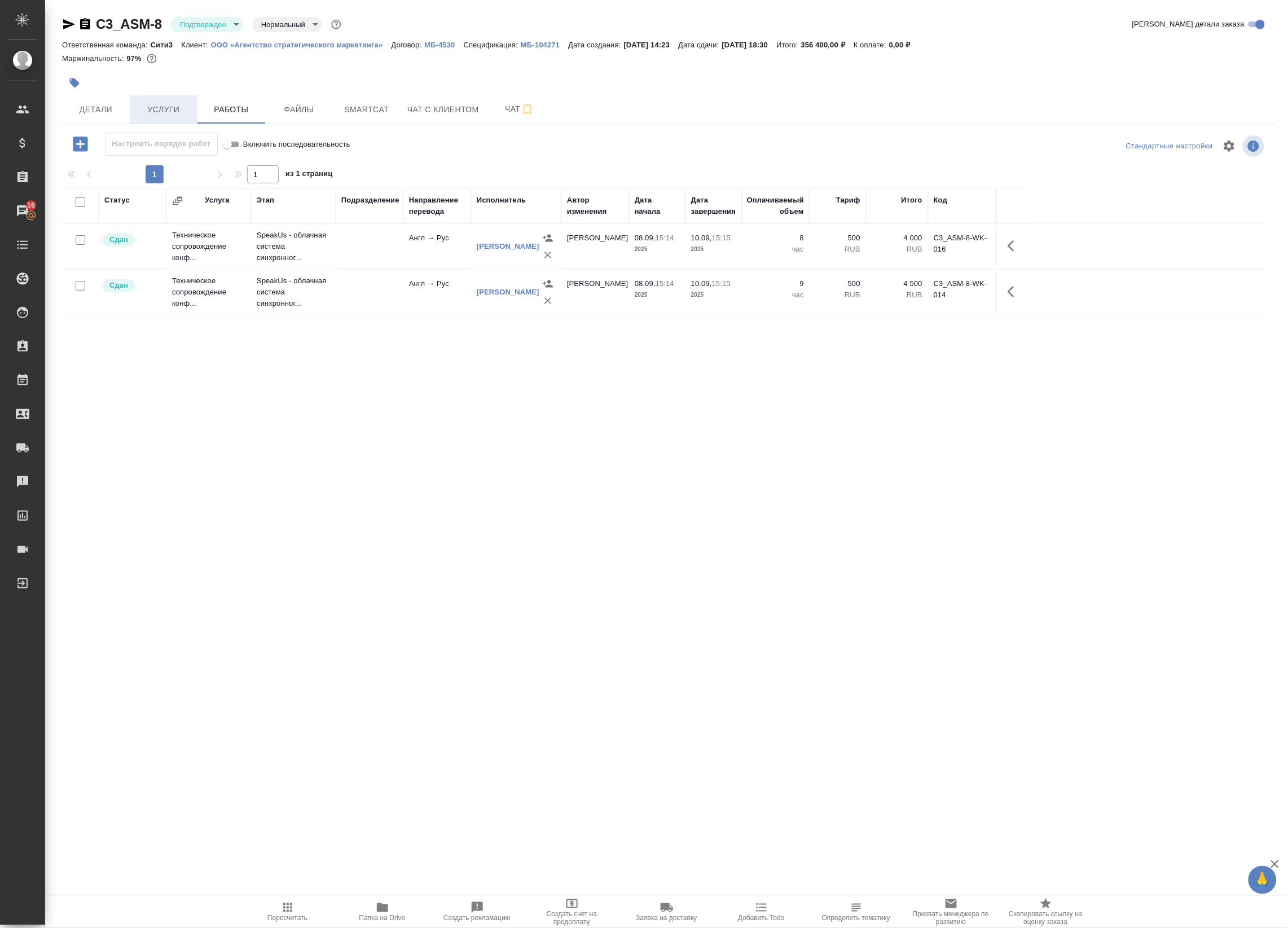
click at [182, 114] on span "Услуги" at bounding box center [163, 109] width 54 height 14
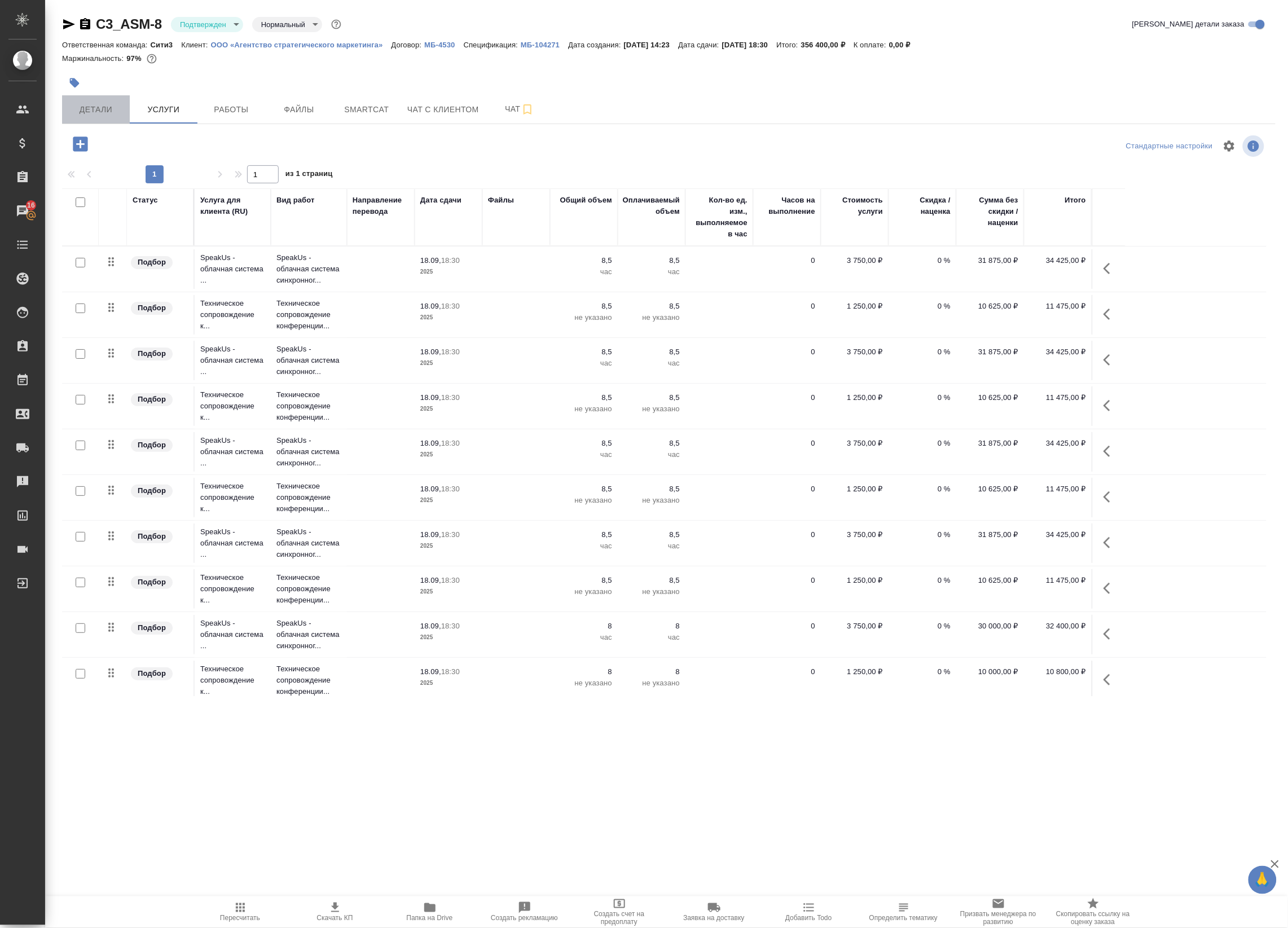
click at [106, 108] on span "Детали" at bounding box center [96, 109] width 54 height 14
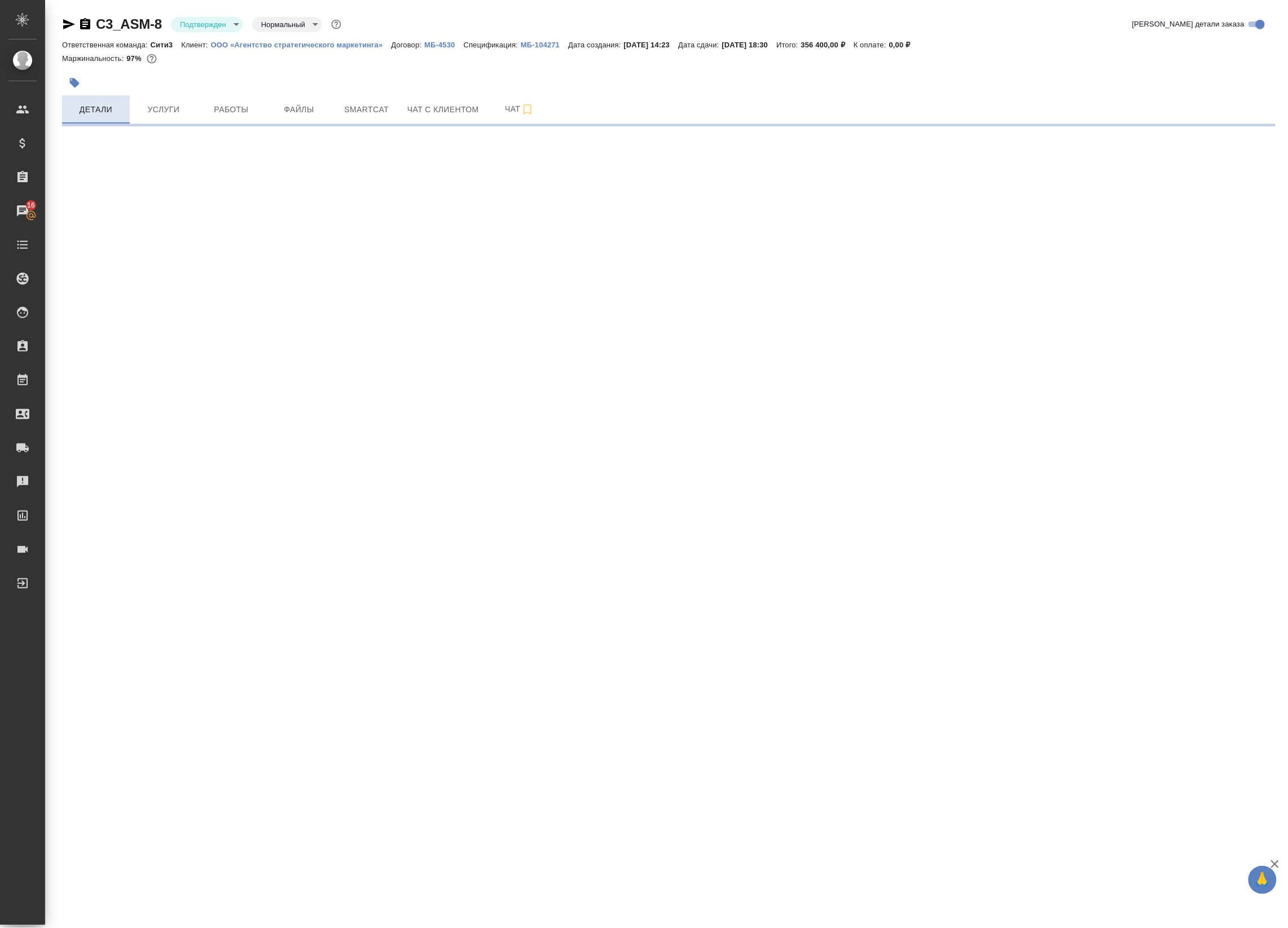
select select "RU"
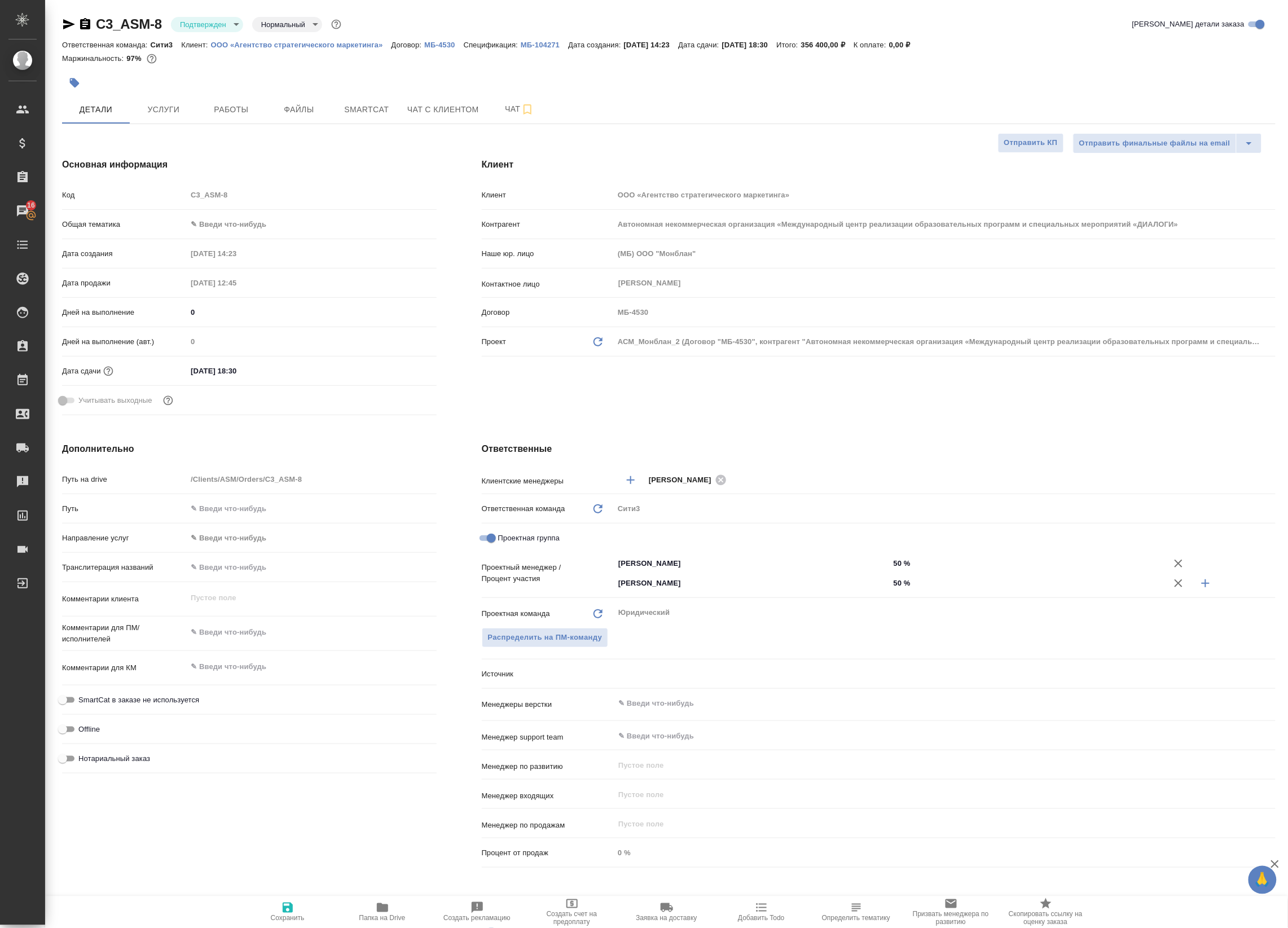
type textarea "x"
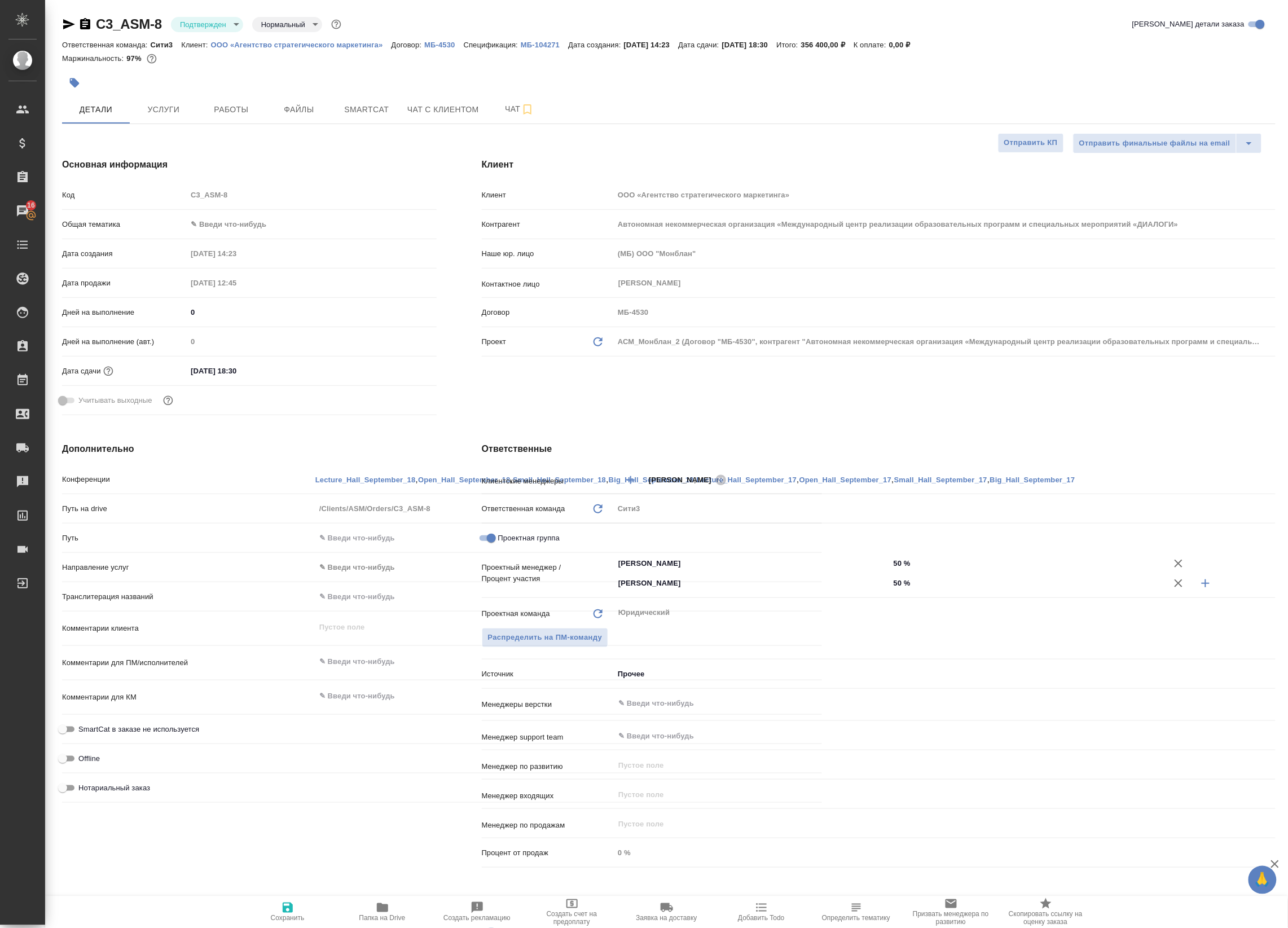
type textarea "x"
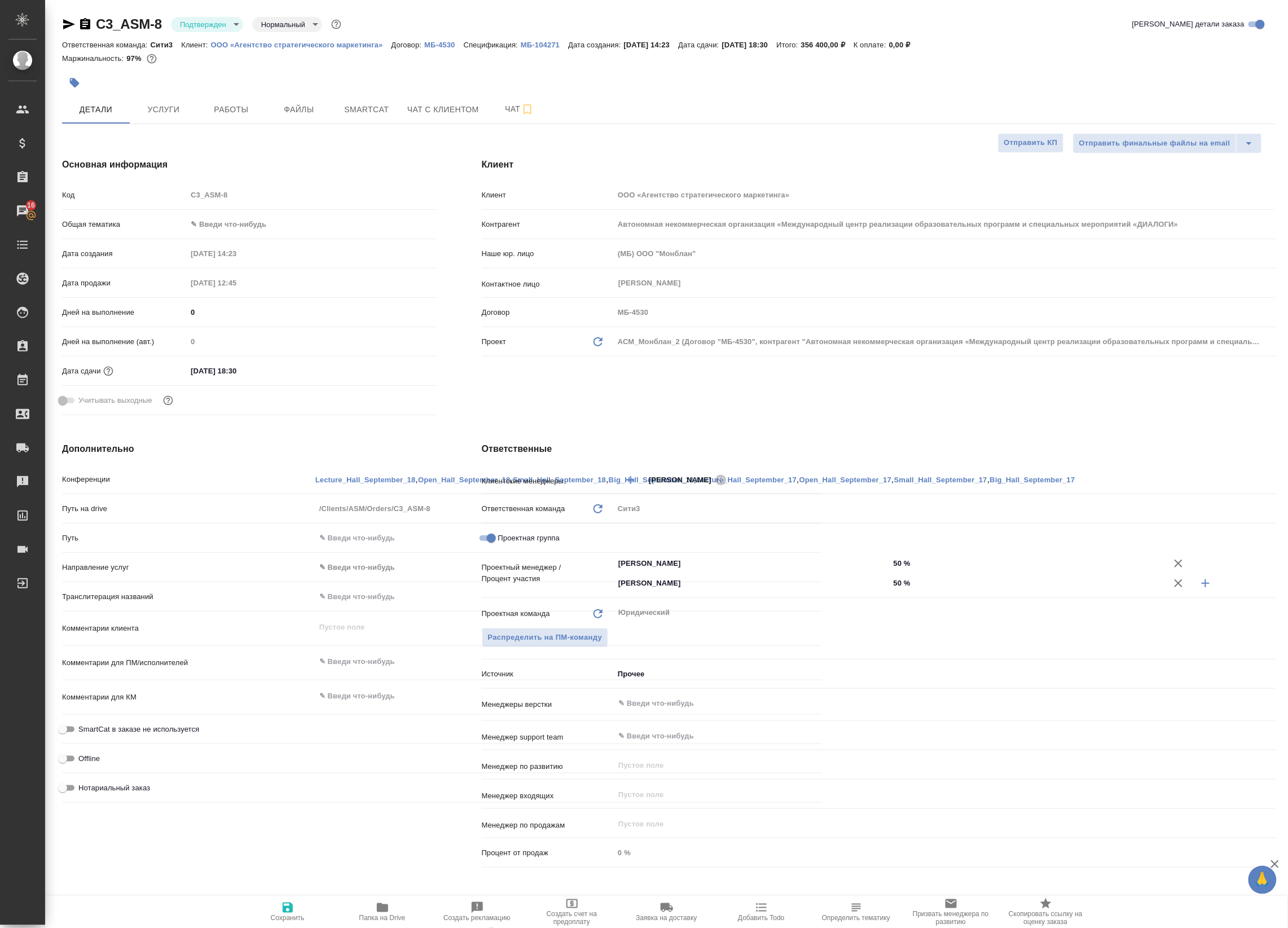
type textarea "x"
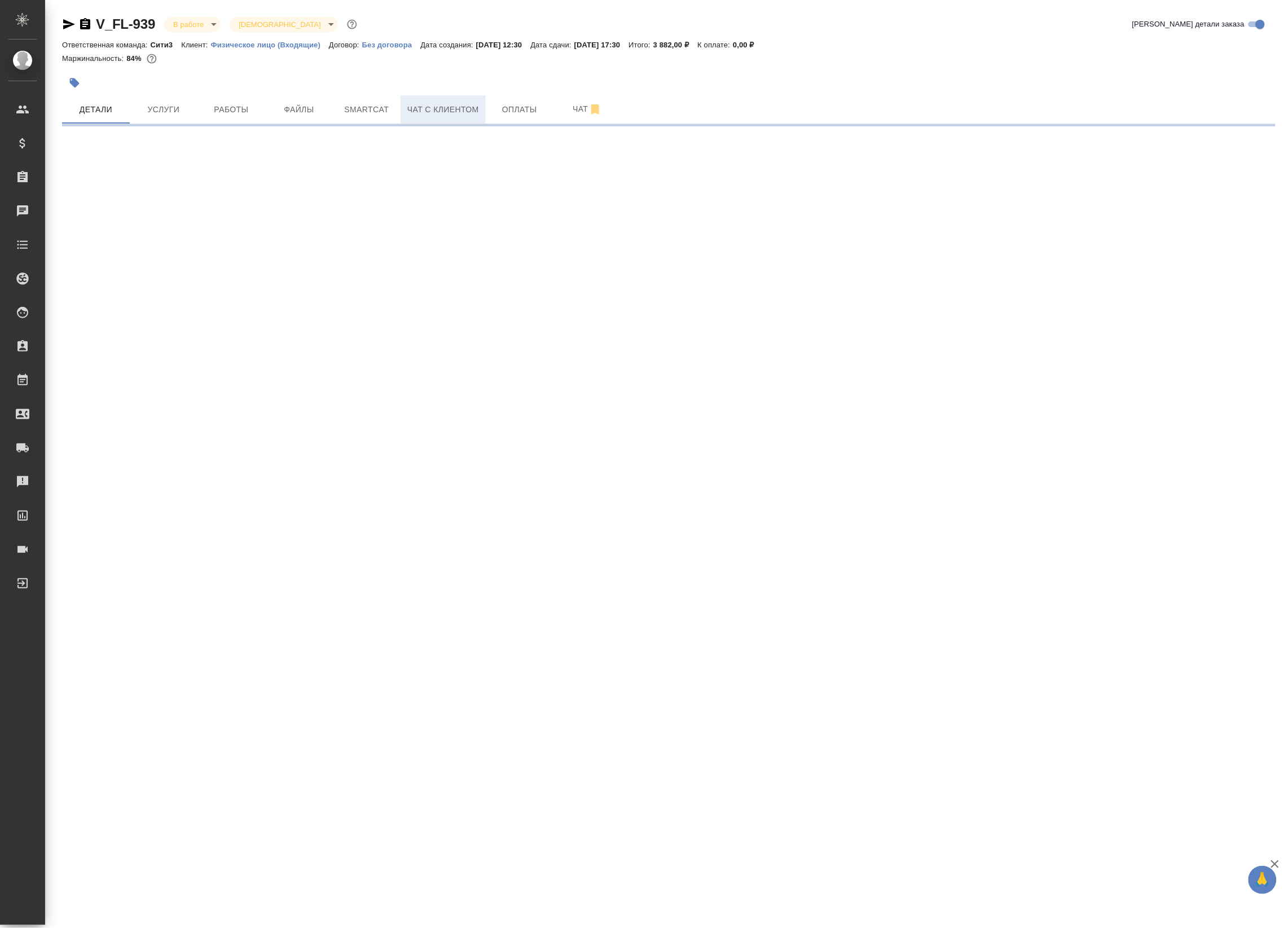
select select "RU"
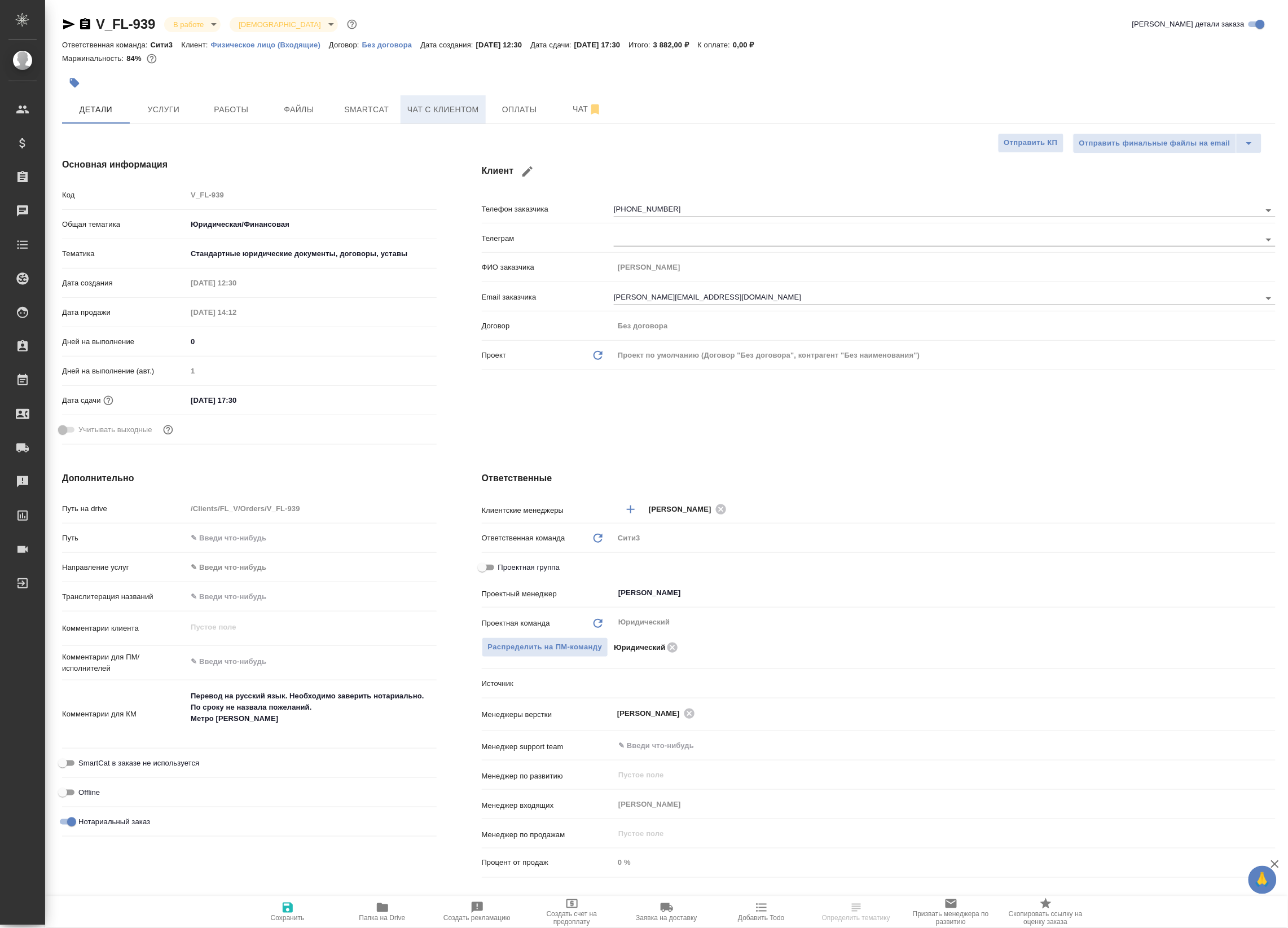
type textarea "x"
click at [415, 114] on span "Чат с клиентом" at bounding box center [443, 109] width 72 height 14
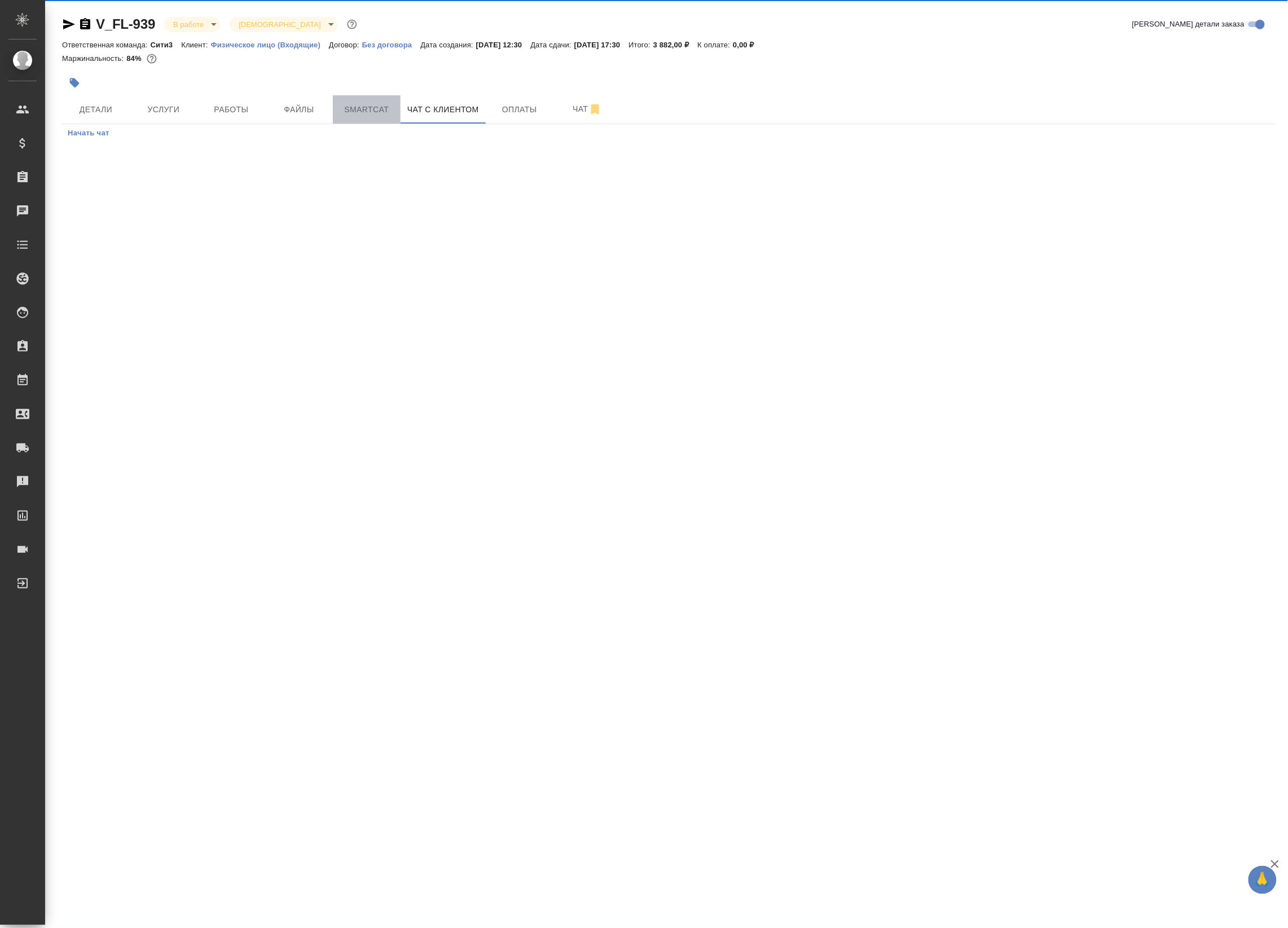
click at [377, 111] on span "Smartcat" at bounding box center [367, 109] width 54 height 14
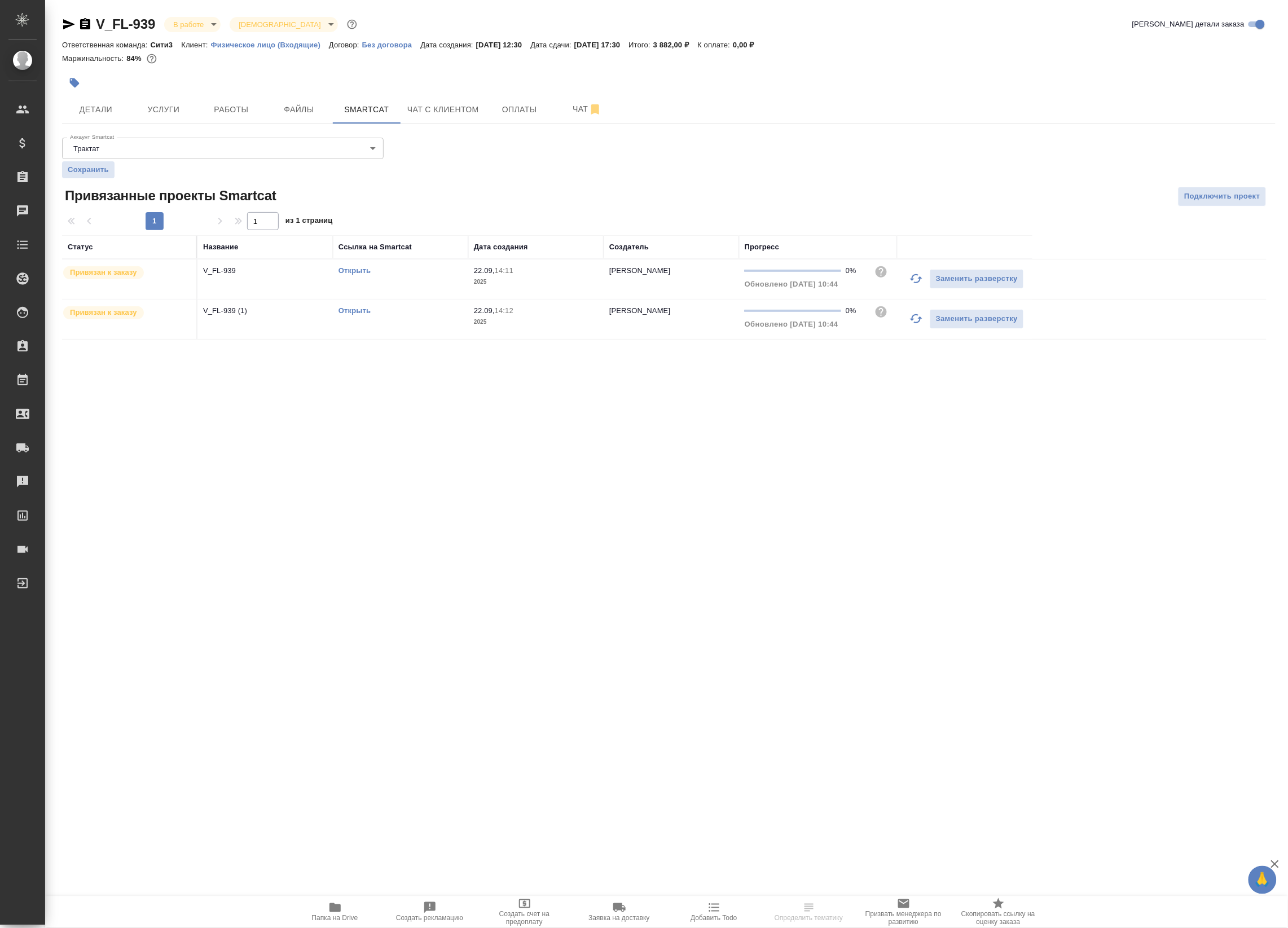
click at [912, 282] on icon "button" at bounding box center [916, 279] width 14 height 14
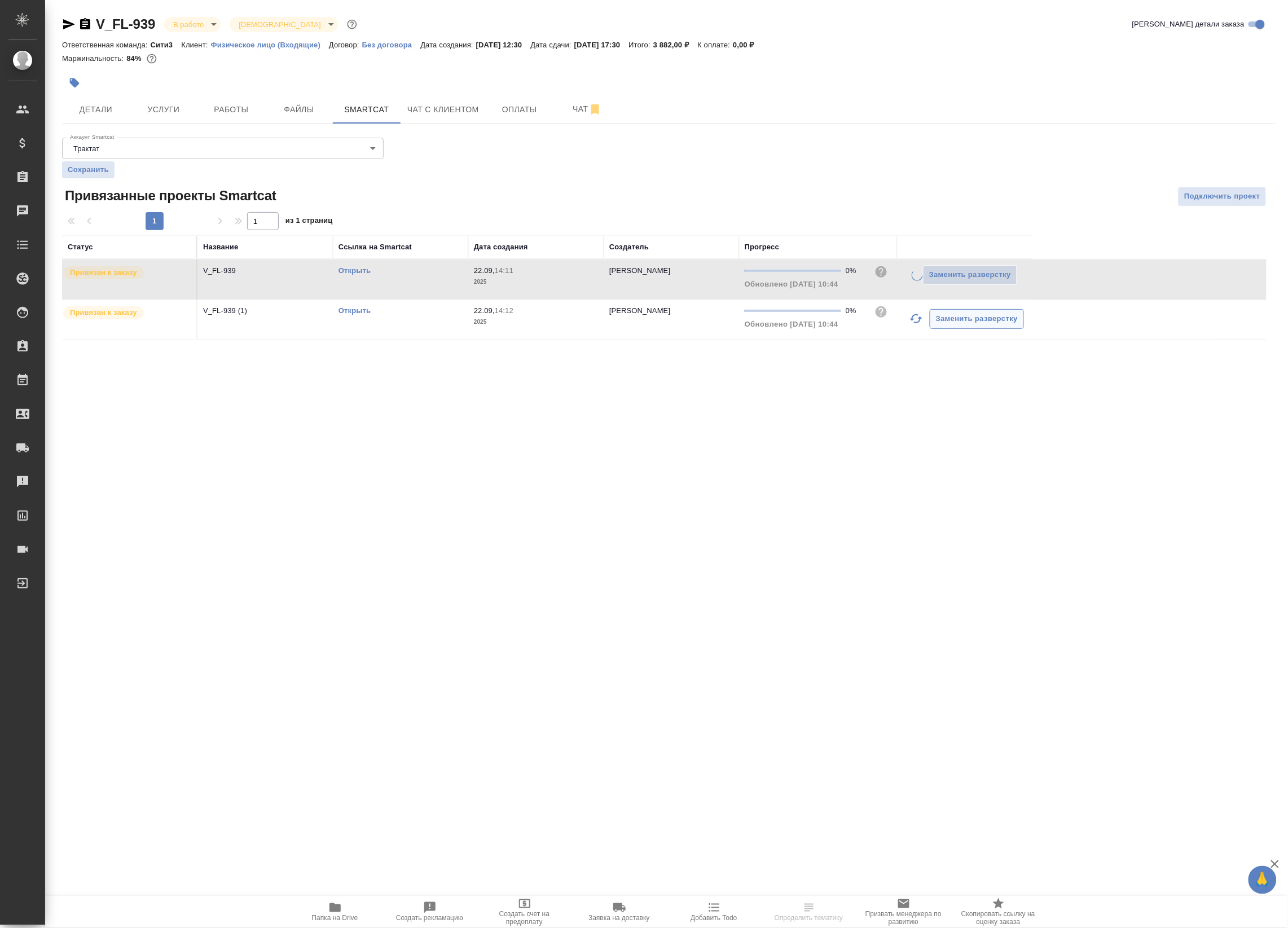
click at [914, 319] on icon "button" at bounding box center [916, 319] width 14 height 14
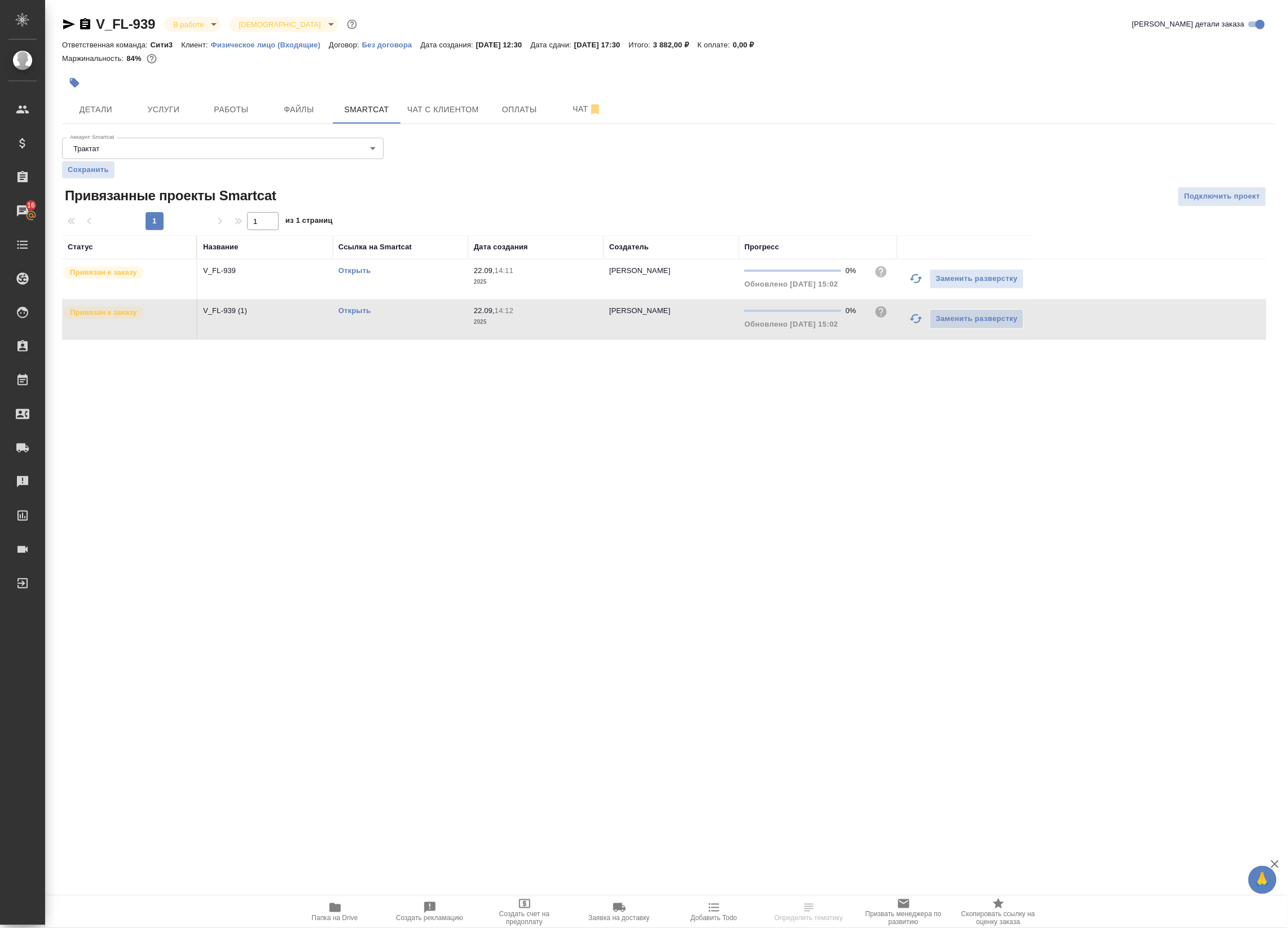
click at [359, 276] on div "Открыть" at bounding box center [401, 271] width 124 height 11
click at [364, 263] on td "Открыть" at bounding box center [401, 279] width 136 height 39
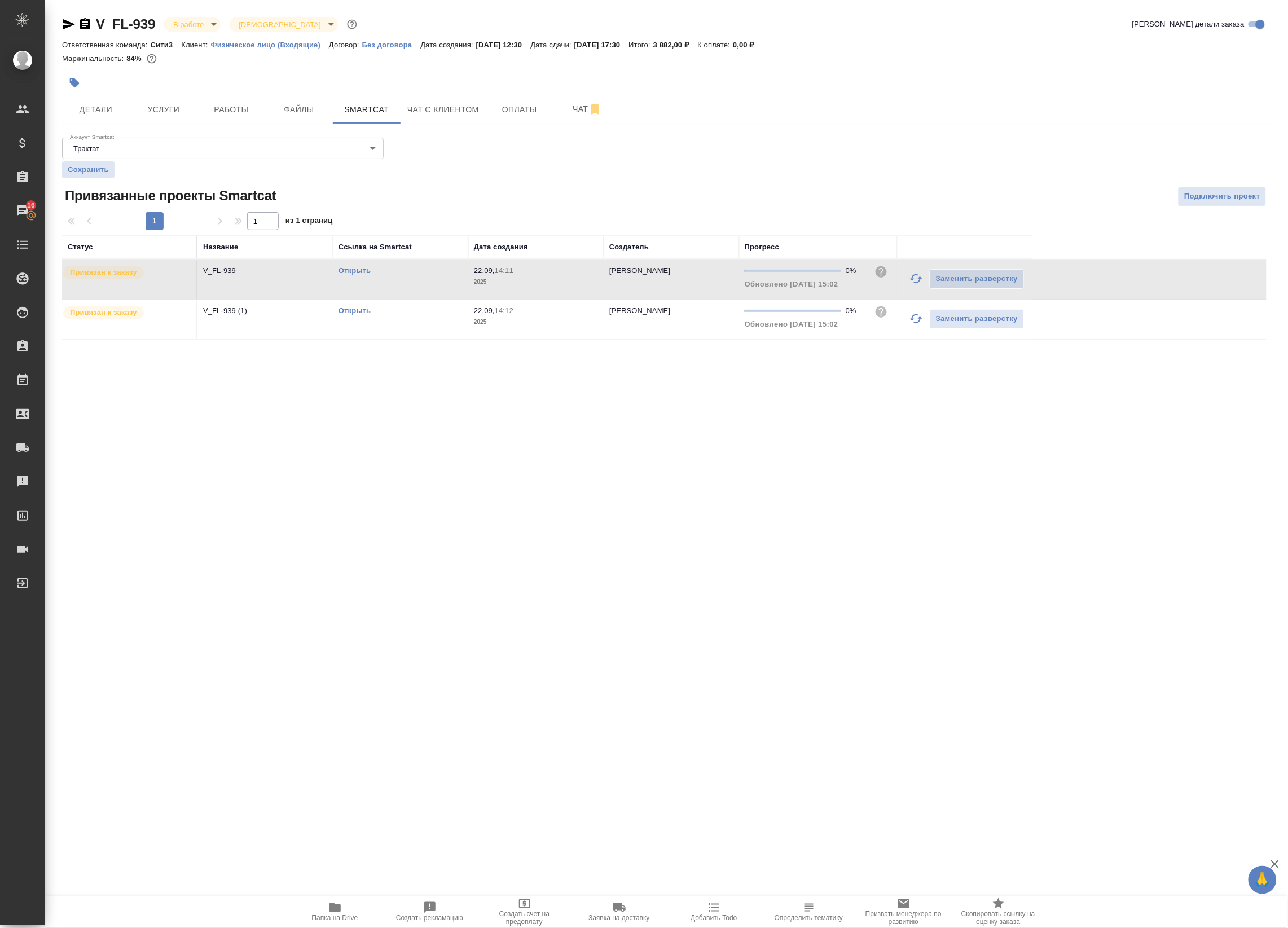
click at [365, 274] on link "Открыть" at bounding box center [354, 271] width 32 height 9
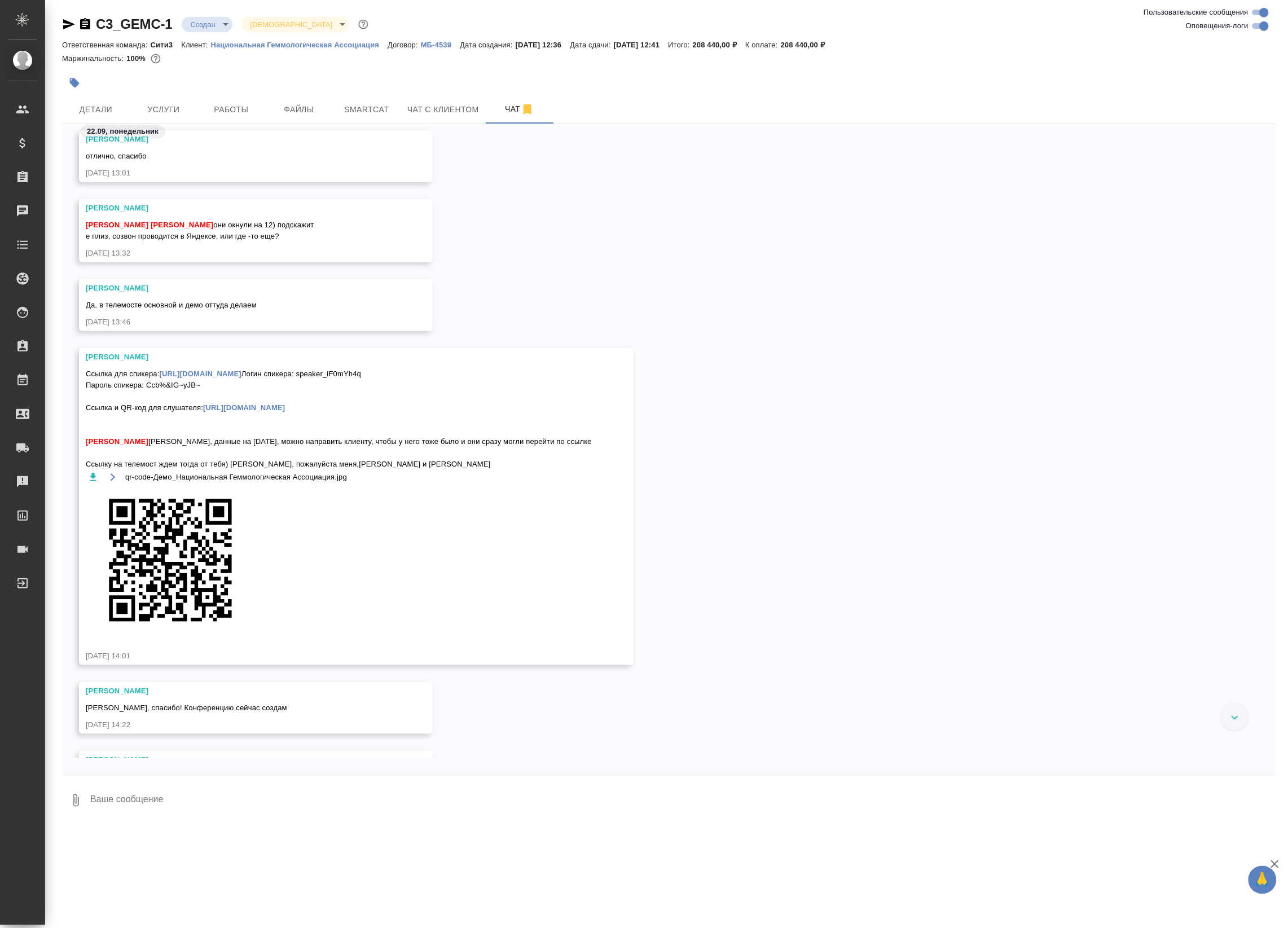
scroll to position [3119, 0]
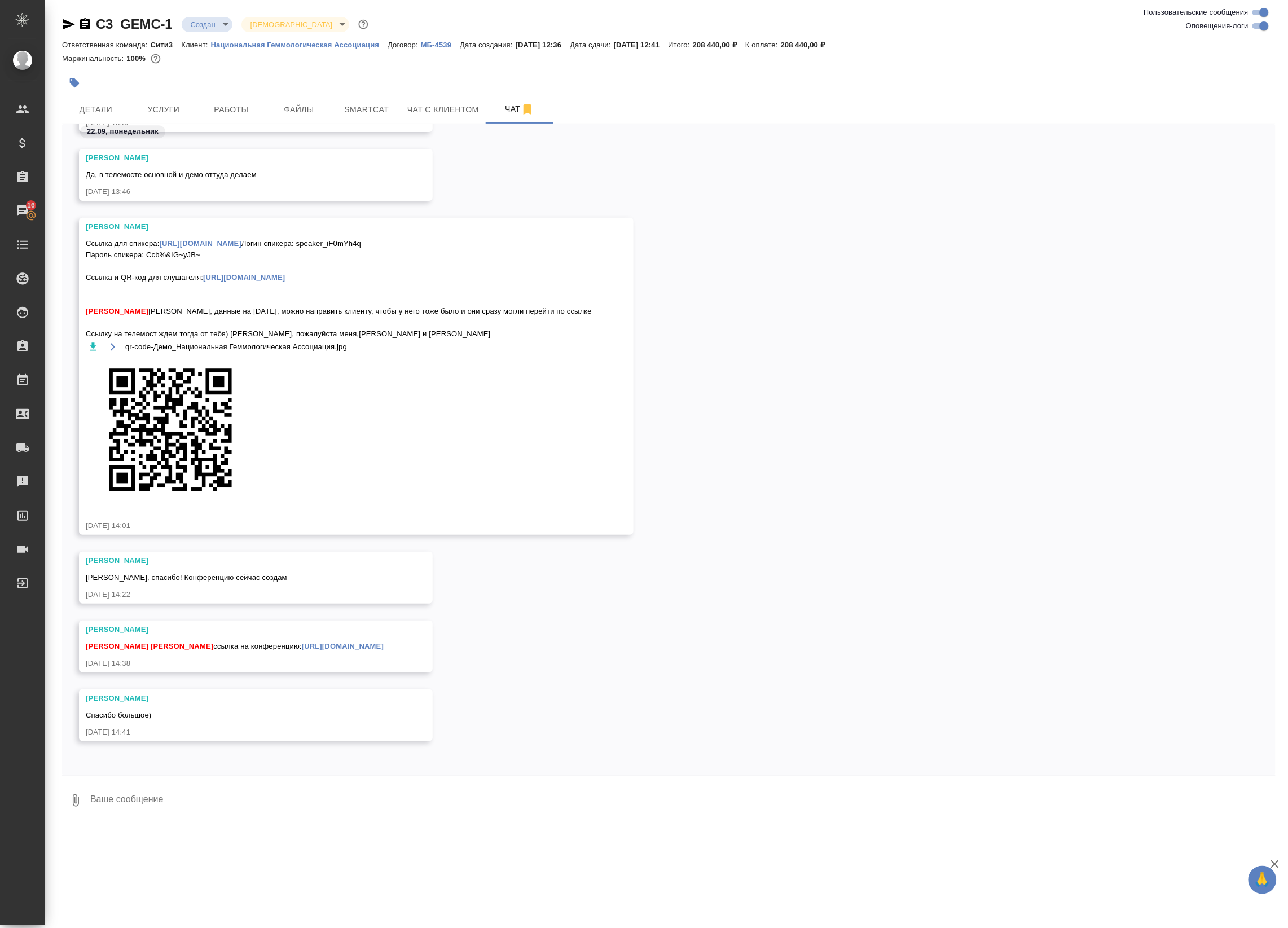
click at [366, 808] on textarea at bounding box center [682, 800] width 1187 height 38
type textarea """
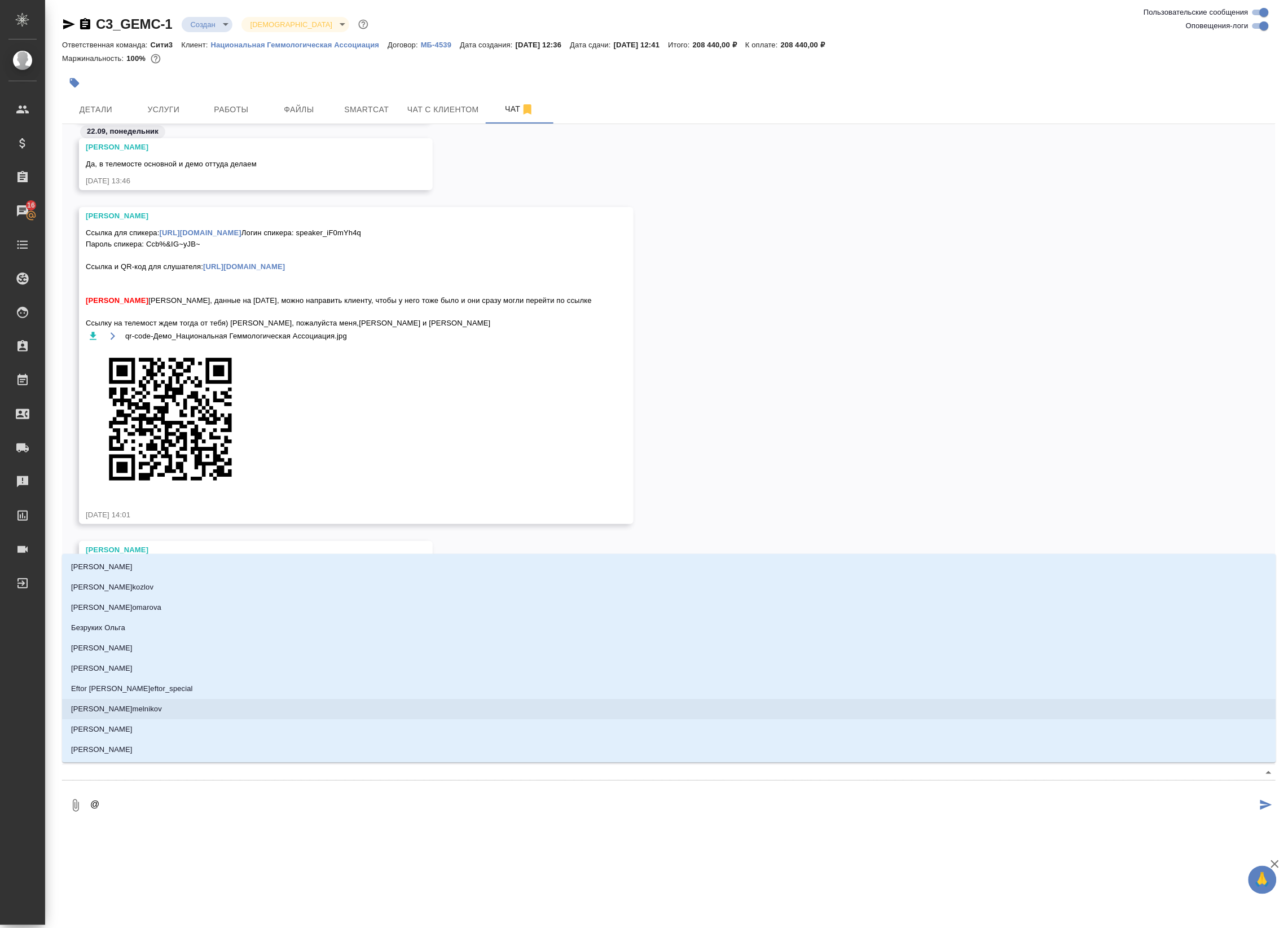
type textarea "@b"
type input "b"
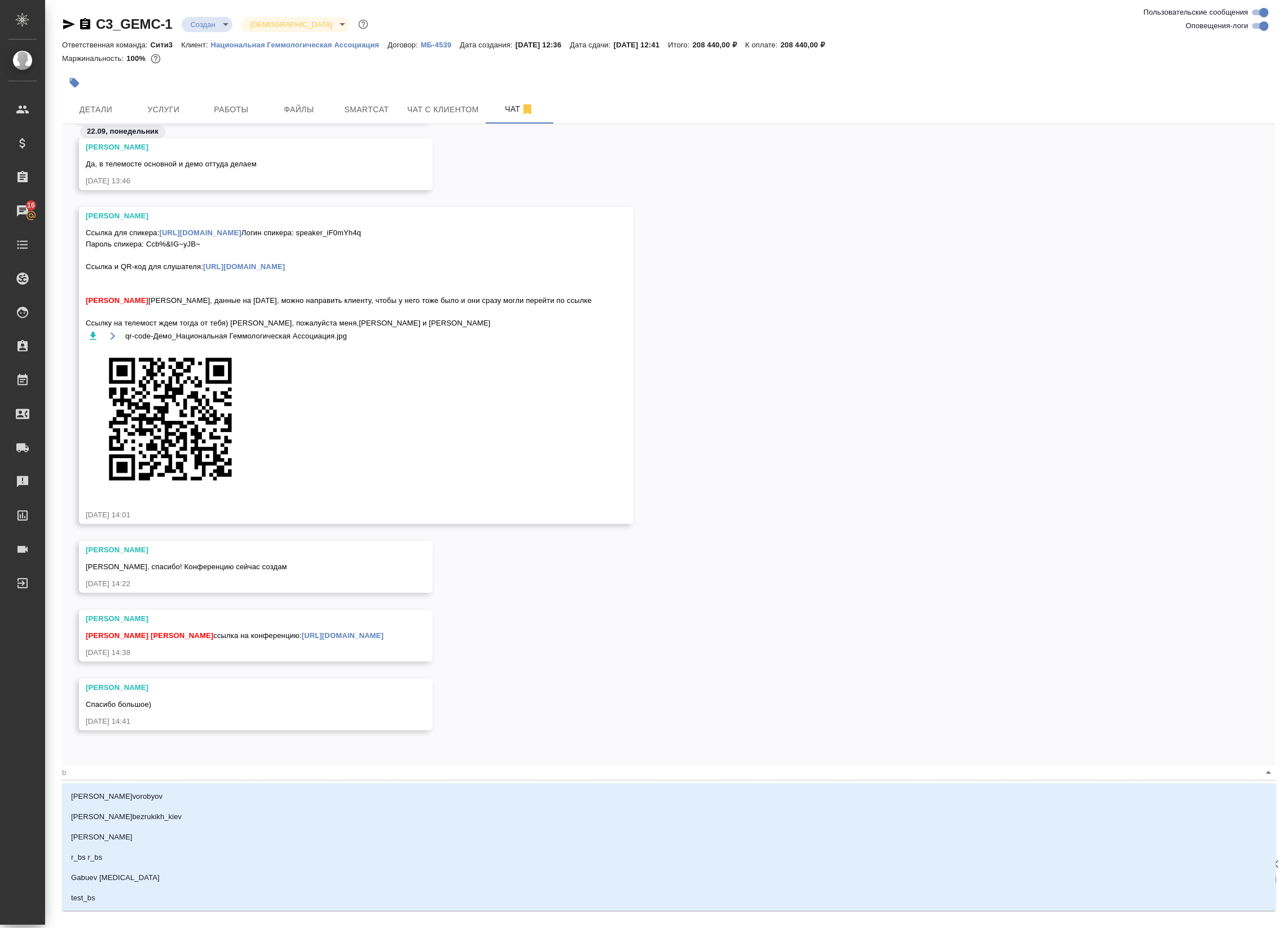
type textarea "@bk"
type input "bk"
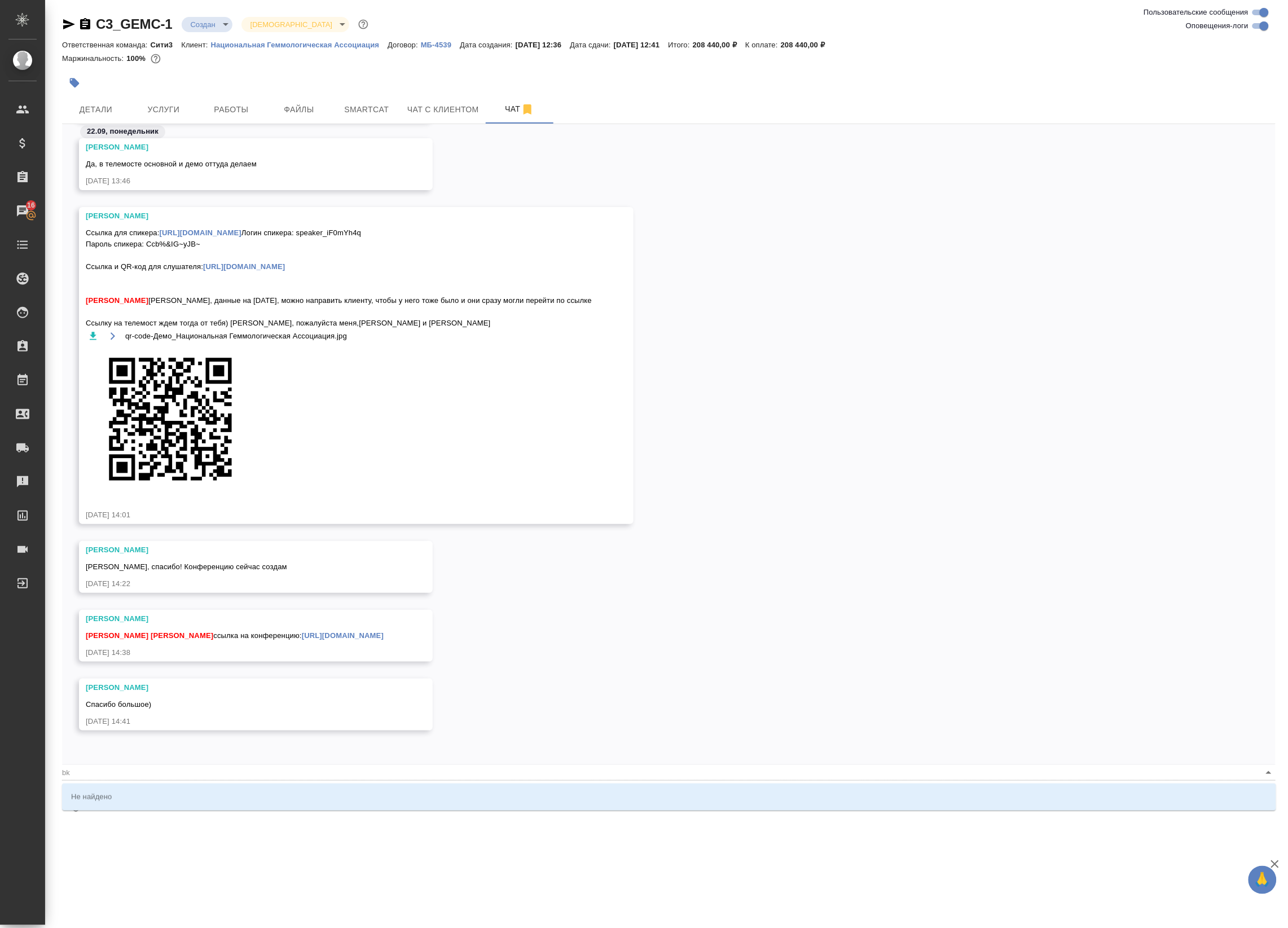
type textarea "@b"
type input "b"
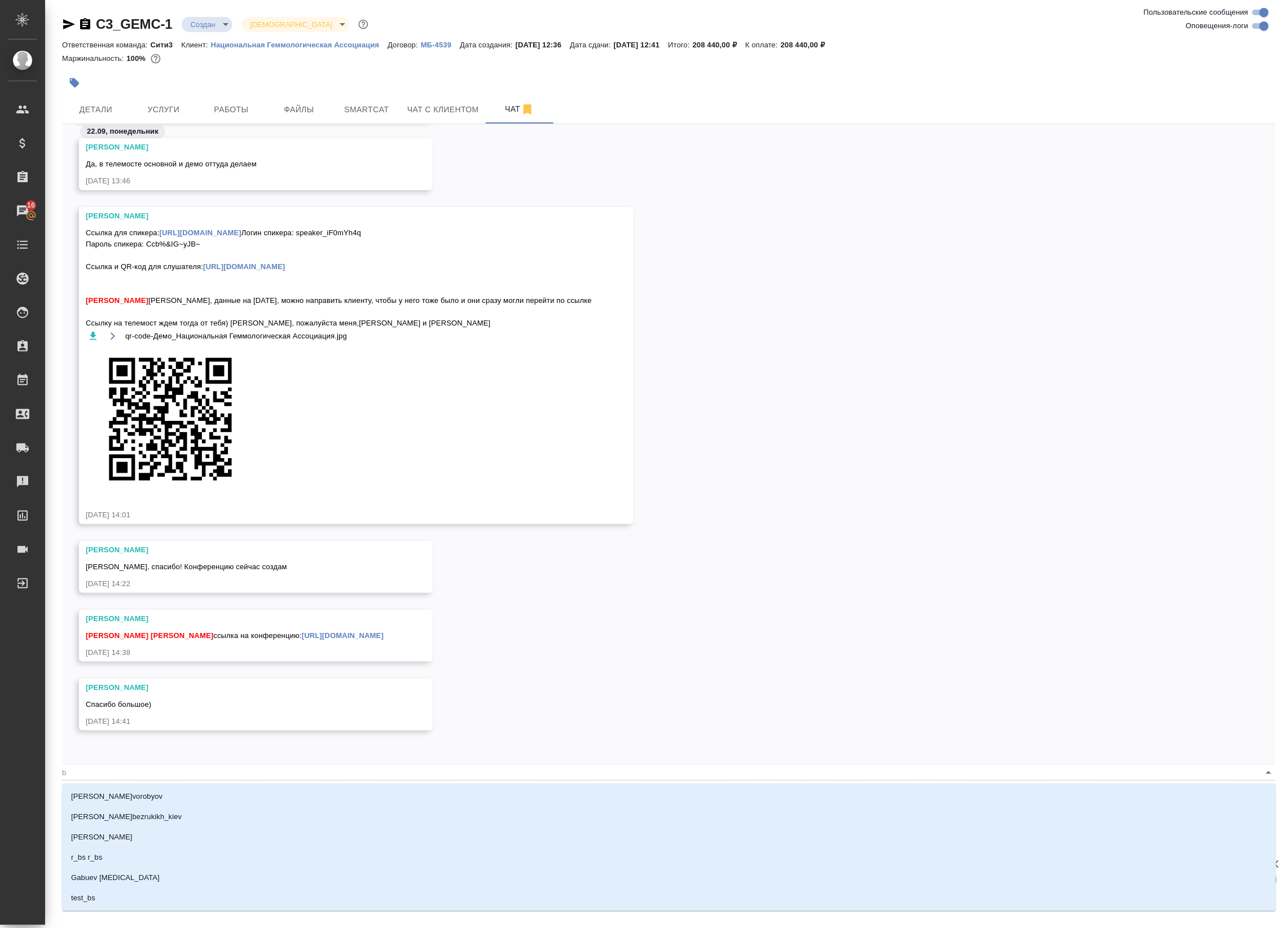
type textarea "@"
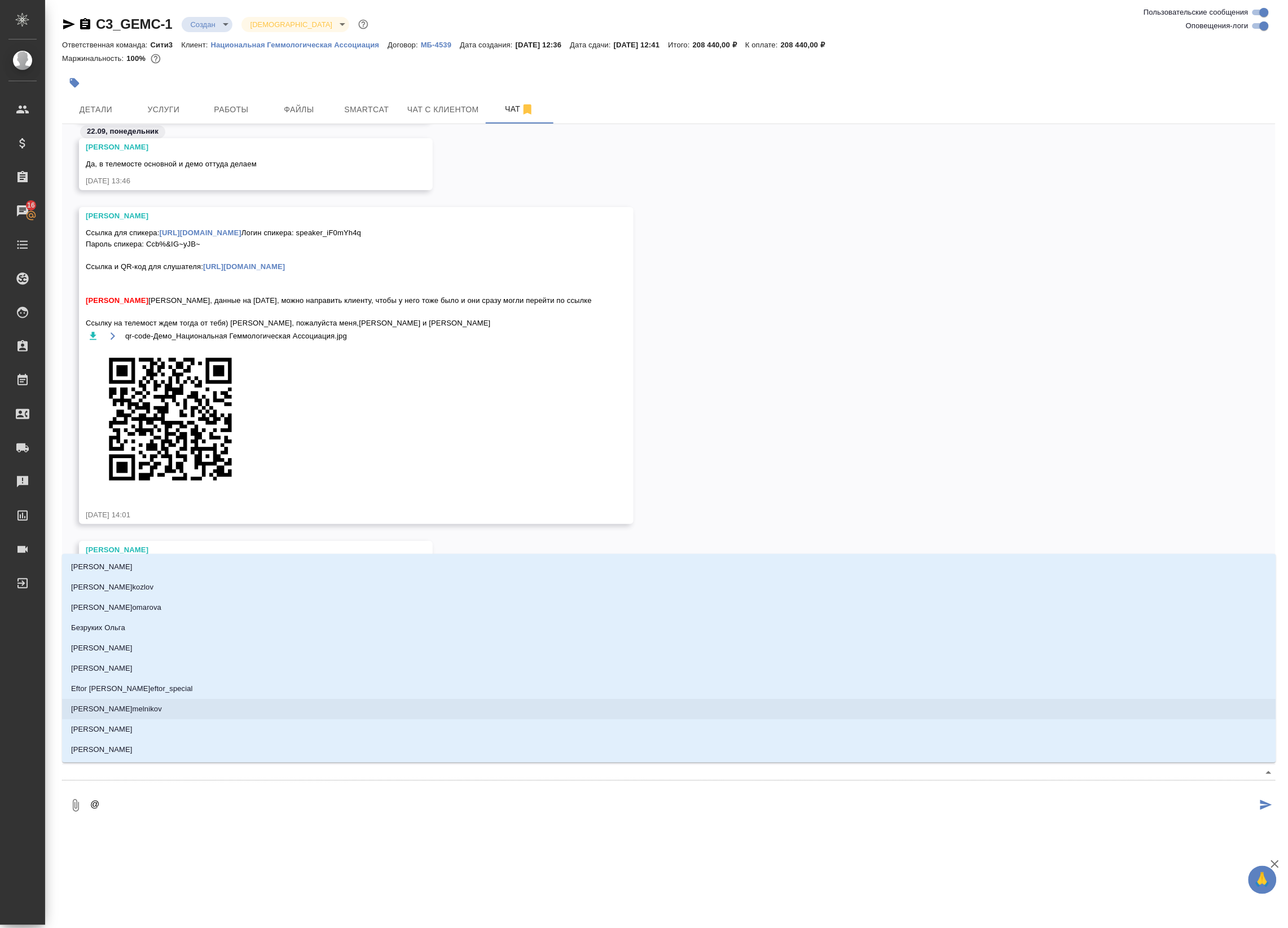
type textarea "@и"
type input "и"
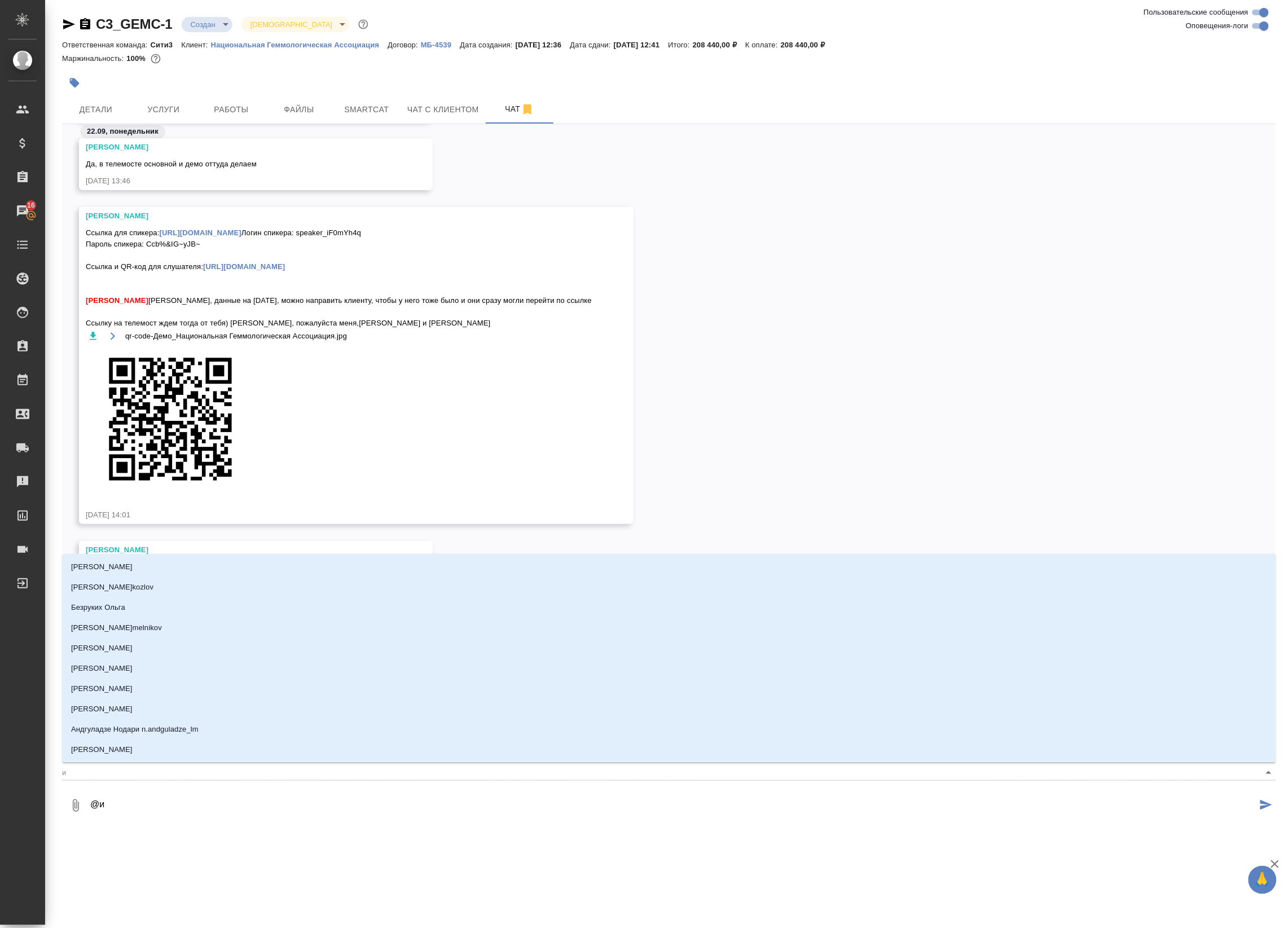
type textarea "@ил"
type input "ил"
type textarea "@иль"
type input "иль"
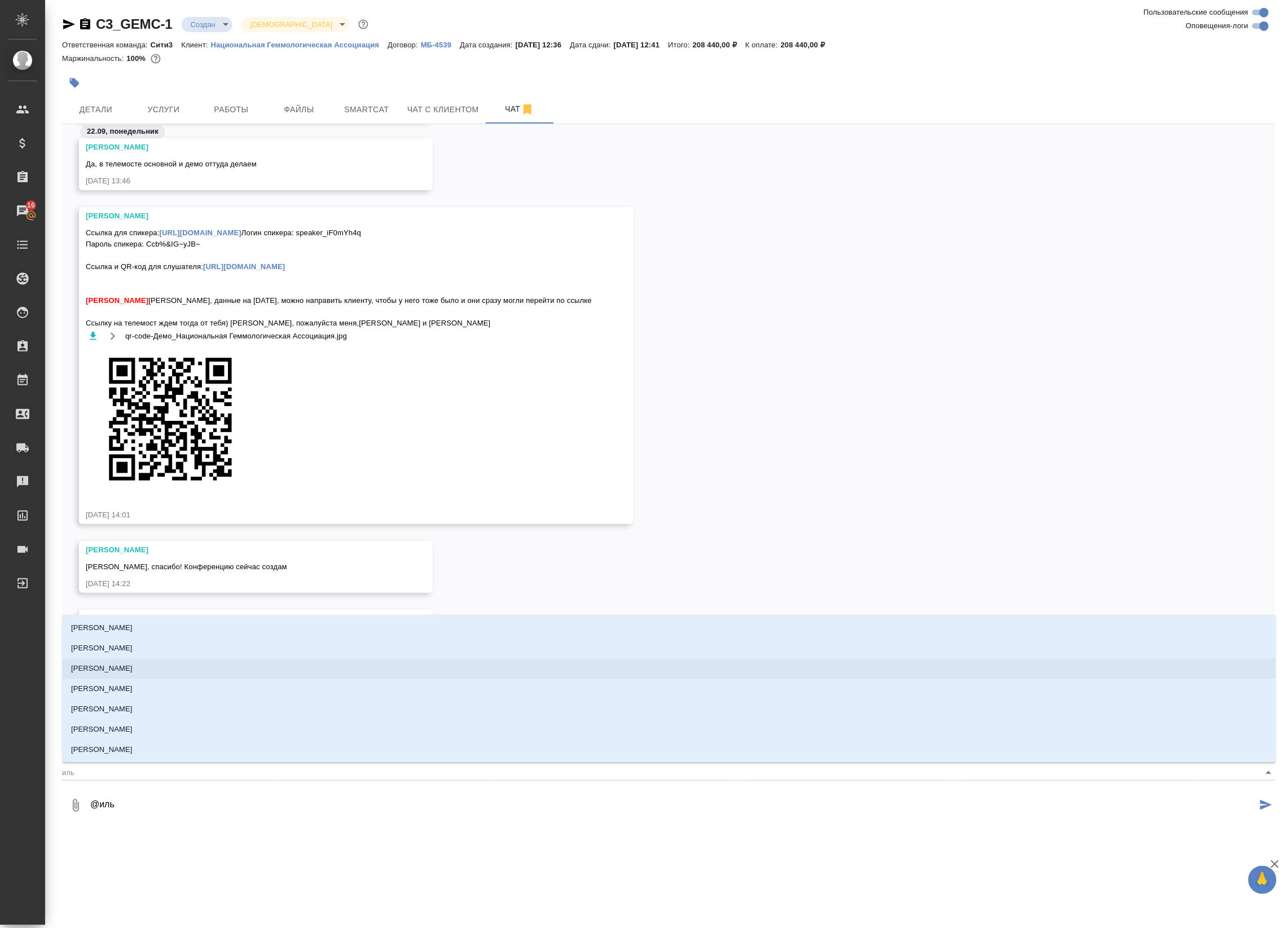
click at [305, 666] on li "[PERSON_NAME]" at bounding box center [669, 669] width 1214 height 21
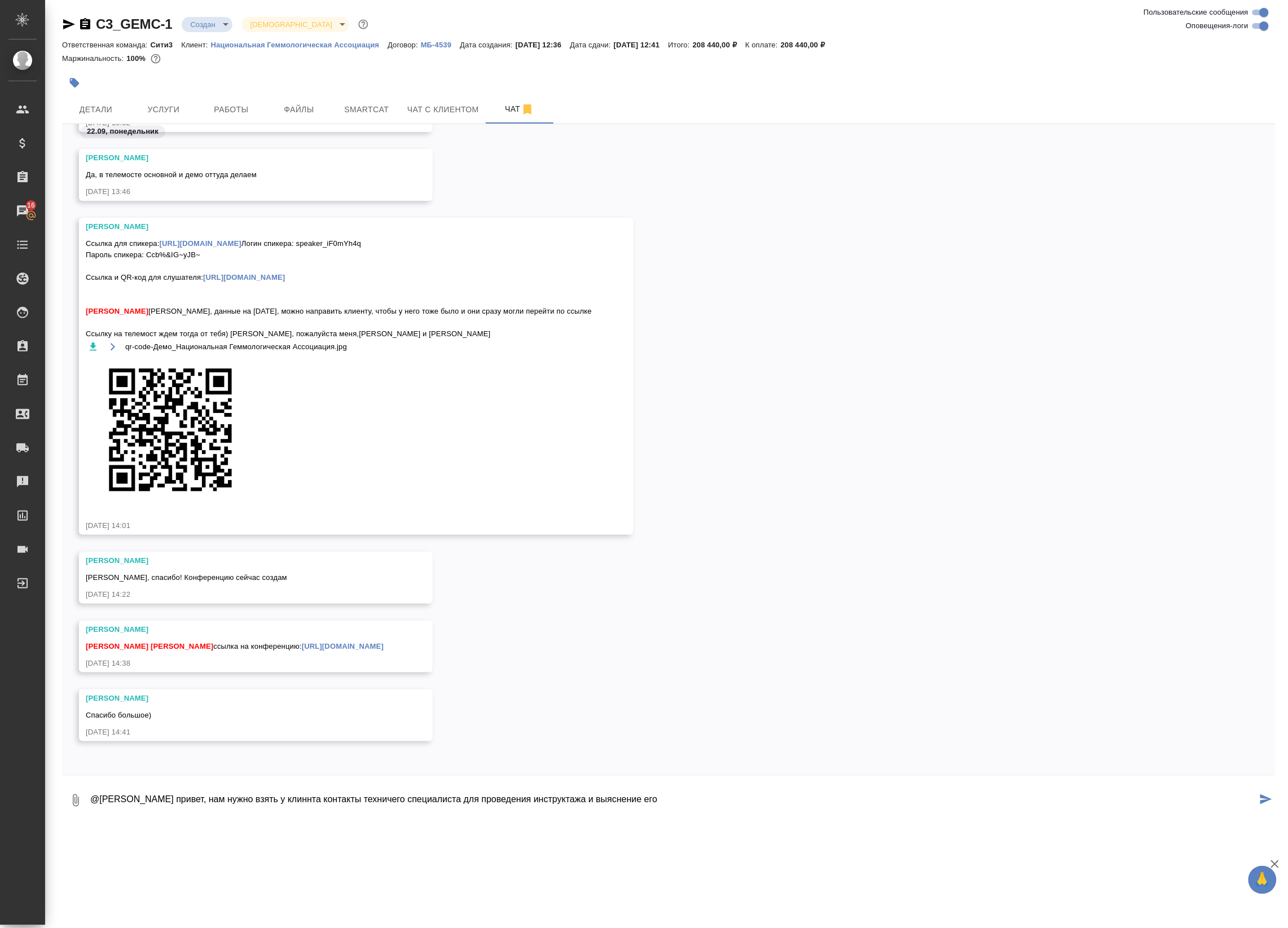
drag, startPoint x: 724, startPoint y: 804, endPoint x: 511, endPoint y: 807, distance: 213.0
click at [511, 807] on textarea "@[PERSON_NAME] привет, нам нужно взять у клиннта контакты техничего специалиста…" at bounding box center [673, 800] width 1168 height 38
drag, startPoint x: 412, startPoint y: 799, endPoint x: 469, endPoint y: 794, distance: 57.2
click at [472, 793] on textarea "@[PERSON_NAME] привет, нам нужно взять у клиннта контакты техничего специалиста…" at bounding box center [673, 800] width 1168 height 38
click at [320, 801] on textarea "@[PERSON_NAME] привет, нам нужно взять у Клинта контакты технического специалис…" at bounding box center [673, 800] width 1168 height 38
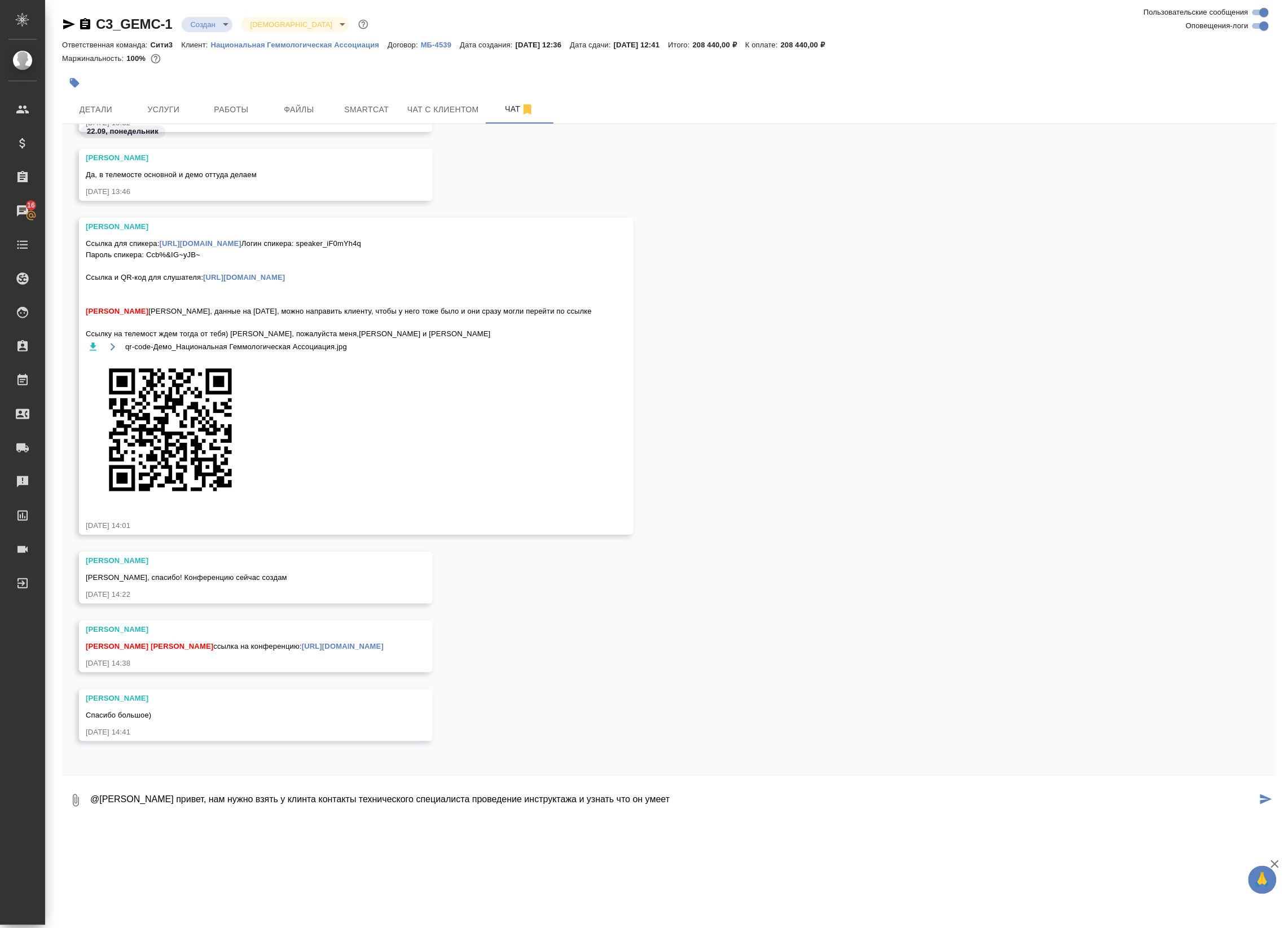
click at [754, 809] on textarea "@[PERSON_NAME] привет, нам нужно взять у клинта контакты технического специалис…" at bounding box center [673, 800] width 1168 height 38
click at [734, 799] on textarea "@[PERSON_NAME] привет, нам нужно взять у клиента контакты технического специали…" at bounding box center [673, 800] width 1168 height 38
click at [202, 824] on div "C3_GEMC-1 Создан new Святая троица holyTrinity Ответственная команда: Сити3 Кли…" at bounding box center [669, 413] width 1226 height 827
click at [217, 820] on div "0 @[PERSON_NAME] привет, нам нужно взять у клиента контакты технического специа…" at bounding box center [669, 798] width 1214 height 45
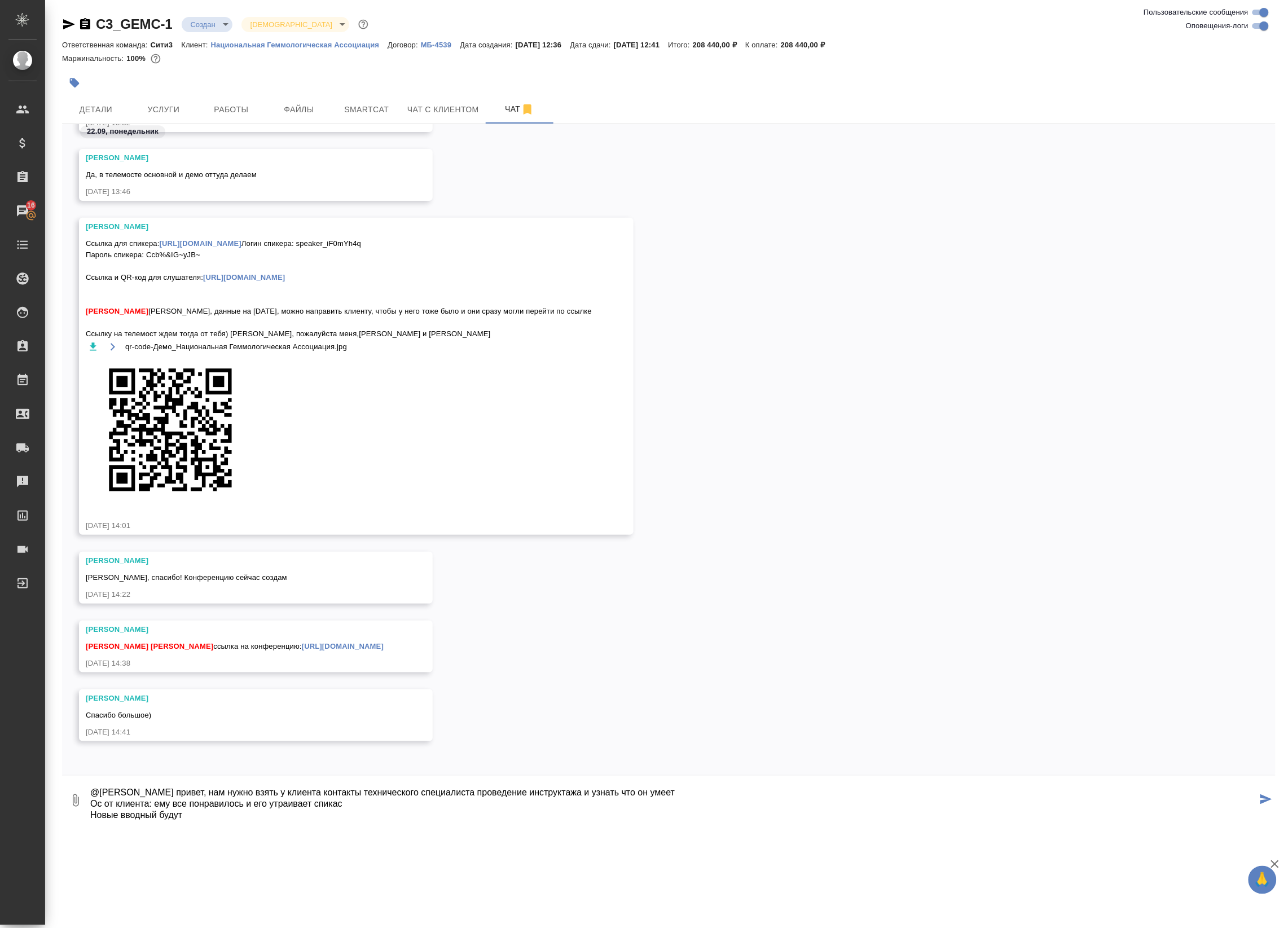
click at [237, 813] on textarea "@[PERSON_NAME] привет, нам нужно взять у клиента контакты технического специали…" at bounding box center [673, 800] width 1168 height 38
drag, startPoint x: 327, startPoint y: 809, endPoint x: 309, endPoint y: 824, distance: 23.4
click at [309, 824] on div "C3_GEMC-1 Создан new Святая троица holyTrinity Ответственная команда: Сити3 Кли…" at bounding box center [669, 413] width 1226 height 827
click at [427, 675] on div "[PERSON_NAME] [PERSON_NAME] [PERSON_NAME] ссылка на конференцию: [URL][DOMAIN_N…" at bounding box center [669, 655] width 1214 height 69
click at [373, 811] on textarea "@[PERSON_NAME] привет, нам нужно взять у клиента контакты технического специали…" at bounding box center [673, 800] width 1168 height 38
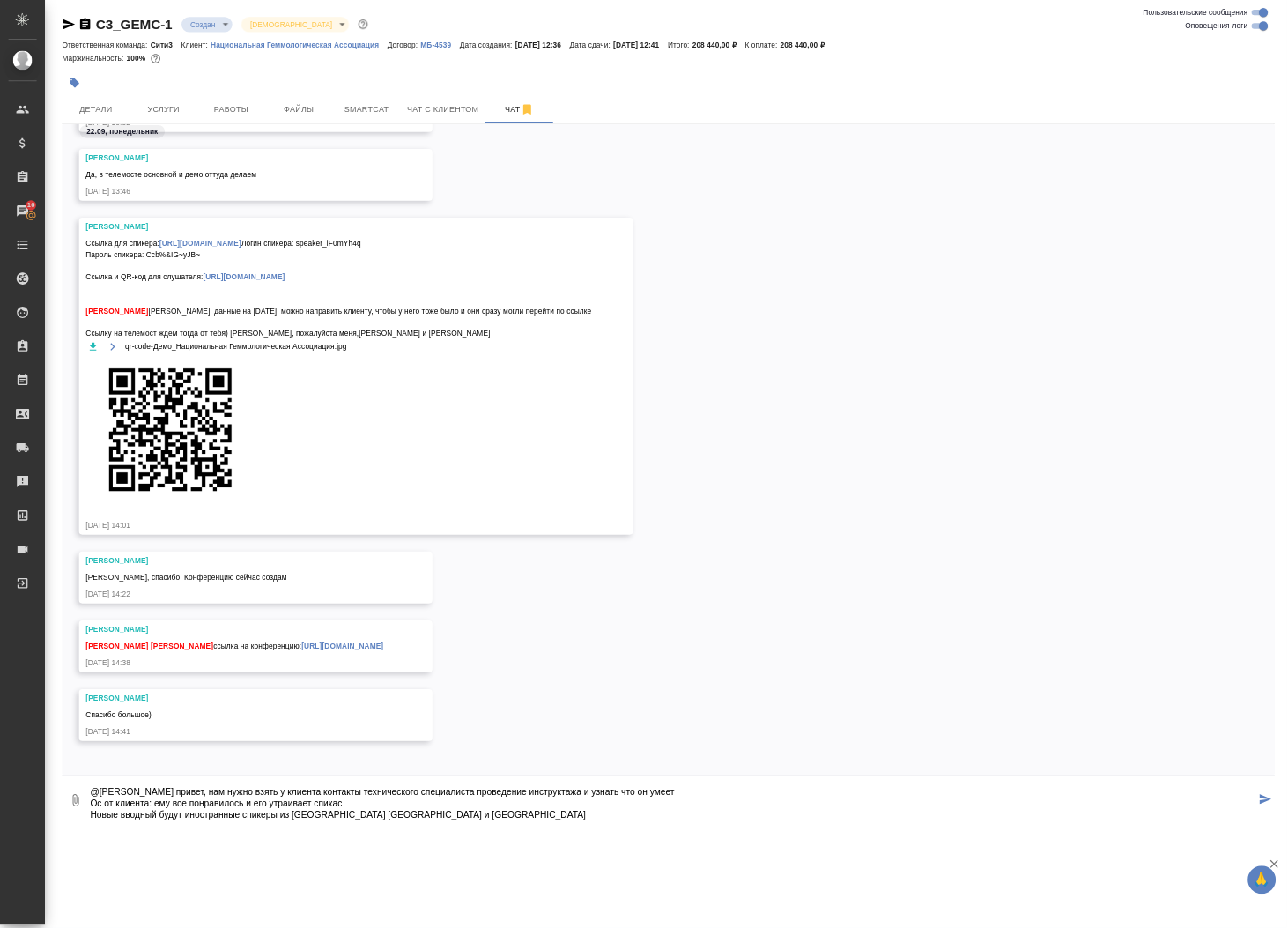
scroll to position [28, 0]
drag, startPoint x: 611, startPoint y: 1260, endPoint x: 664, endPoint y: 1248, distance: 54.3
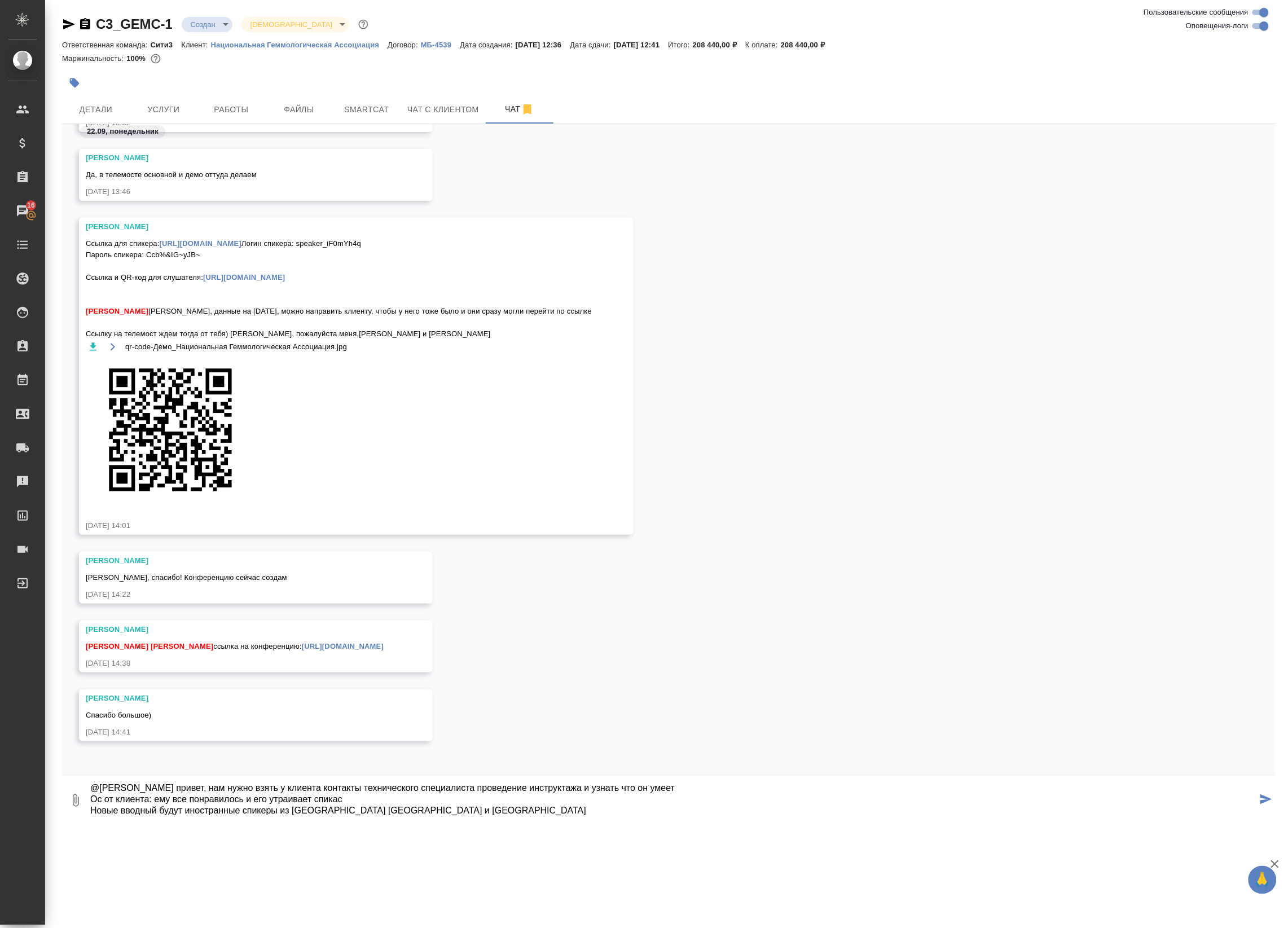
click at [342, 806] on textarea "@[PERSON_NAME] привет, нам нужно взять у клиента контакты технического специали…" at bounding box center [673, 800] width 1168 height 38
click at [416, 799] on textarea "@[PERSON_NAME] привет, нам нужно взять у клиента контакты технического специали…" at bounding box center [673, 800] width 1168 height 38
click at [440, 811] on textarea "@[PERSON_NAME] привет, нам нужно взять у клиента контакты технического специали…" at bounding box center [673, 800] width 1168 height 38
click at [438, 810] on textarea "@[PERSON_NAME] привет, нам нужно взять у клиента контакты технического специали…" at bounding box center [673, 800] width 1168 height 38
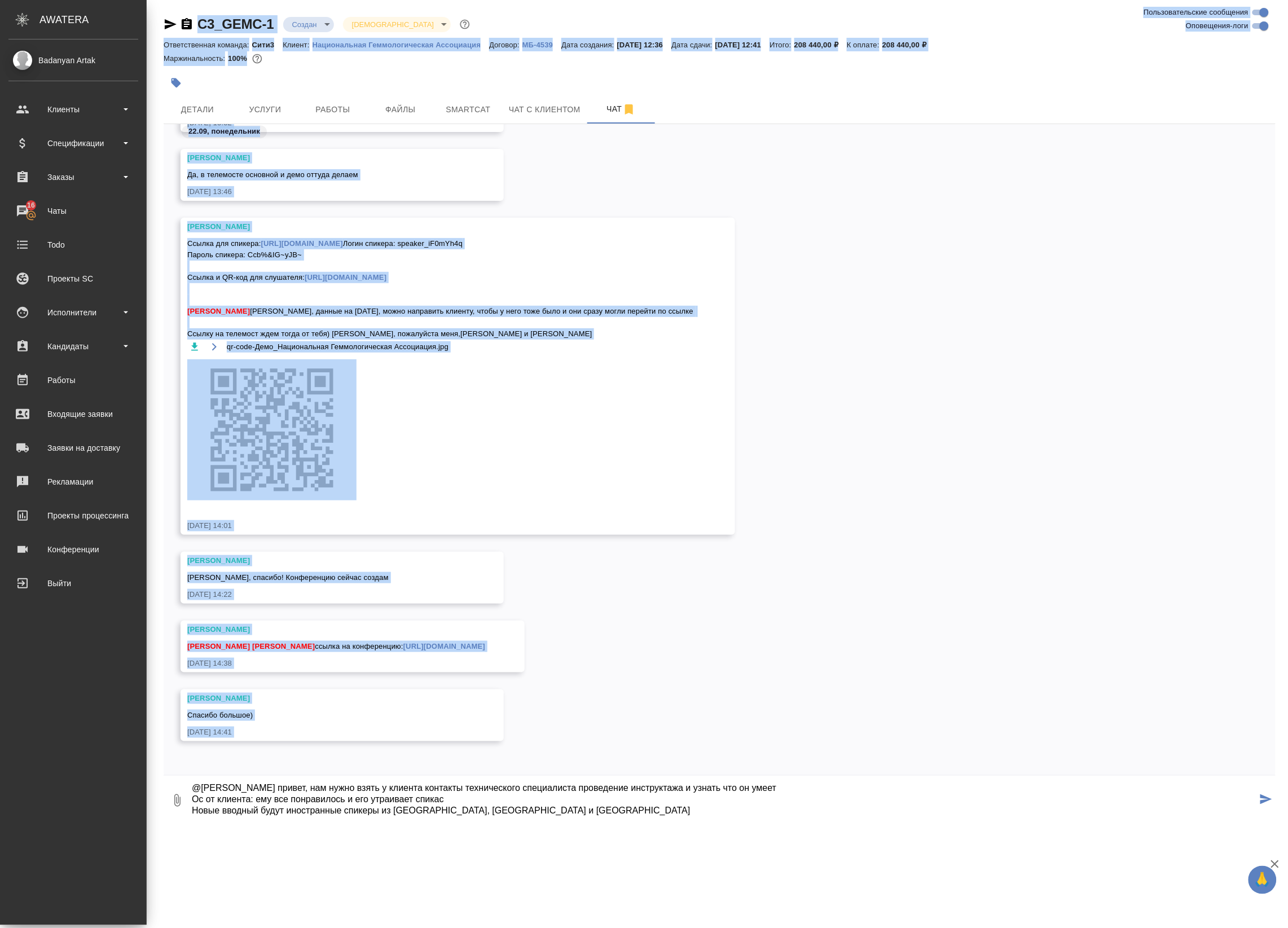
drag, startPoint x: 777, startPoint y: 801, endPoint x: 130, endPoint y: 781, distance: 647.3
click at [129, 781] on div ".cls-1 fill:#fff; AWATERA Badanyan [PERSON_NAME] Спецификации Заказы 16 Чаты To…" at bounding box center [644, 464] width 1288 height 928
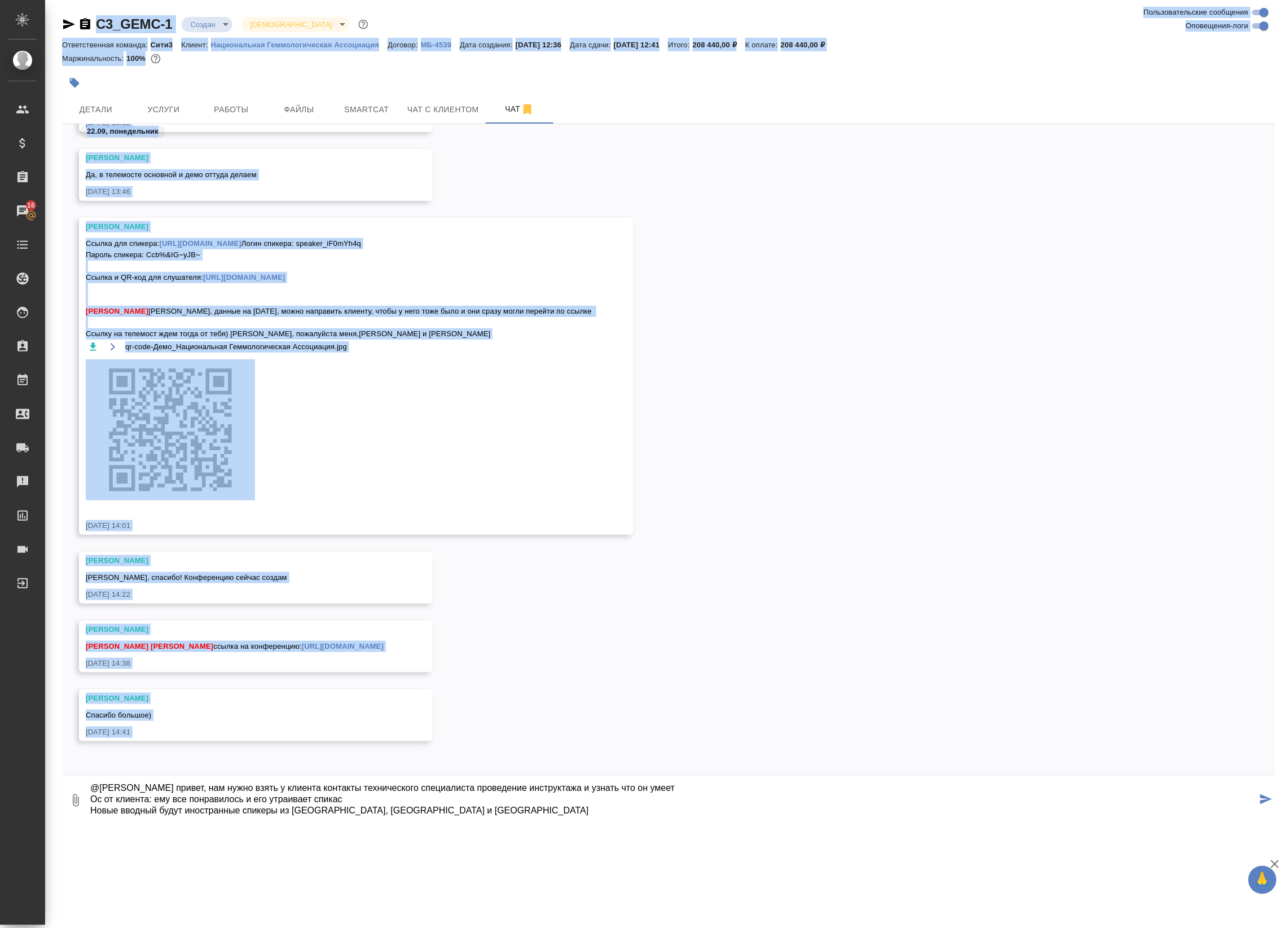
click at [242, 811] on textarea "@[PERSON_NAME] привет, нам нужно взять у клиента контакты технического специали…" at bounding box center [673, 800] width 1168 height 38
click at [240, 794] on textarea "@[PERSON_NAME] привет, нам нужно взять у клиента контакты технического специали…" at bounding box center [673, 800] width 1168 height 38
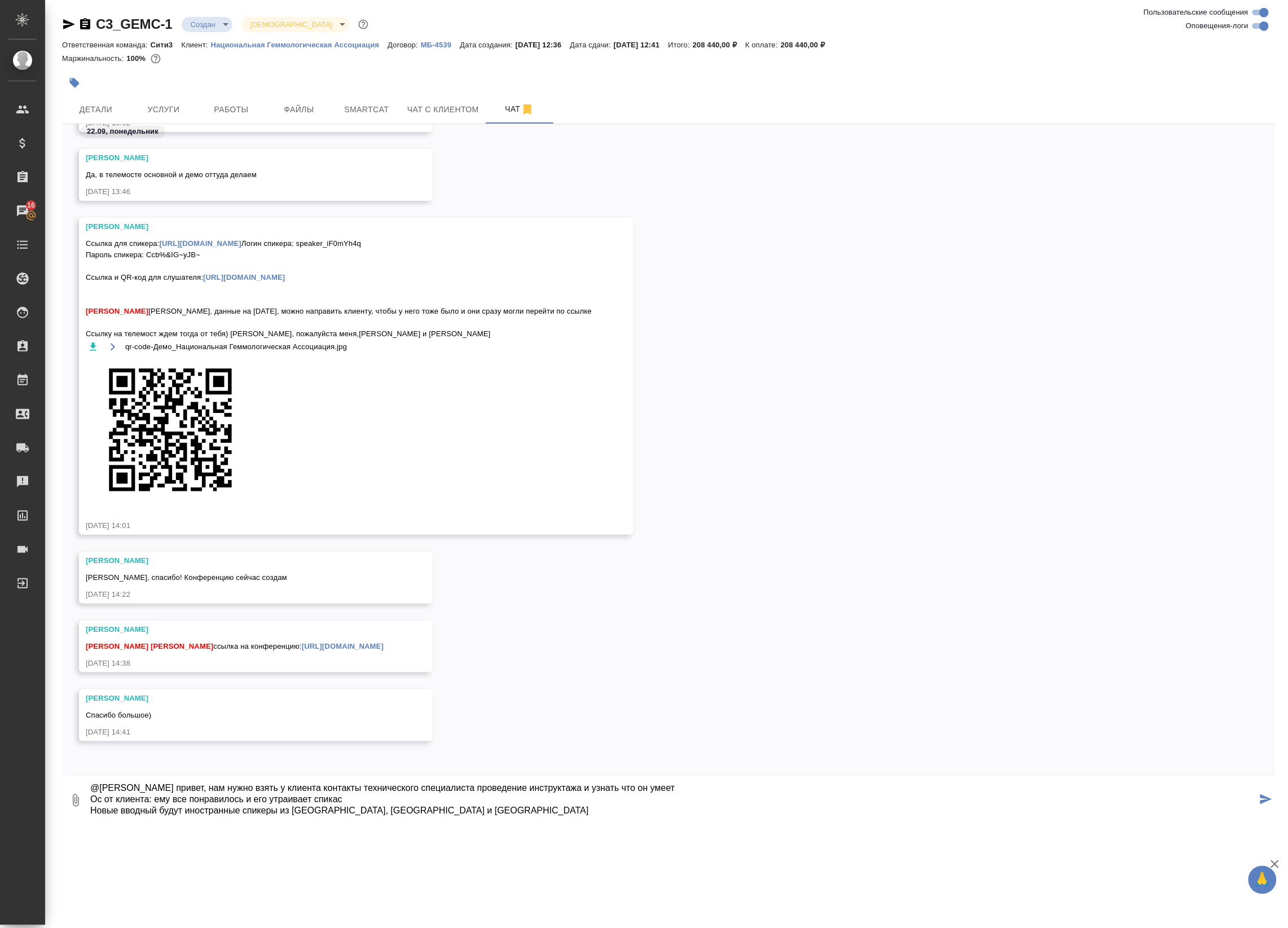
click at [227, 820] on div "0 @[PERSON_NAME] привет, нам нужно взять у клиента контакты технического специа…" at bounding box center [669, 798] width 1214 height 45
click at [168, 827] on div "C3_GEMC-1 Создан new Святая троица holyTrinity Ответственная команда: Сити3 Кли…" at bounding box center [669, 413] width 1226 height 827
click at [174, 821] on div "C3_GEMC-1 Создан new Святая троица holyTrinity Ответственная команда: Сити3 Кли…" at bounding box center [669, 413] width 1226 height 827
click at [184, 814] on textarea "@[PERSON_NAME] привет, нам нужно взять у клиента контакты технического специали…" at bounding box center [673, 800] width 1168 height 38
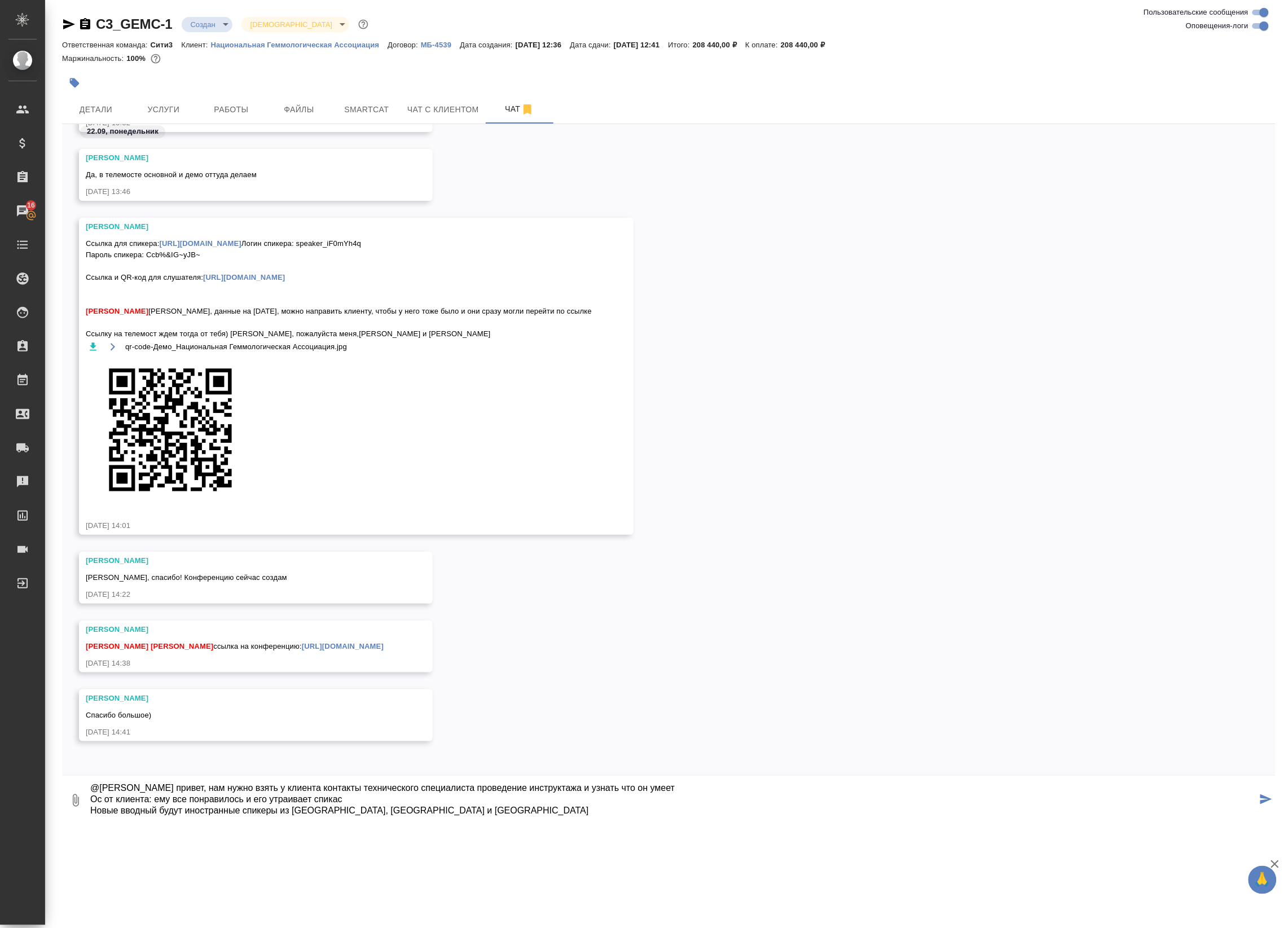
click at [442, 807] on textarea "@[PERSON_NAME] привет, нам нужно взять у клиента контакты технического специали…" at bounding box center [673, 800] width 1168 height 38
click at [376, 811] on textarea "@[PERSON_NAME] привет, нам нужно взять у клиента контакты технического специали…" at bounding box center [673, 800] width 1168 height 38
click at [416, 814] on textarea "@[PERSON_NAME] привет, нам нужно взять у клиента контакты технического специали…" at bounding box center [673, 800] width 1168 height 38
click at [340, 808] on textarea "@[PERSON_NAME] привет, нам нужно взять у клиента контакты технического специали…" at bounding box center [673, 800] width 1168 height 38
click at [337, 809] on textarea "@[PERSON_NAME] привет, нам нужно взять у клиента контакты технического специали…" at bounding box center [673, 800] width 1168 height 38
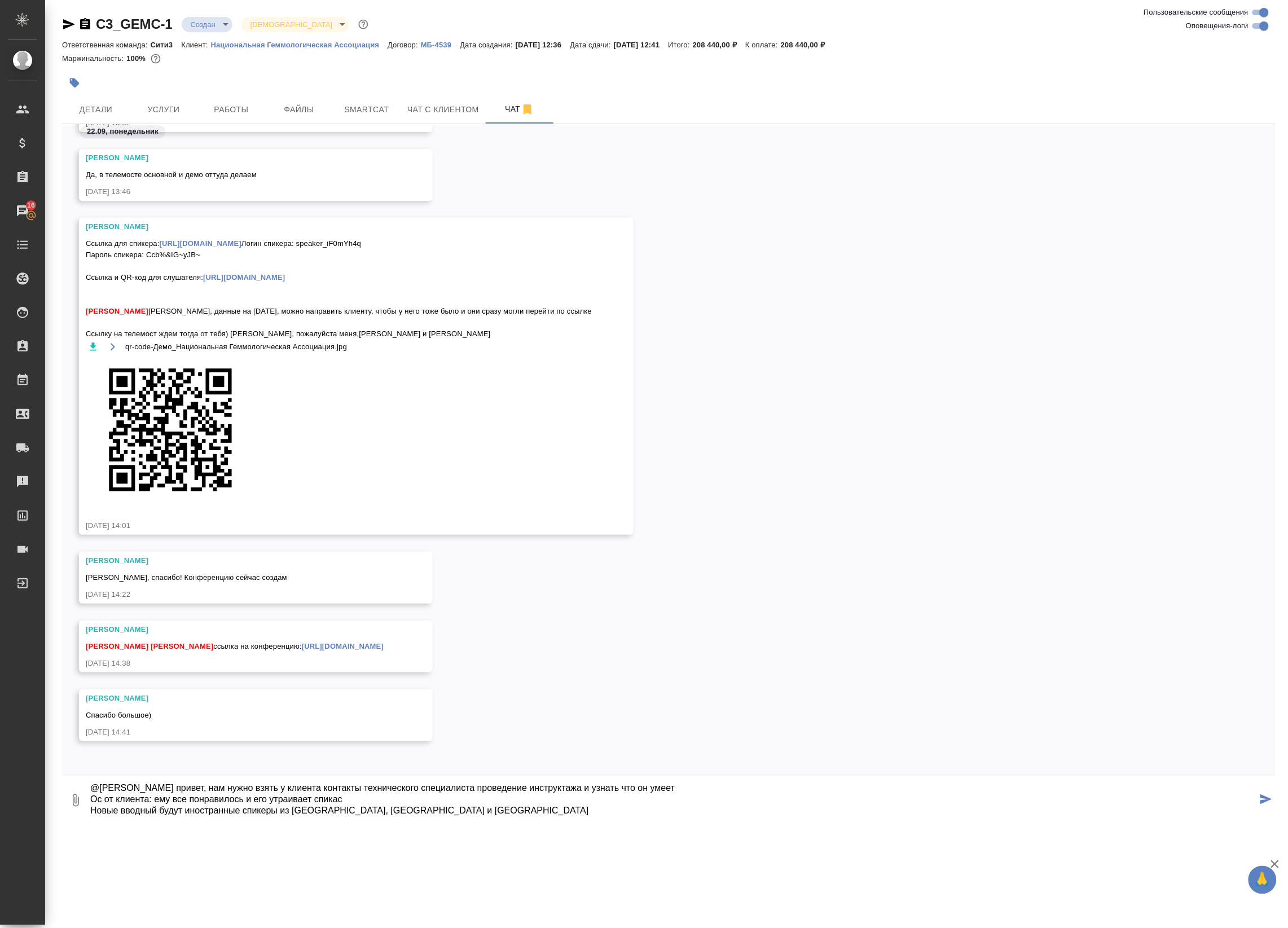
click at [416, 816] on textarea "@[PERSON_NAME] привет, нам нужно взять у клиента контакты технического специали…" at bounding box center [673, 800] width 1168 height 38
click at [447, 816] on textarea "@[PERSON_NAME] привет, нам нужно взять у клиента контакты технического специали…" at bounding box center [673, 800] width 1168 height 38
click at [505, 791] on textarea "@[PERSON_NAME] привет, нам нужно взять у клиента контакты технического специали…" at bounding box center [673, 800] width 1168 height 38
click at [618, 783] on textarea "@[PERSON_NAME] привет, нам нужно взять у клиента контакты технического специали…" at bounding box center [673, 800] width 1168 height 38
click at [625, 789] on textarea "@[PERSON_NAME] привет, нам нужно взять у клиента контакты технического специали…" at bounding box center [673, 800] width 1168 height 38
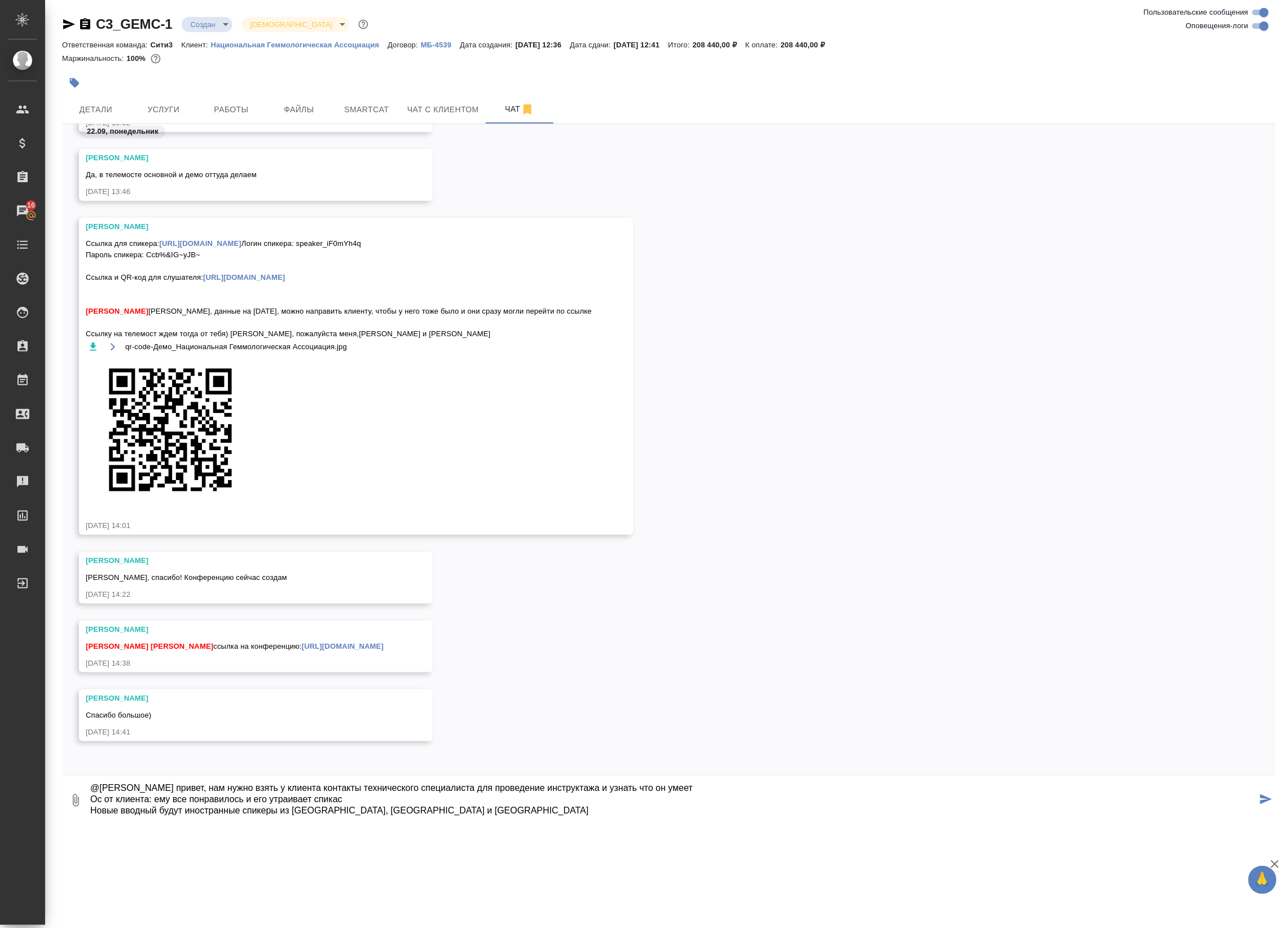
click at [743, 788] on textarea "@[PERSON_NAME] привет, нам нужно взять у клиента контакты технического специали…" at bounding box center [673, 800] width 1168 height 38
click at [608, 824] on div "C3_GEMC-1 Создан new Святая троица holyTrinity Ответственная команда: Сити3 Кли…" at bounding box center [669, 413] width 1226 height 827
drag, startPoint x: 571, startPoint y: 802, endPoint x: 572, endPoint y: 807, distance: 5.1
click at [572, 807] on textarea "@[PERSON_NAME] привет, нам нужно взять у клиента контакты технического специали…" at bounding box center [673, 800] width 1168 height 38
click at [494, 809] on textarea "@[PERSON_NAME] привет, нам нужно взять у клиента контакты технического специали…" at bounding box center [673, 800] width 1168 height 38
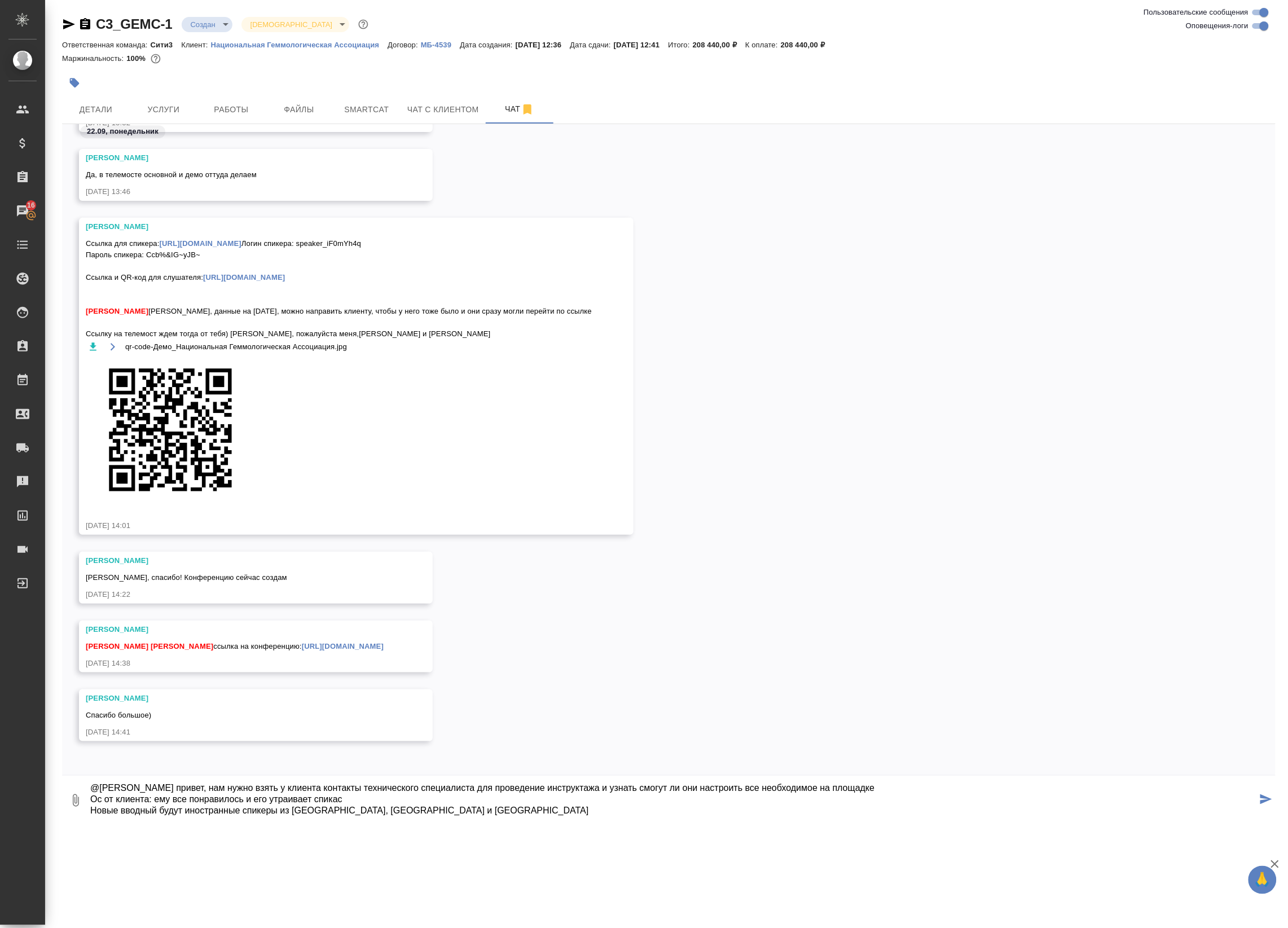
click at [432, 819] on textarea "@[PERSON_NAME] привет, нам нужно взять у клиента контакты технического специали…" at bounding box center [673, 800] width 1168 height 38
click at [916, 782] on textarea "@[PERSON_NAME] привет, нам нужно взять у клиента контакты технического специали…" at bounding box center [673, 800] width 1168 height 38
click at [941, 789] on textarea "@[PERSON_NAME] привет, нам нужно взять у клиента контакты технического специали…" at bounding box center [673, 800] width 1168 height 38
click at [1037, 791] on textarea "@[PERSON_NAME] привет, нам нужно взять у клиента контакты технического специали…" at bounding box center [673, 800] width 1168 height 38
drag, startPoint x: 997, startPoint y: 786, endPoint x: 1065, endPoint y: 796, distance: 68.7
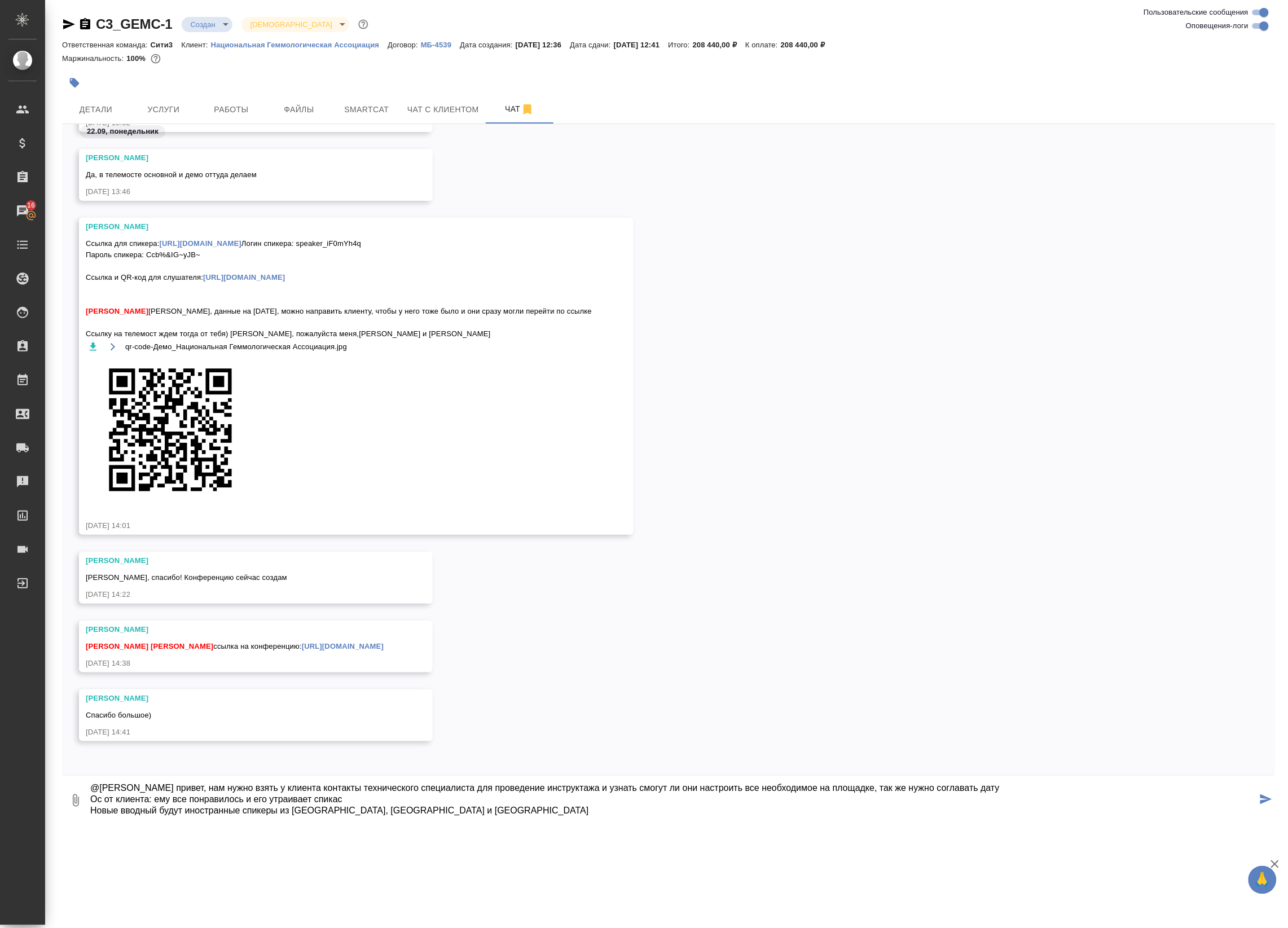
click at [1048, 791] on textarea "@[PERSON_NAME] привет, нам нужно взять у клиента контакты технического специали…" at bounding box center [673, 800] width 1168 height 38
drag, startPoint x: 991, startPoint y: 791, endPoint x: 1042, endPoint y: 801, distance: 52.0
drag, startPoint x: 1002, startPoint y: 802, endPoint x: 996, endPoint y: 803, distance: 6.1
click at [969, 790] on textarea "@[PERSON_NAME] привет, нам нужно взять у клиента контакты технического специали…" at bounding box center [673, 800] width 1168 height 38
click at [1014, 787] on textarea "@[PERSON_NAME] привет, нам нужно взять у клиента контакты технического специали…" at bounding box center [673, 800] width 1168 height 38
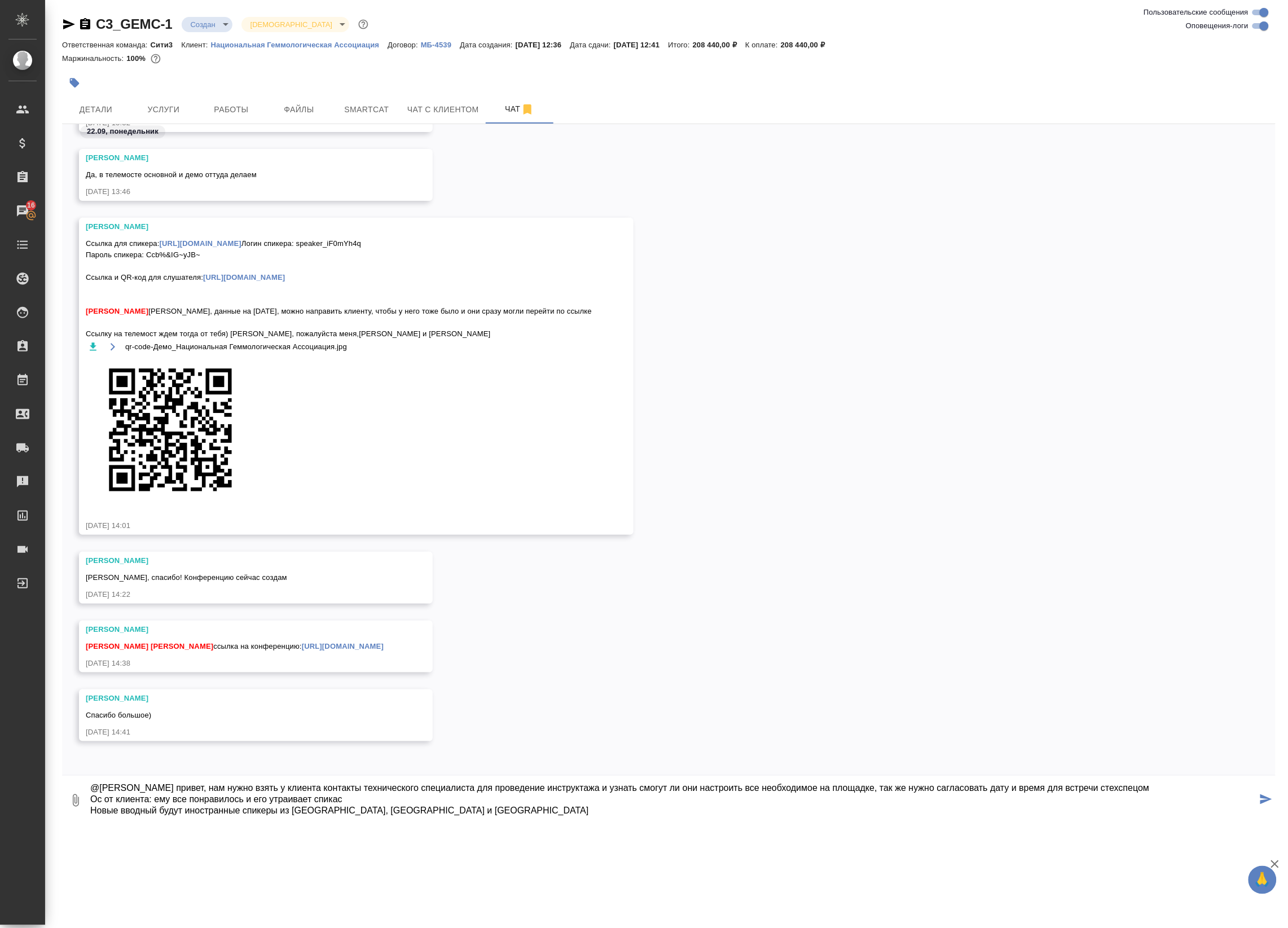
click at [1034, 788] on textarea "@[PERSON_NAME] привет, нам нужно взять у клиента контакты технического специали…" at bounding box center [673, 800] width 1168 height 38
drag, startPoint x: 1146, startPoint y: 785, endPoint x: 1161, endPoint y: 783, distance: 15.1
click at [1179, 783] on textarea "@[PERSON_NAME] привет, нам нужно взять у клиента контакты технического специали…" at bounding box center [673, 800] width 1168 height 38
click at [1189, 786] on textarea "@[PERSON_NAME] привет, нам нужно взять у клиента контакты технического специали…" at bounding box center [673, 800] width 1168 height 38
drag, startPoint x: 1205, startPoint y: 781, endPoint x: 1157, endPoint y: 786, distance: 48.3
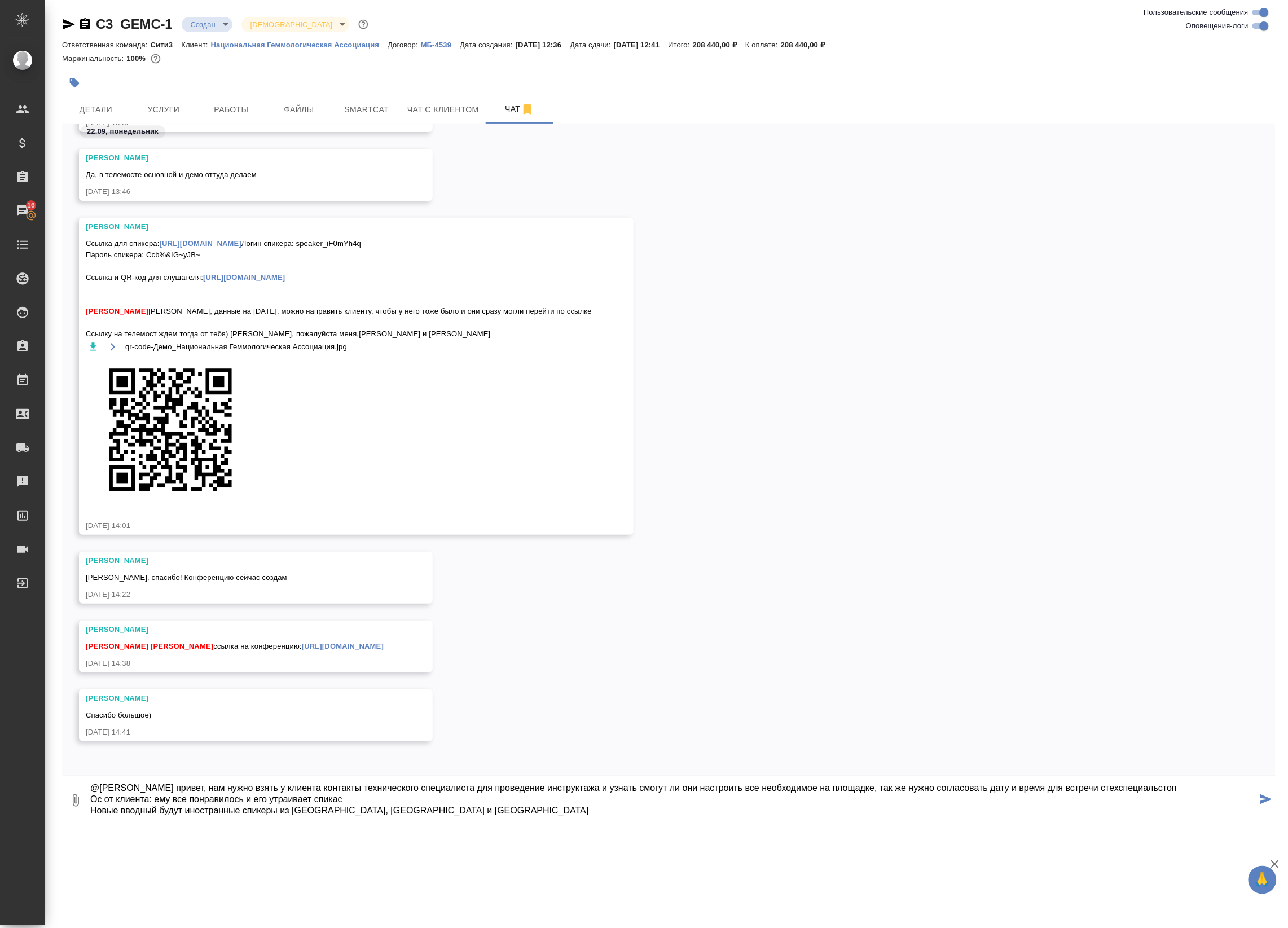
click at [1212, 787] on textarea "@[PERSON_NAME] привет, нам нужно взять у клиента контакты технического специали…" at bounding box center [673, 800] width 1168 height 38
click at [1137, 818] on textarea "@[PERSON_NAME] привет, нам нужно взять у клиента контакты технического специали…" at bounding box center [673, 800] width 1168 height 38
click at [1157, 787] on textarea "@[PERSON_NAME] привет, нам нужно взять у клиента контакты технического специали…" at bounding box center [673, 800] width 1168 height 38
type textarea "@[PERSON_NAME] привет, нам нужно взять у клиента контакты технического специали…"
click at [459, 832] on div ".cls-1 fill:#fff; AWATERA Badanyan [PERSON_NAME] Спецификации Заказы 16 Чаты To…" at bounding box center [644, 464] width 1288 height 928
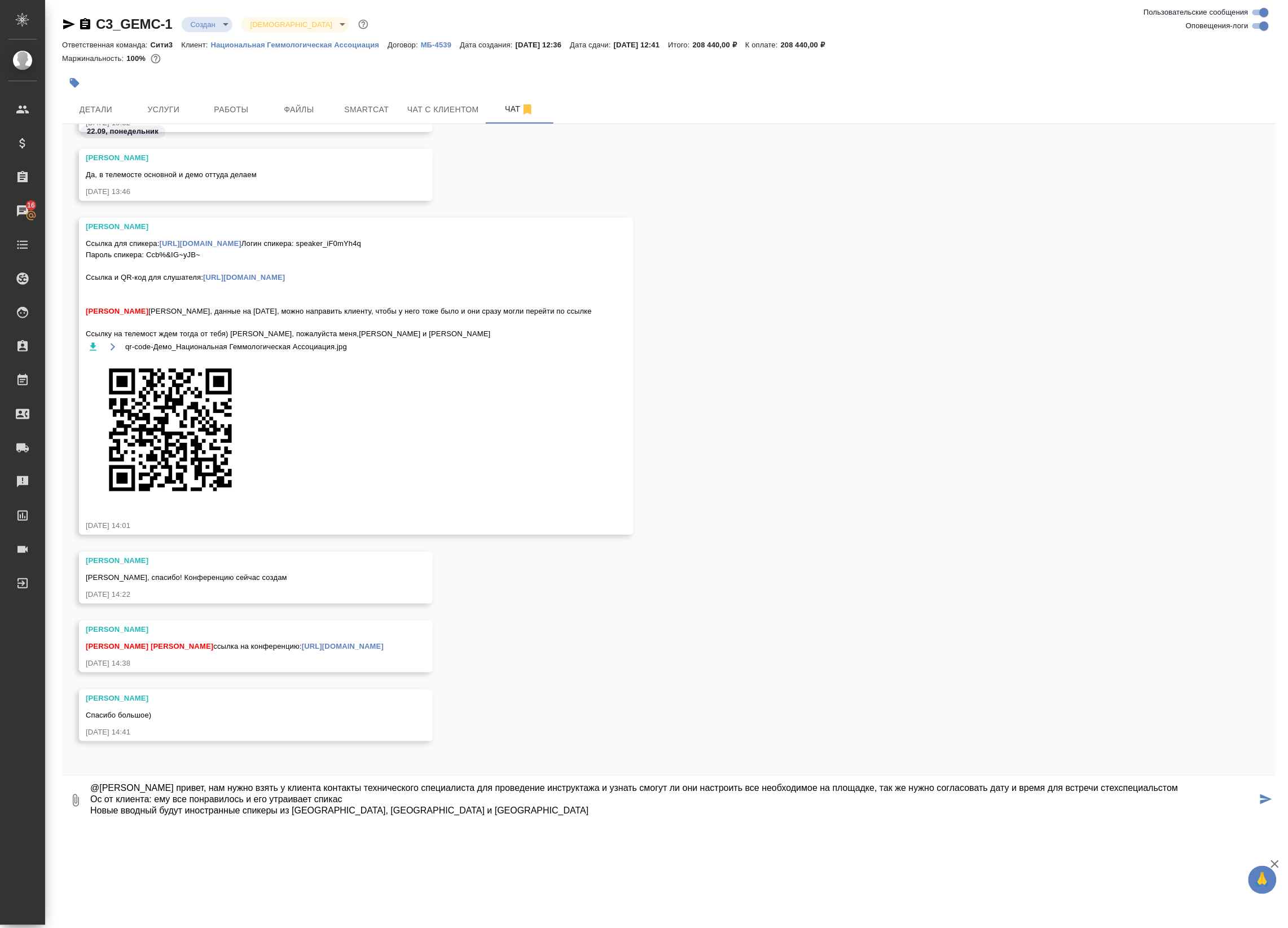
click at [1259, 799] on button "submit" at bounding box center [1267, 800] width 19 height 38
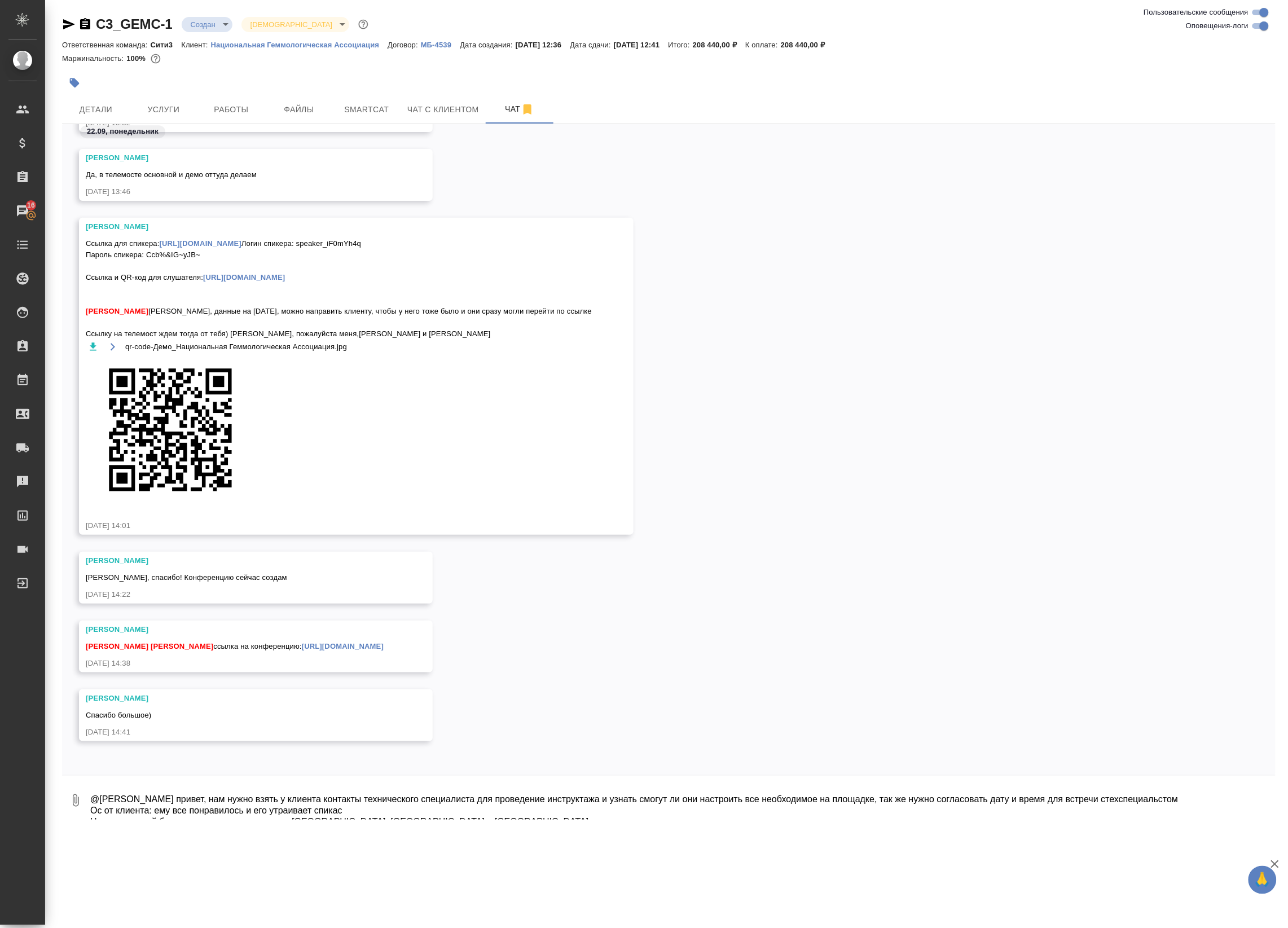
scroll to position [3228, 0]
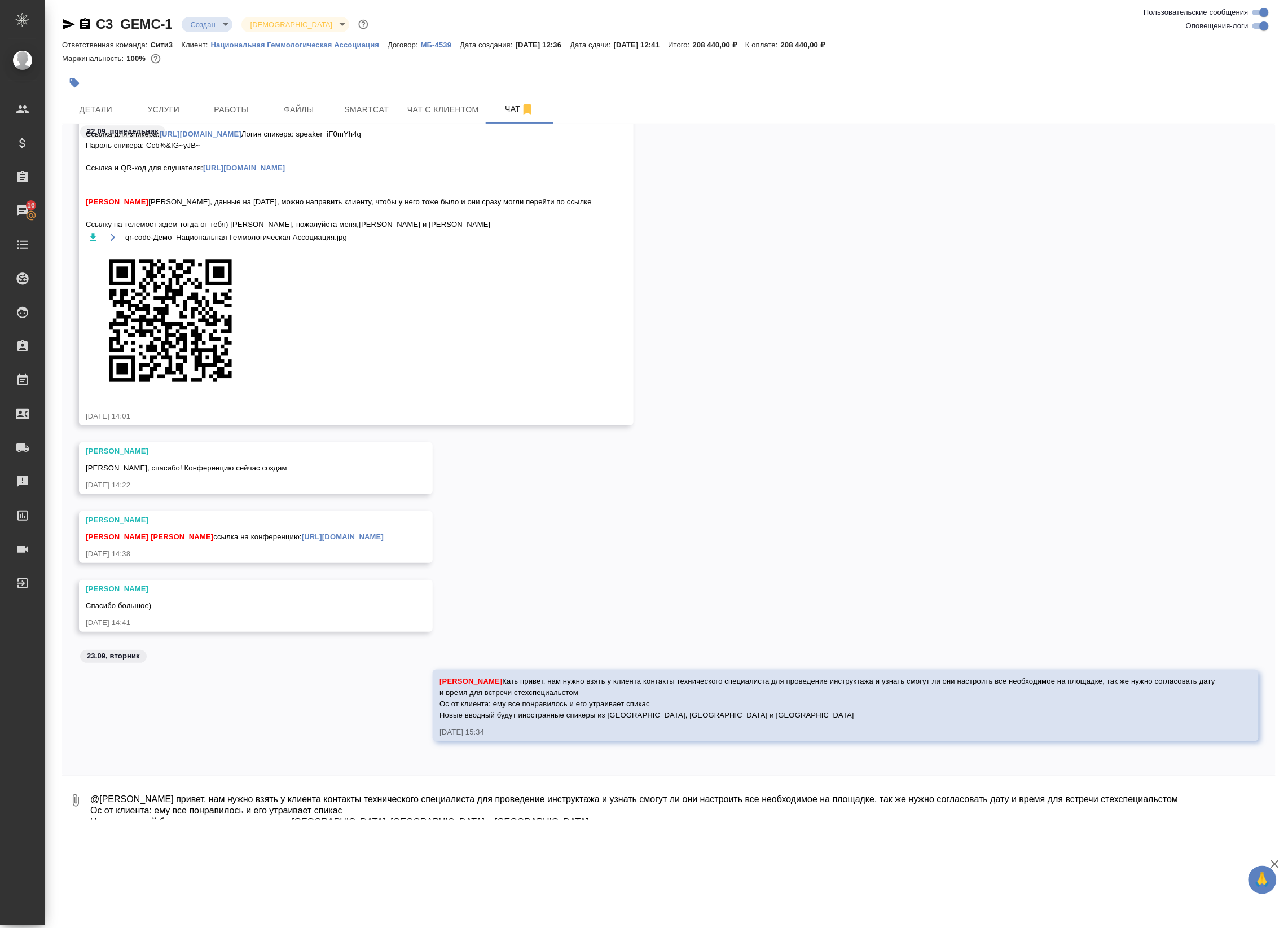
click at [661, 681] on span "[PERSON_NAME] привет, нам нужно взять у клиента контакты технического специалис…" at bounding box center [828, 698] width 778 height 42
click at [580, 697] on div at bounding box center [644, 464] width 1288 height 928
click at [704, 686] on div "[PERSON_NAME] привет, нам нужно взять у клиента контакты технического специалис…" at bounding box center [829, 697] width 780 height 48
